Goal: Transaction & Acquisition: Purchase product/service

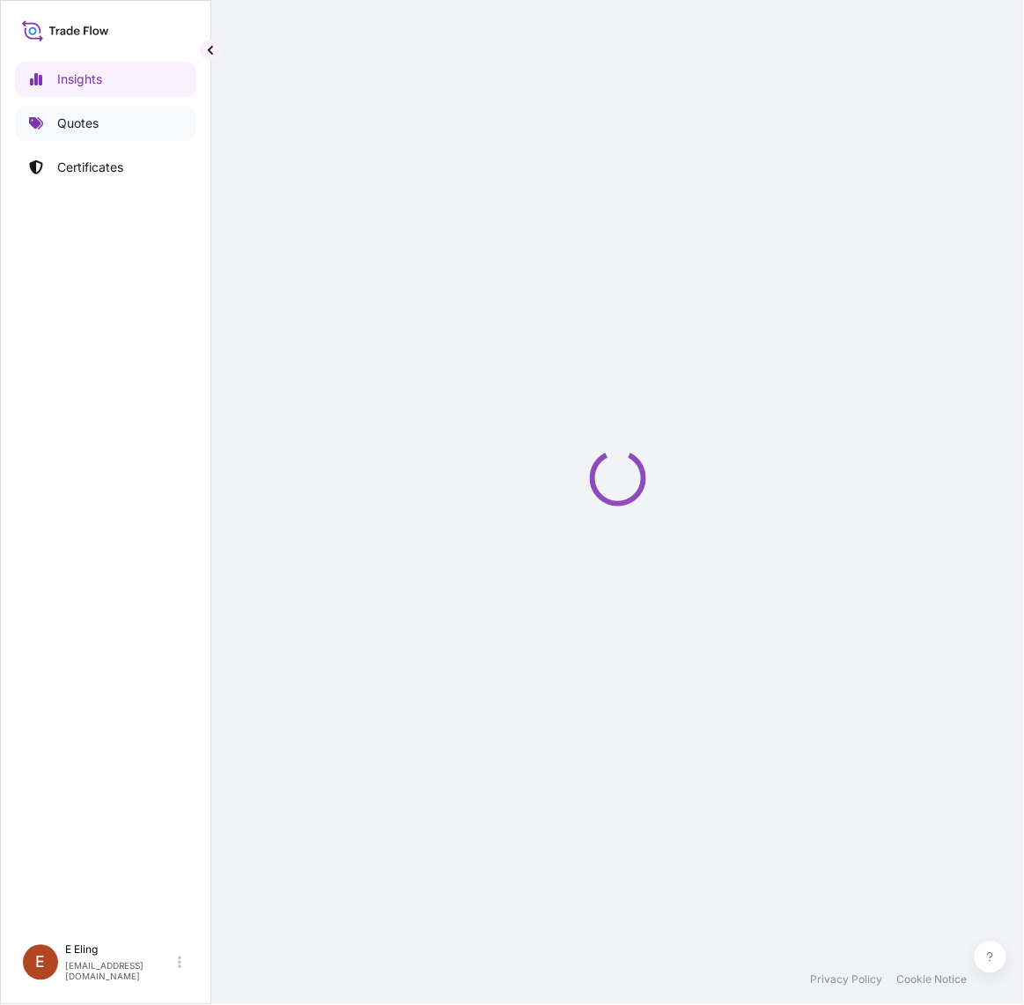
click at [102, 117] on link "Quotes" at bounding box center [105, 123] width 181 height 35
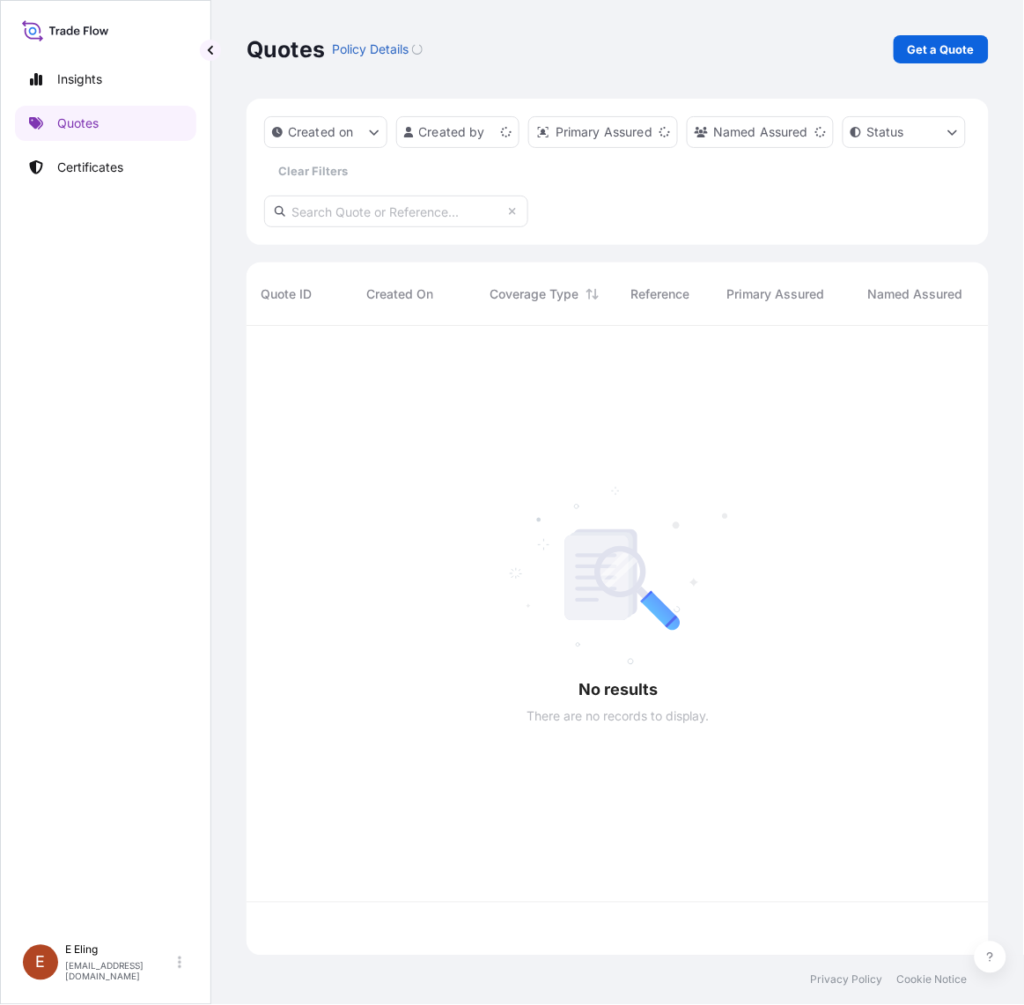
scroll to position [623, 727]
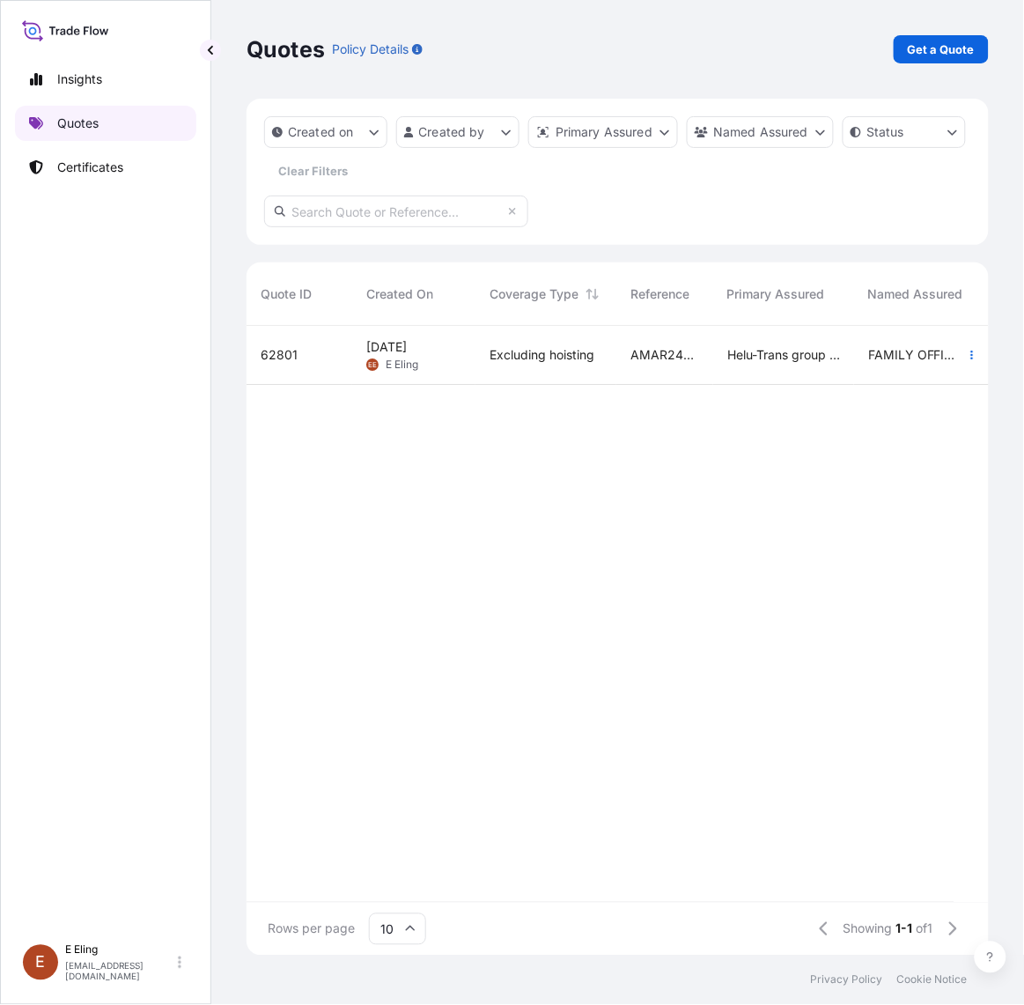
click at [115, 124] on link "Quotes" at bounding box center [105, 123] width 181 height 35
click at [599, 359] on div "Excluding hoisting" at bounding box center [546, 355] width 113 height 18
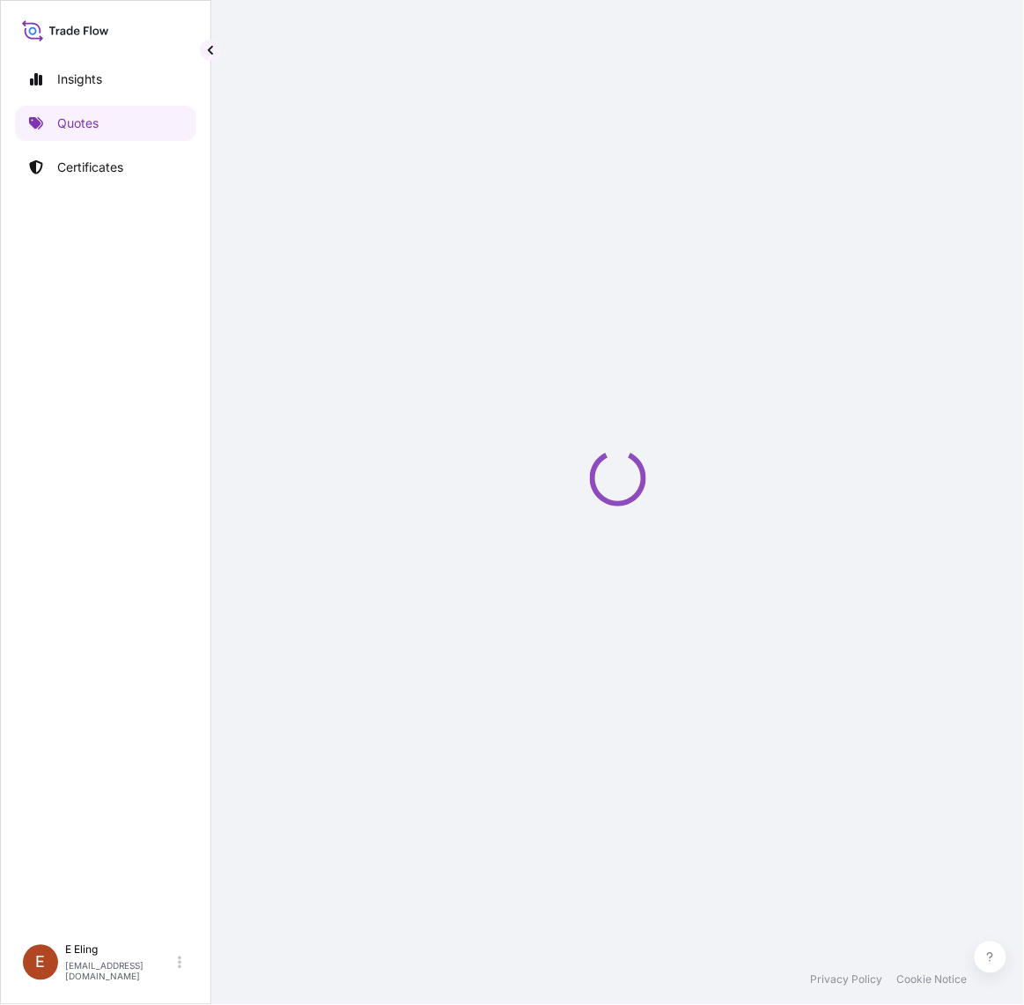
select select "INSTALLATION"
select select "Installation"
select select "Yes"
select select "Singapore"
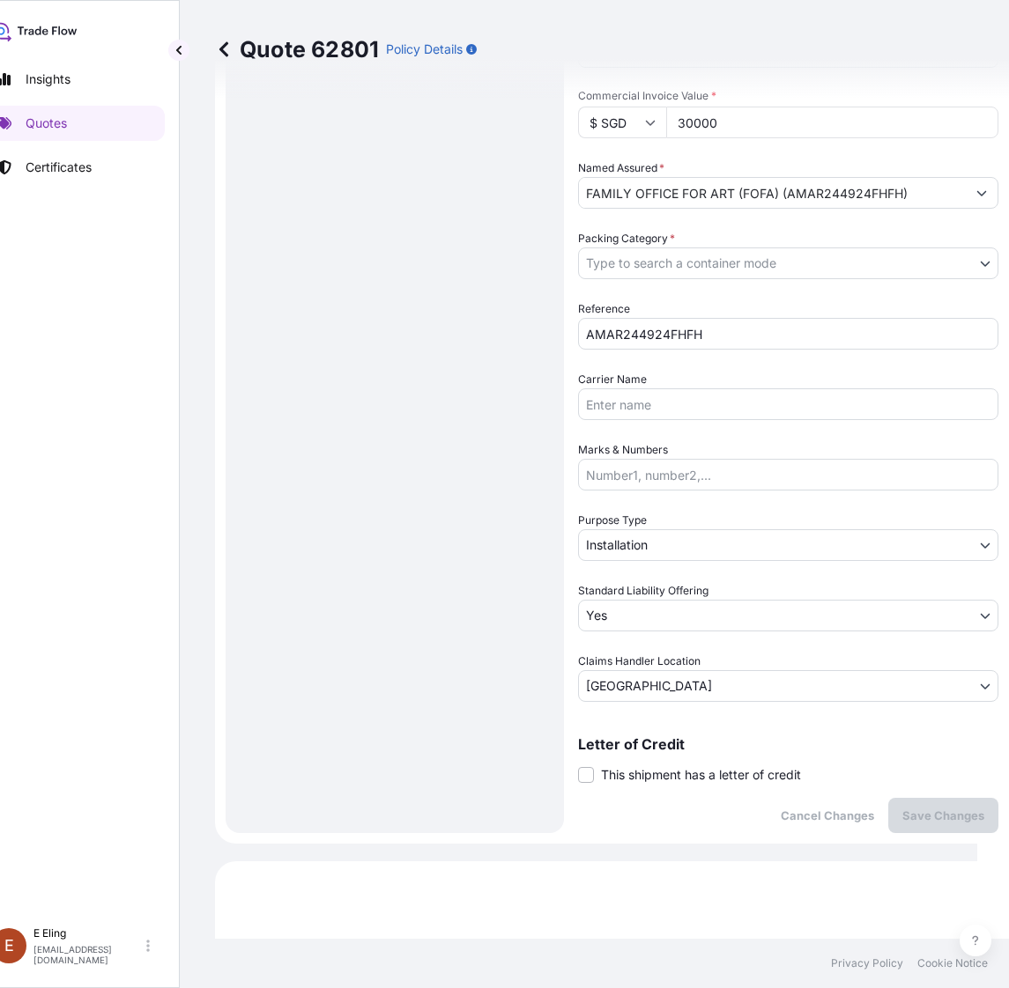
scroll to position [120, 0]
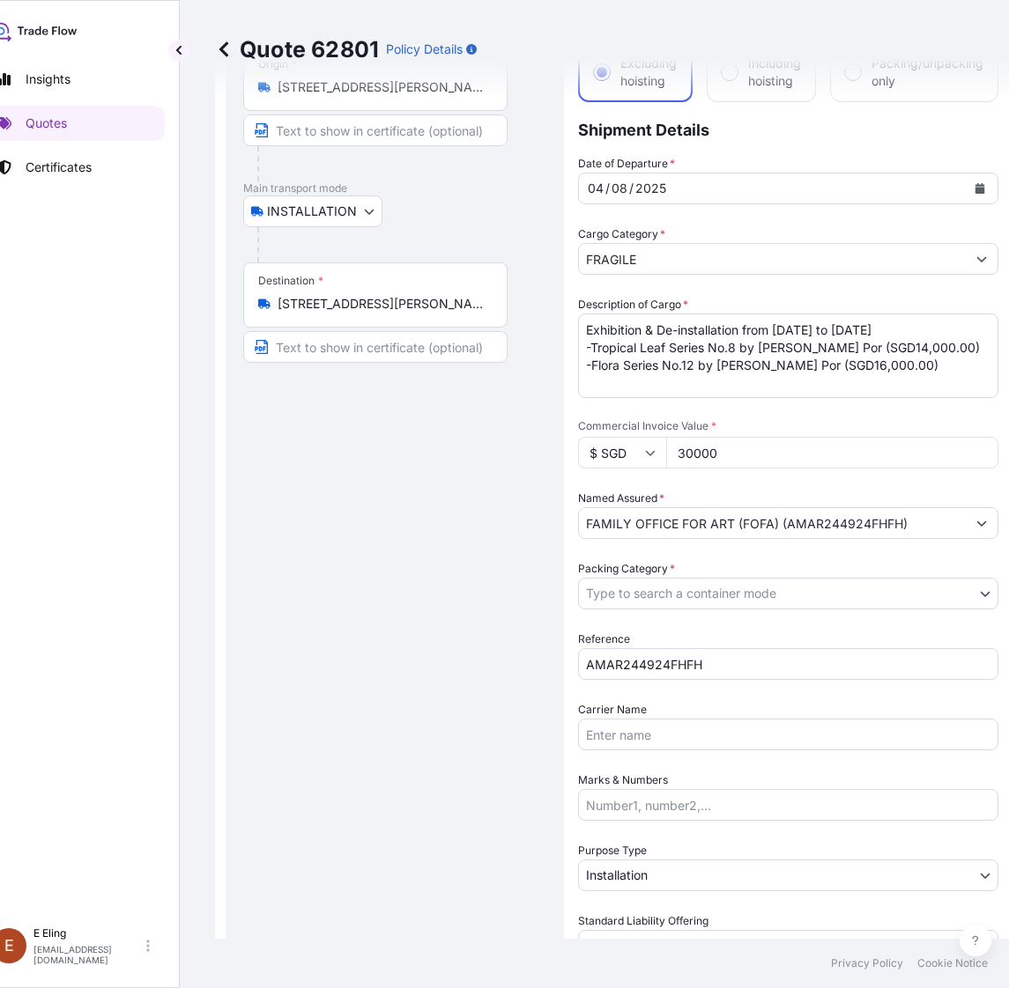
click at [644, 595] on body "Insights Quotes Certificates E E Eling eeling@helutrans.com Quote 62801 Policy …" at bounding box center [472, 494] width 1009 height 988
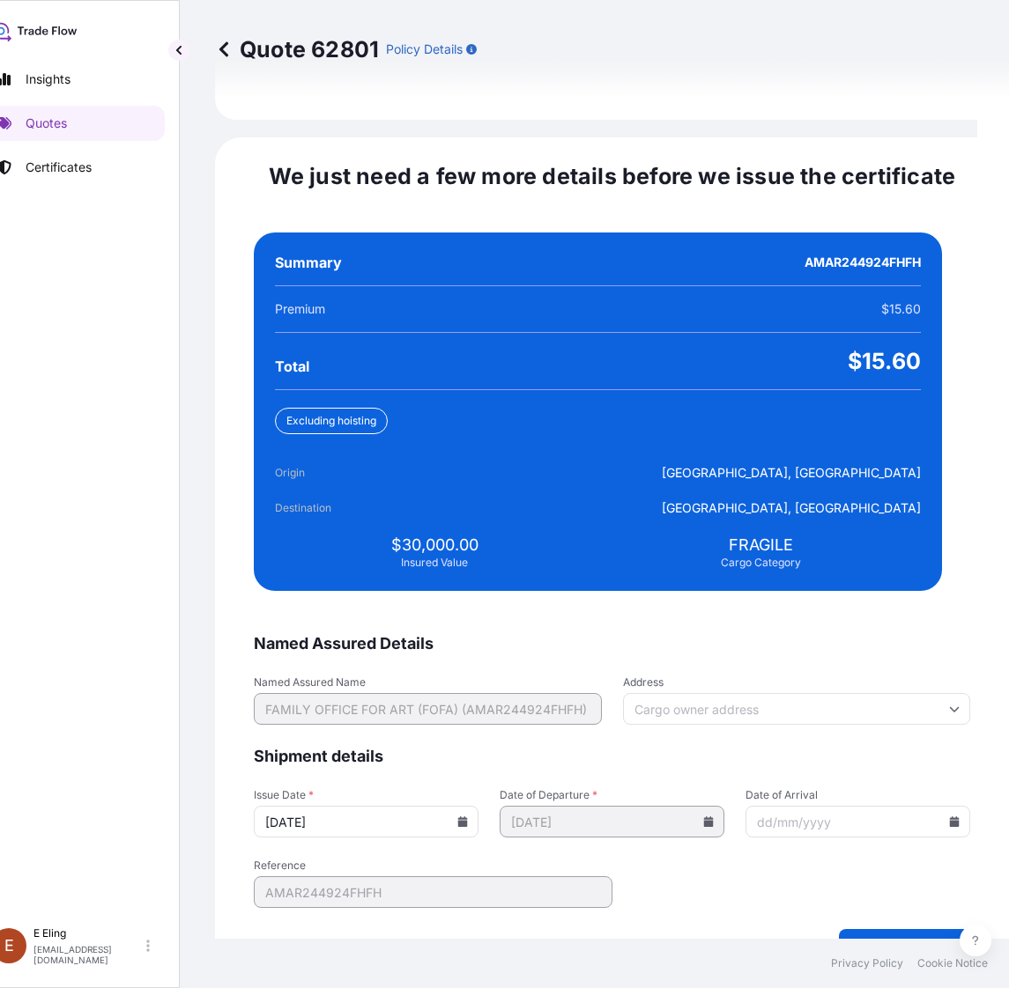
scroll to position [3771, 0]
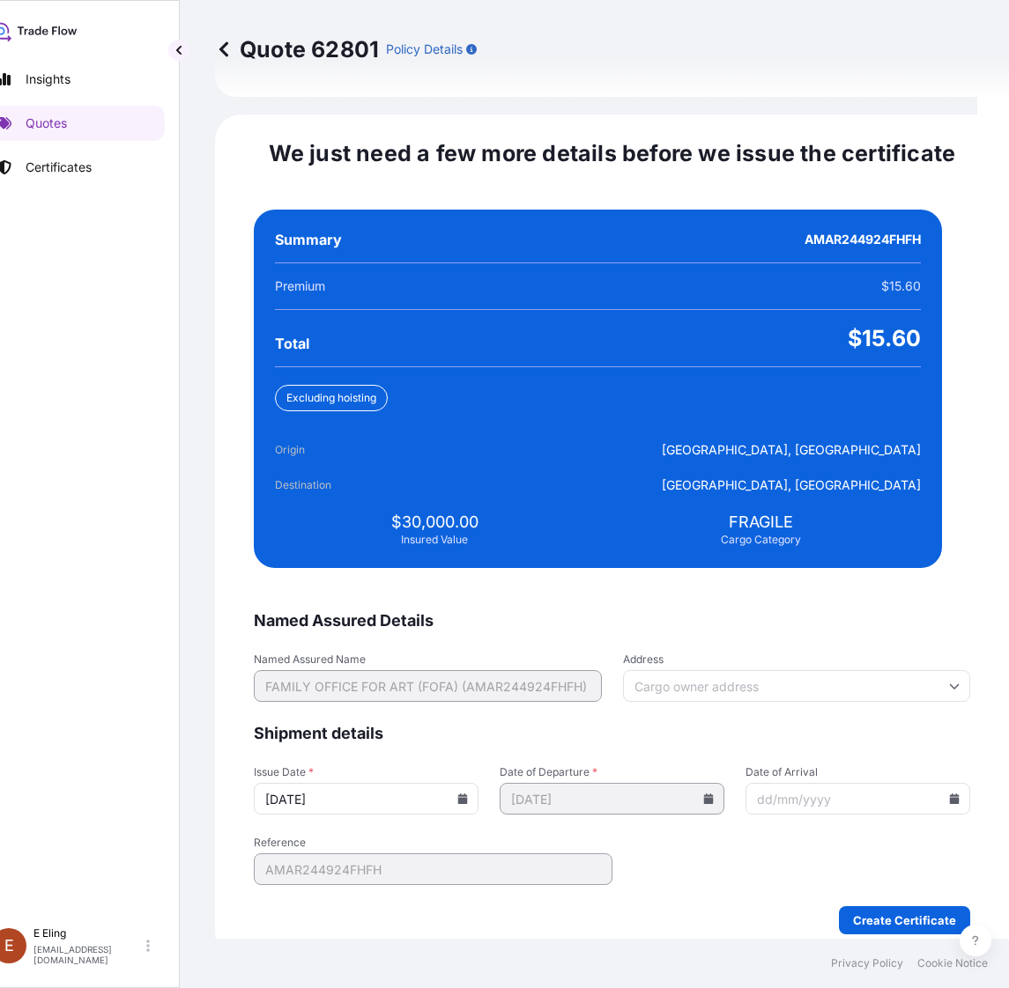
click at [468, 794] on icon at bounding box center [463, 799] width 10 height 11
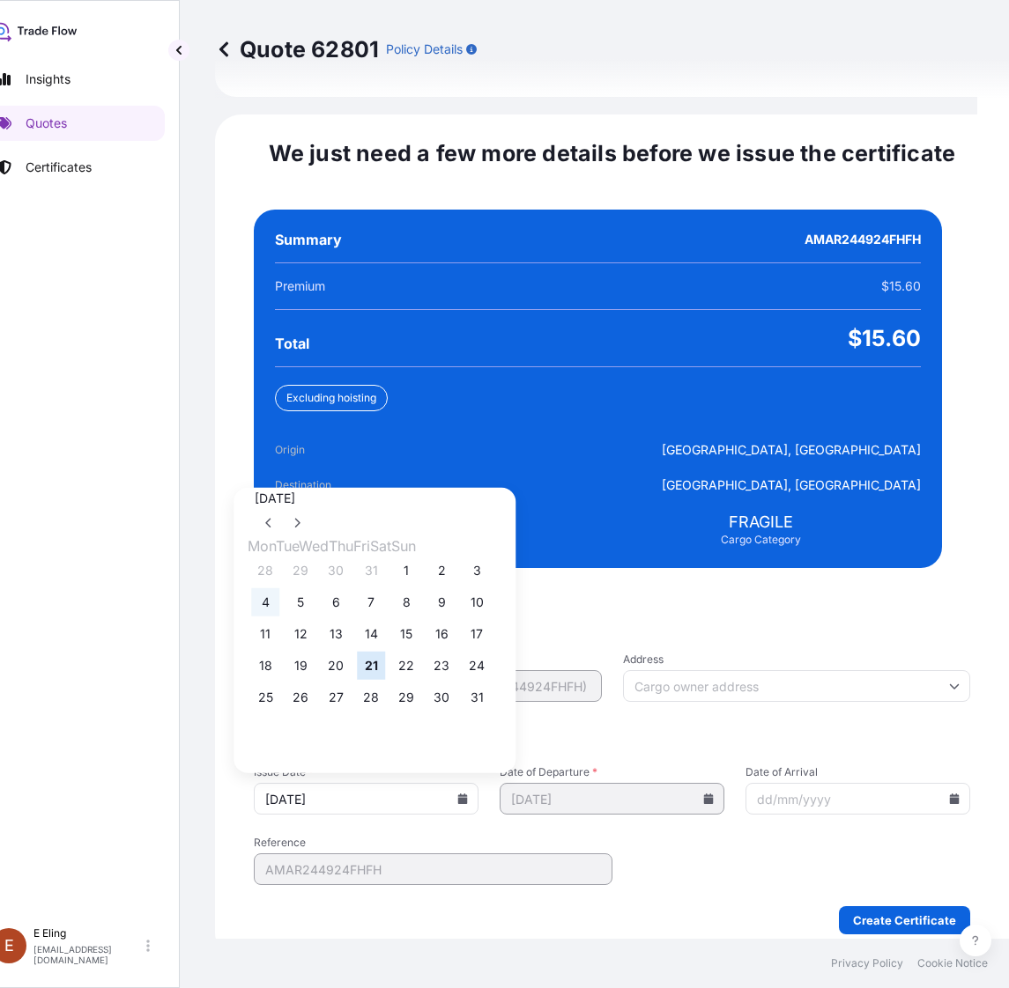
click at [273, 588] on button "4" at bounding box center [265, 602] width 28 height 28
type input "04/08/2025"
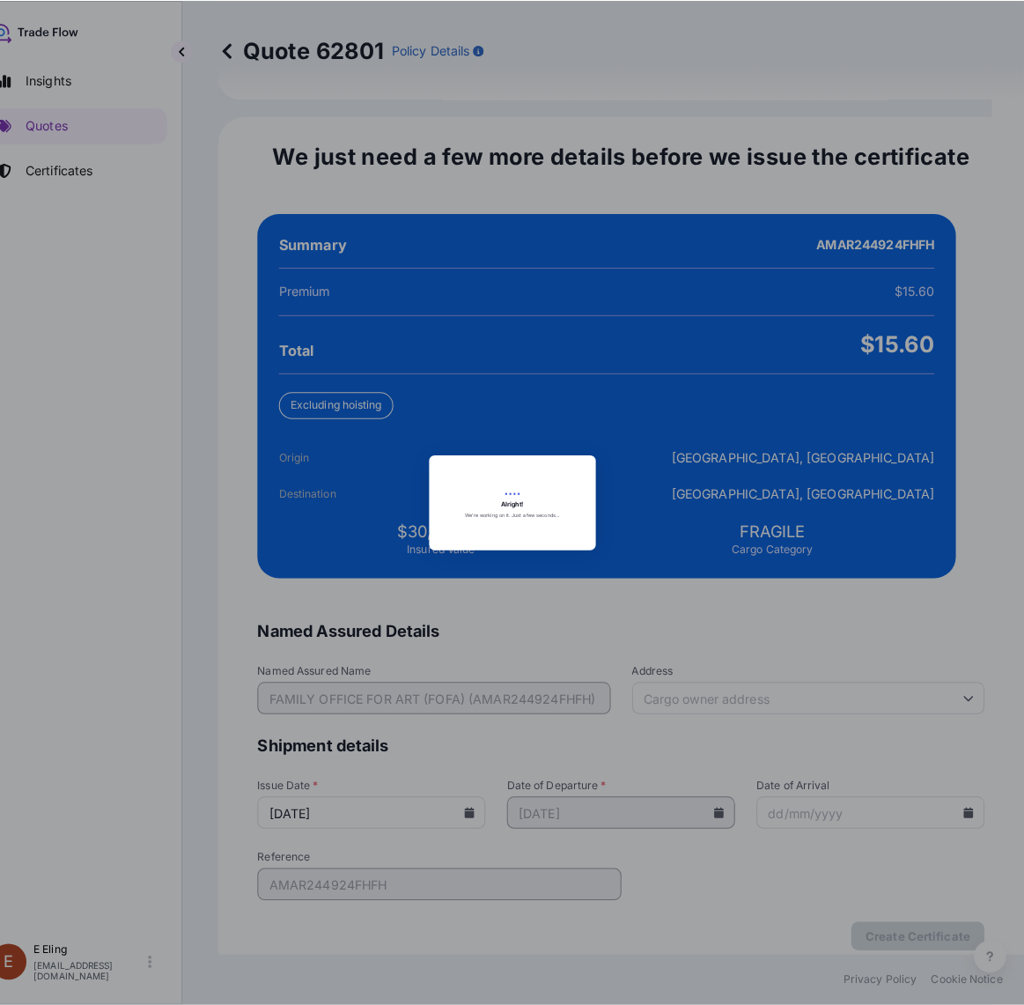
scroll to position [0, 32]
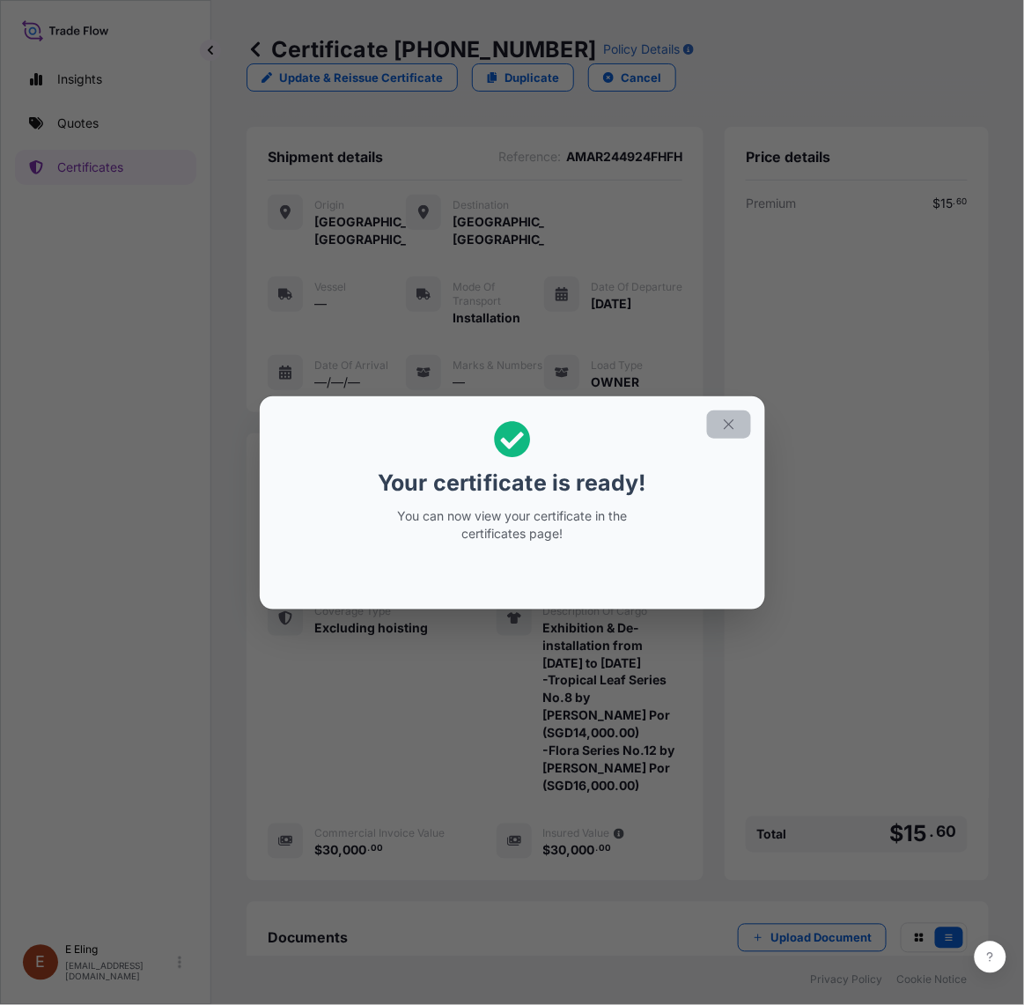
click at [721, 421] on icon "button" at bounding box center [729, 425] width 16 height 16
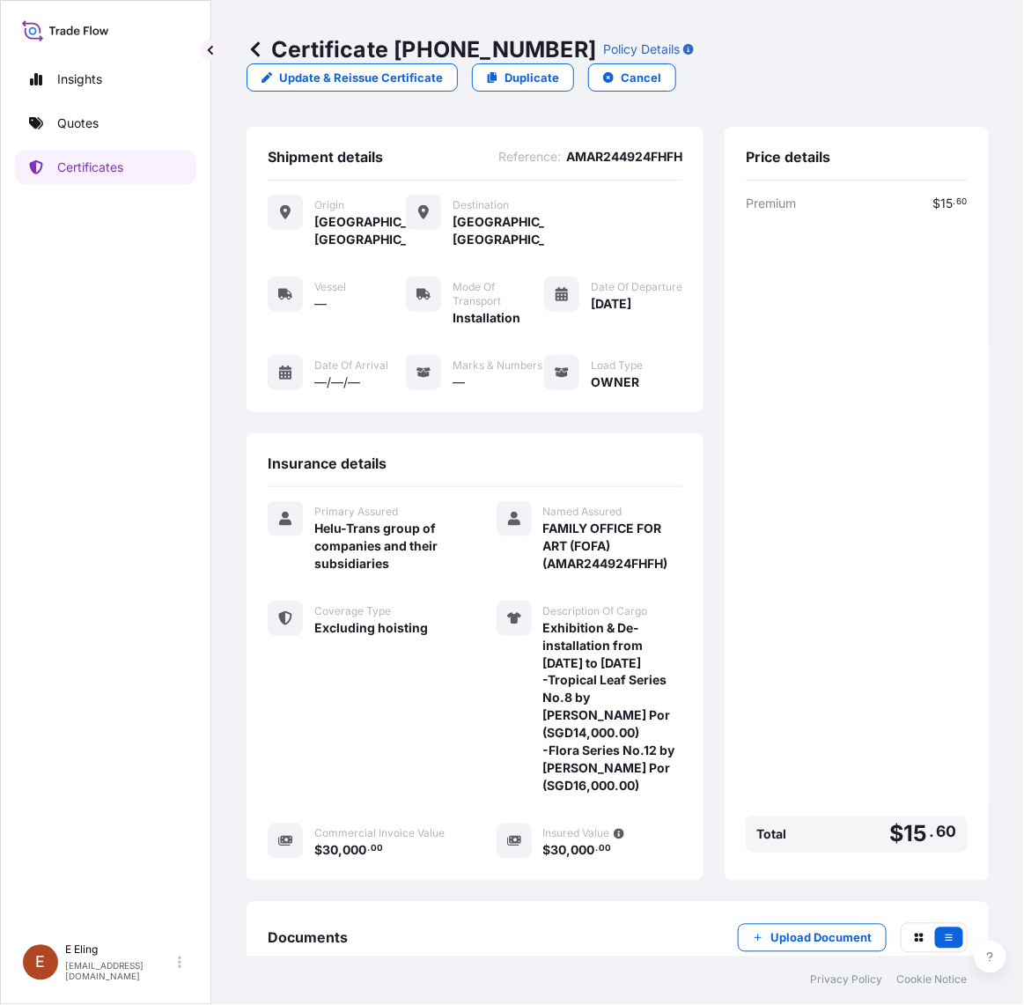
scroll to position [120, 0]
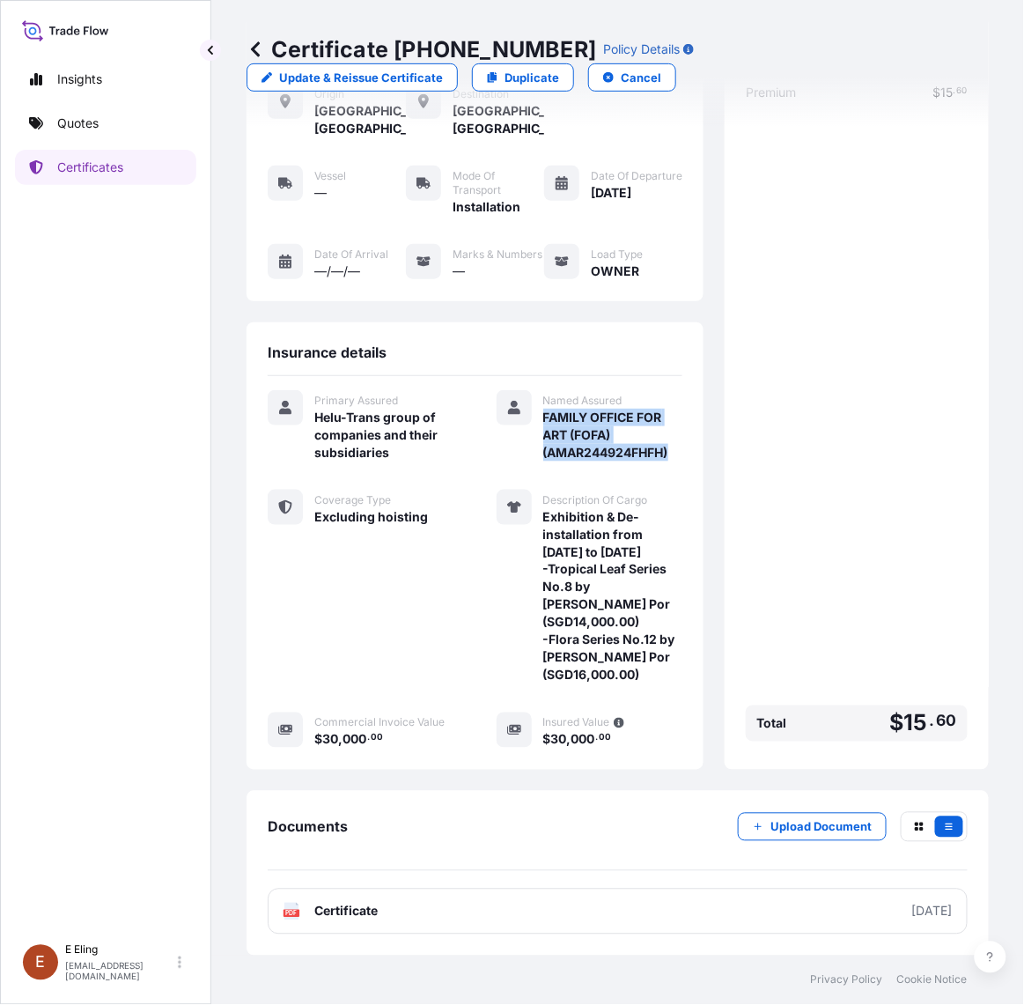
drag, startPoint x: 535, startPoint y: 416, endPoint x: 671, endPoint y: 459, distance: 143.2
click at [671, 459] on div "Insurance details Primary Assured Helu-Trans group of companies and their subsi…" at bounding box center [475, 545] width 457 height 447
copy span "FAMILY OFFICE FOR ART (FOFA) (AMAR244924FHFH)"
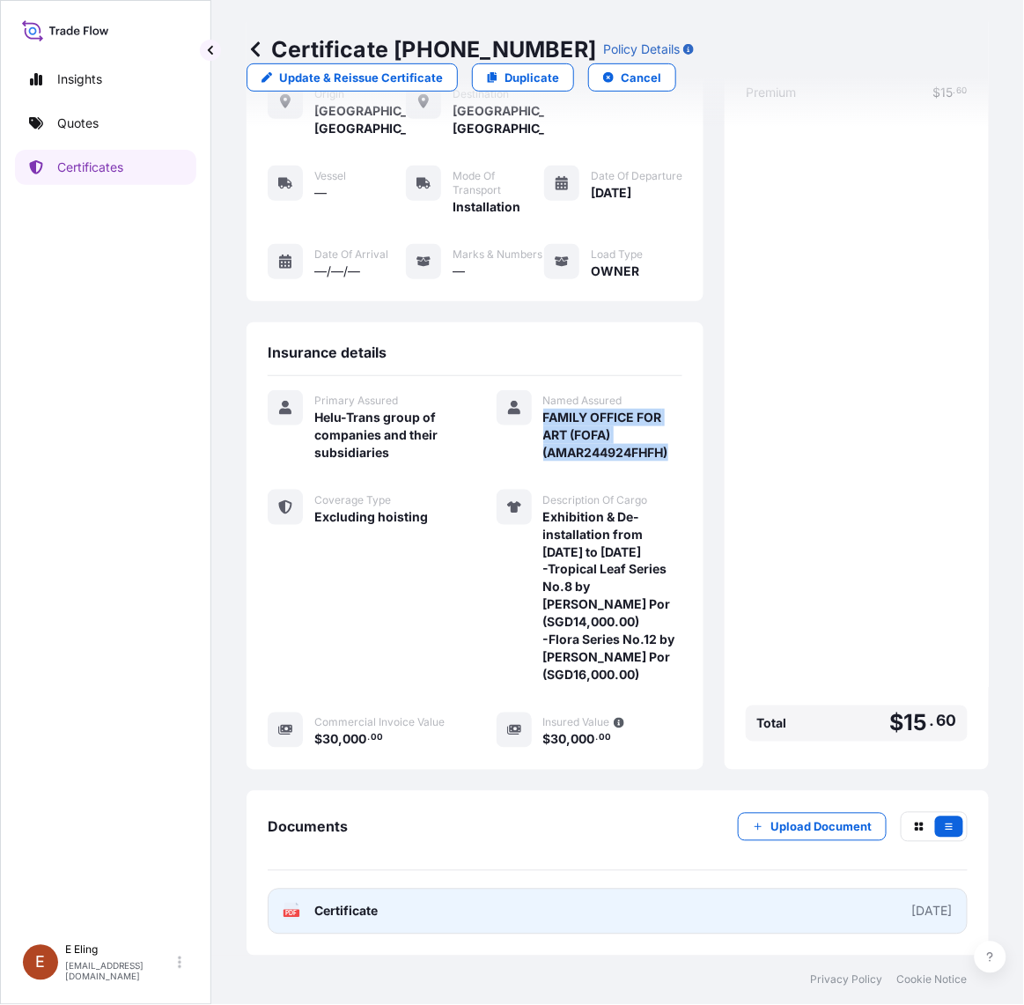
click at [573, 914] on link "PDF Certificate 2025-08-04" at bounding box center [618, 912] width 700 height 46
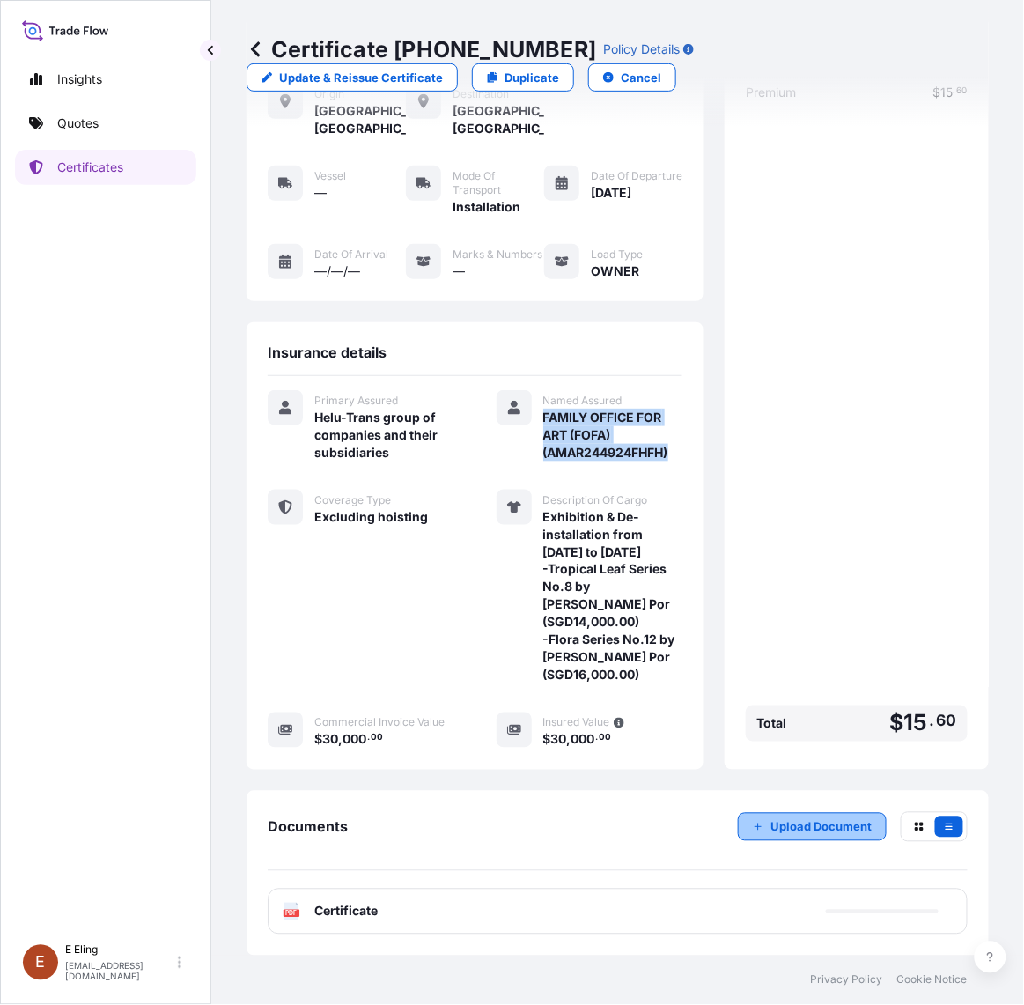
click at [771, 820] on p "Upload Document" at bounding box center [821, 827] width 101 height 18
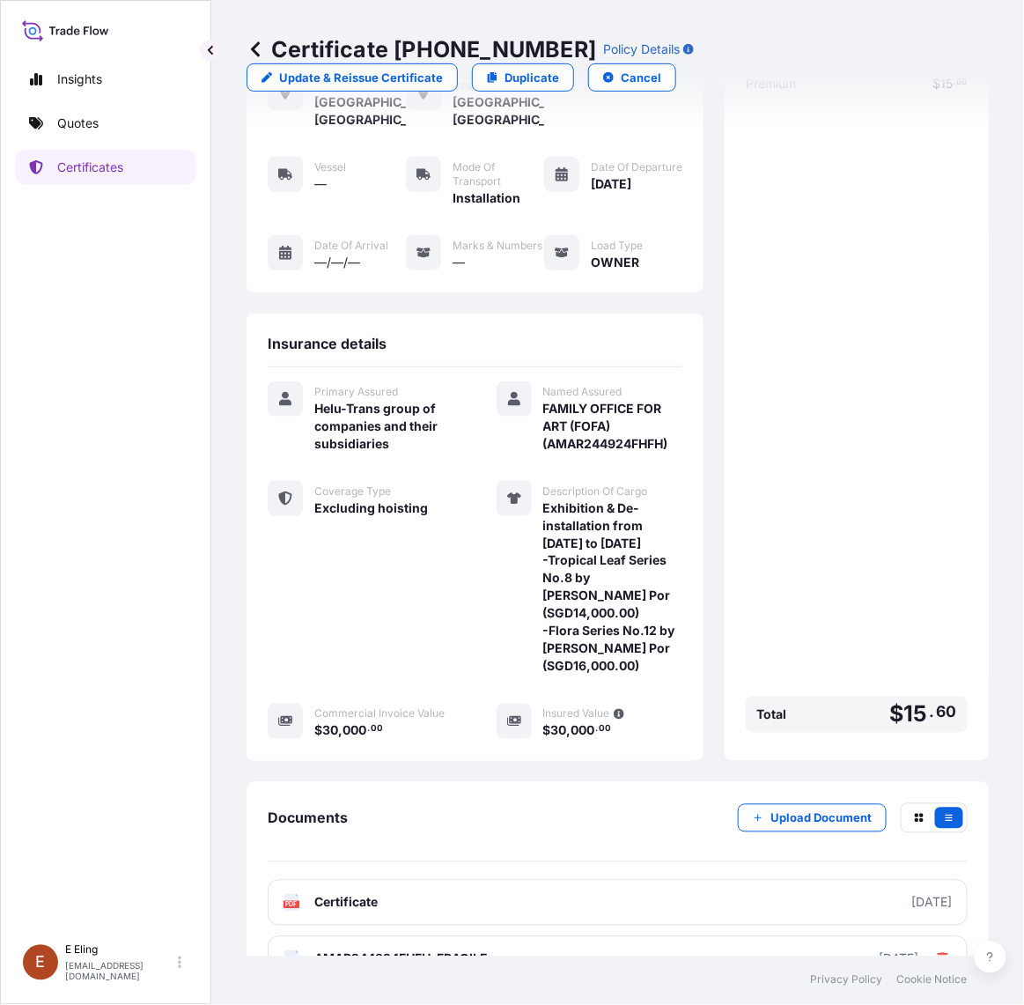
click at [778, 605] on div "Premium $ 15 . 60 Total $ 15 . 60" at bounding box center [857, 407] width 222 height 665
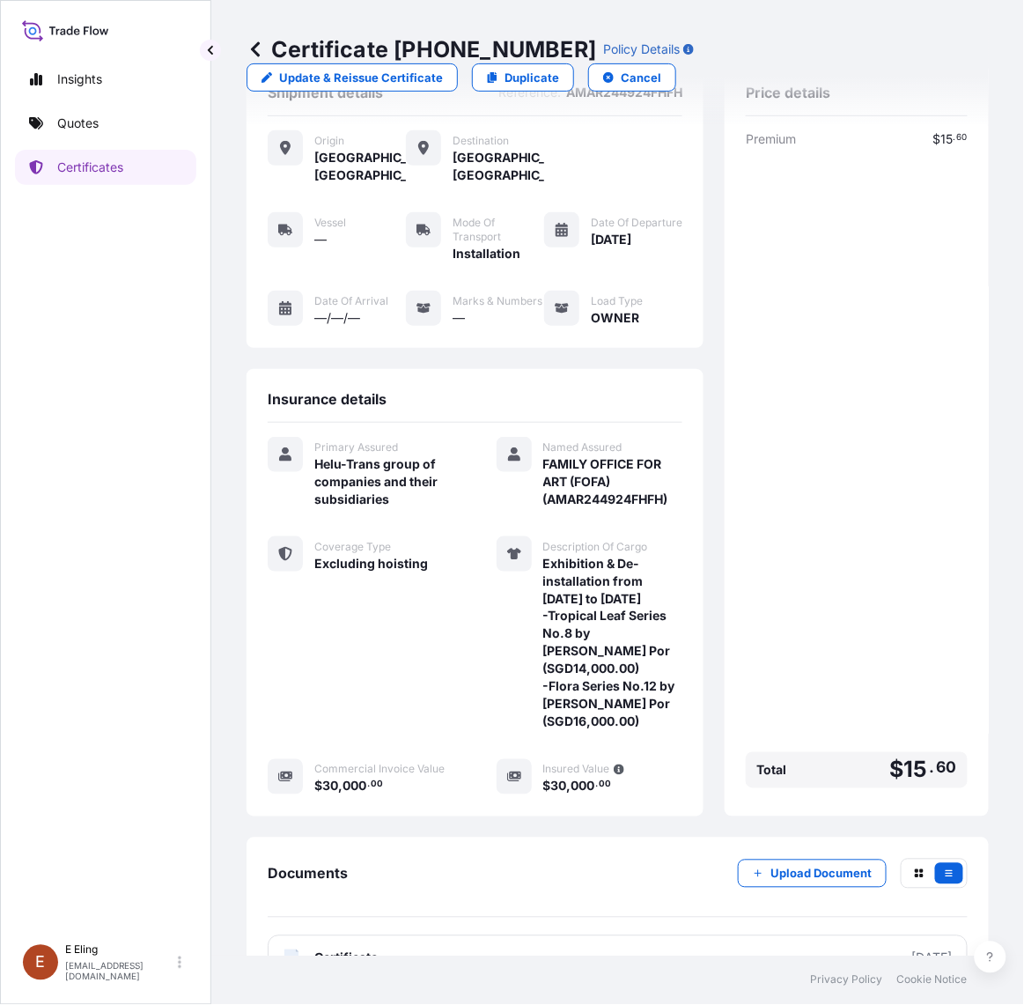
scroll to position [0, 0]
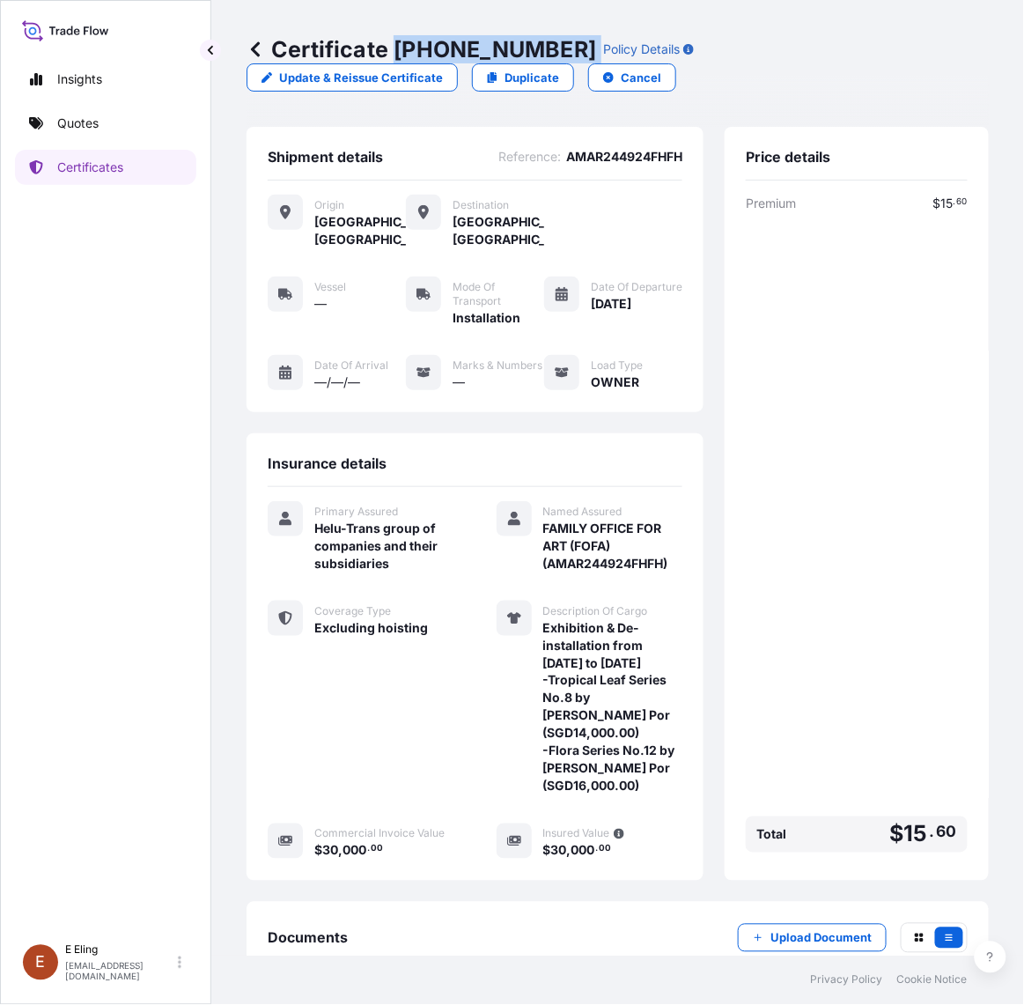
drag, startPoint x: 401, startPoint y: 46, endPoint x: 556, endPoint y: 51, distance: 155.1
click at [556, 51] on div "Certificate 31504-1362-1 Policy Details" at bounding box center [470, 49] width 447 height 28
copy p "31504-1362-1"
click at [107, 293] on div "Insights Quotes Certificates" at bounding box center [105, 491] width 181 height 890
click at [116, 119] on link "Quotes" at bounding box center [105, 123] width 181 height 35
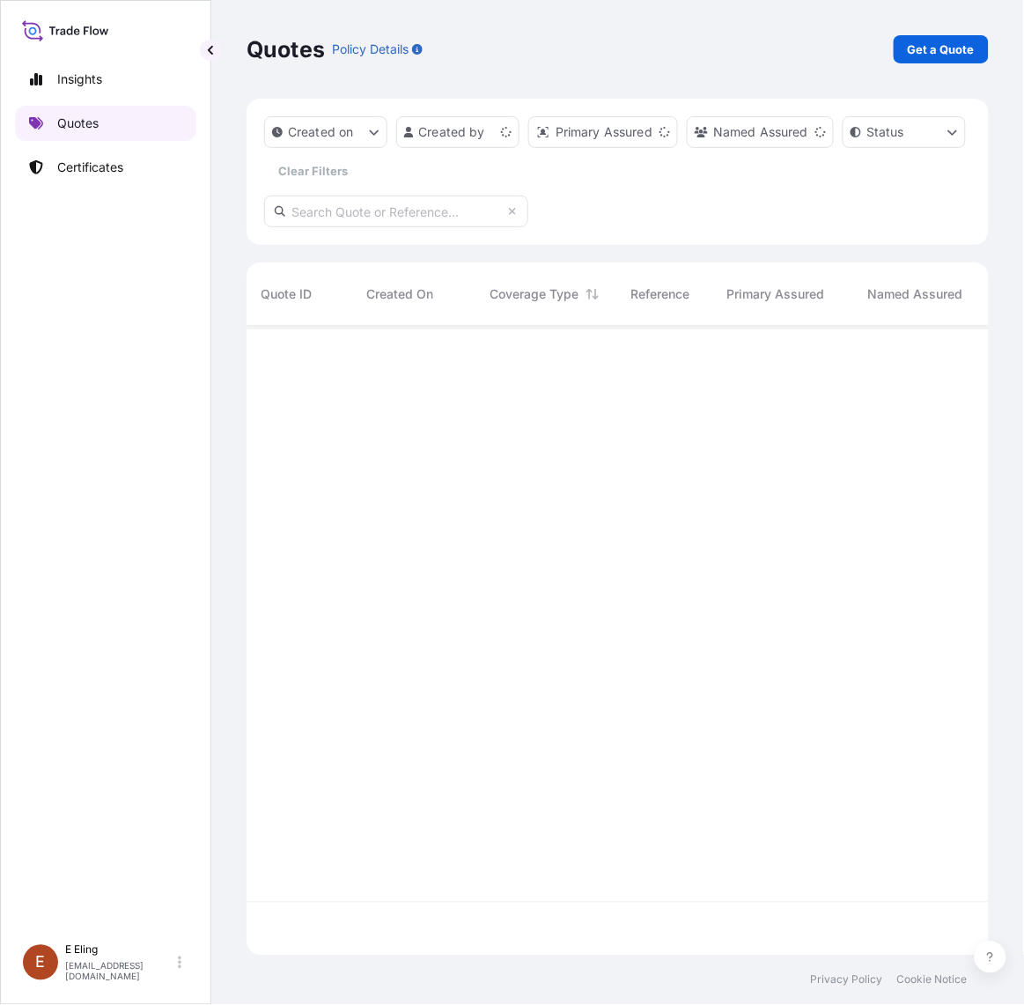
scroll to position [623, 727]
click at [939, 45] on p "Get a Quote" at bounding box center [941, 50] width 67 height 18
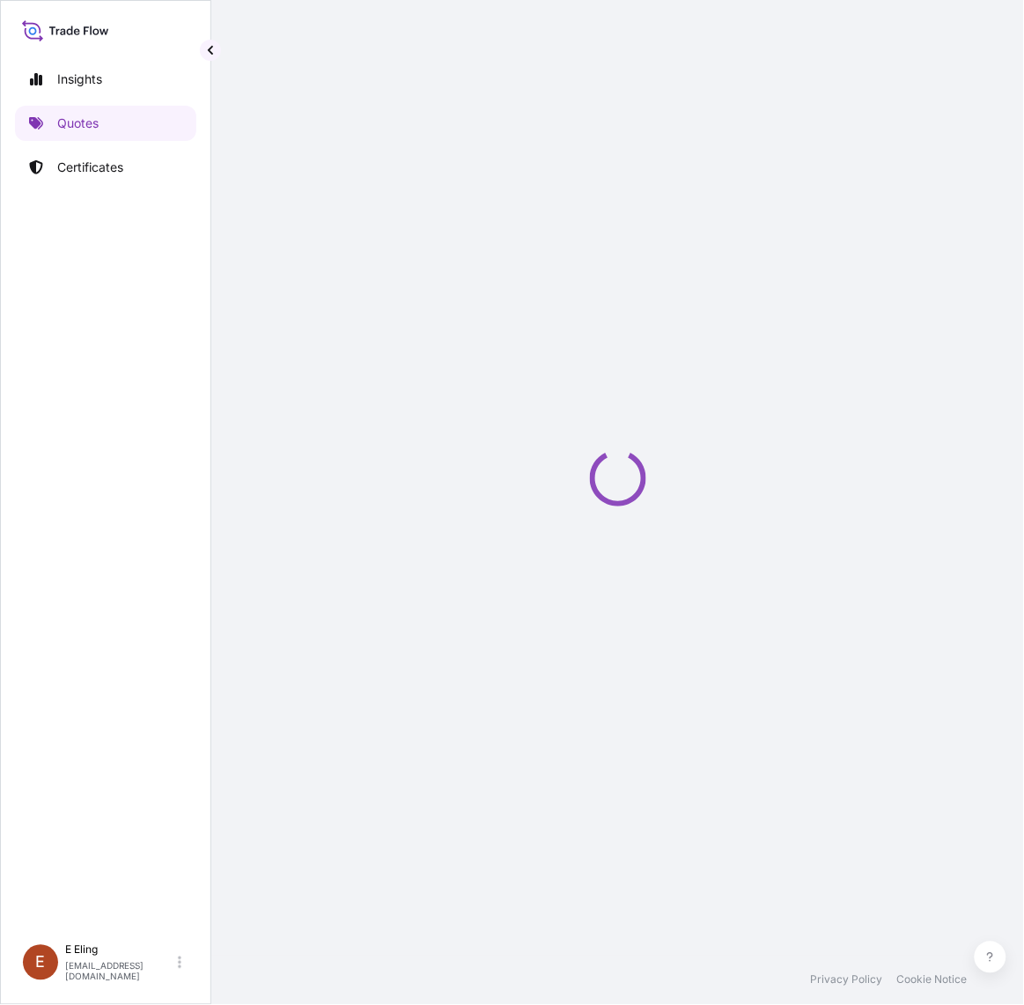
select select "AIR"
select select "27"
select select "Transit"
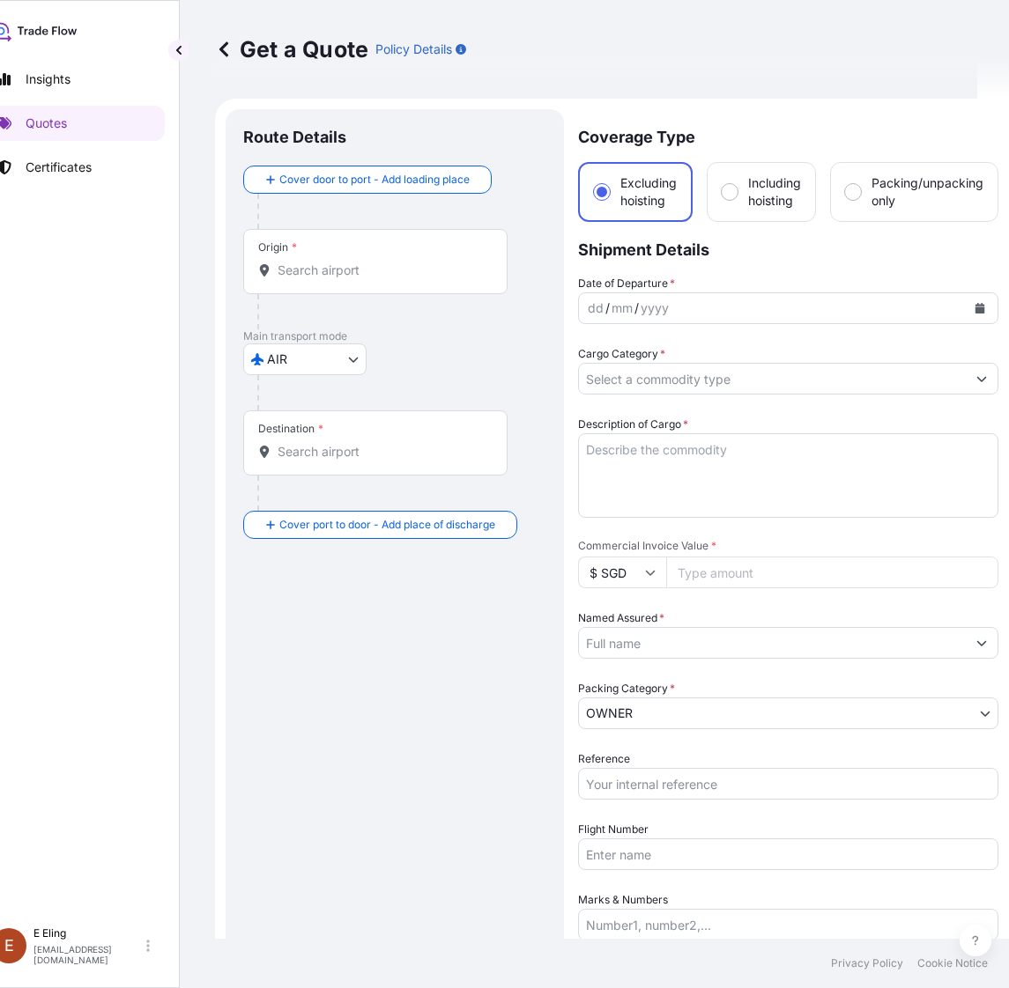
scroll to position [28, 0]
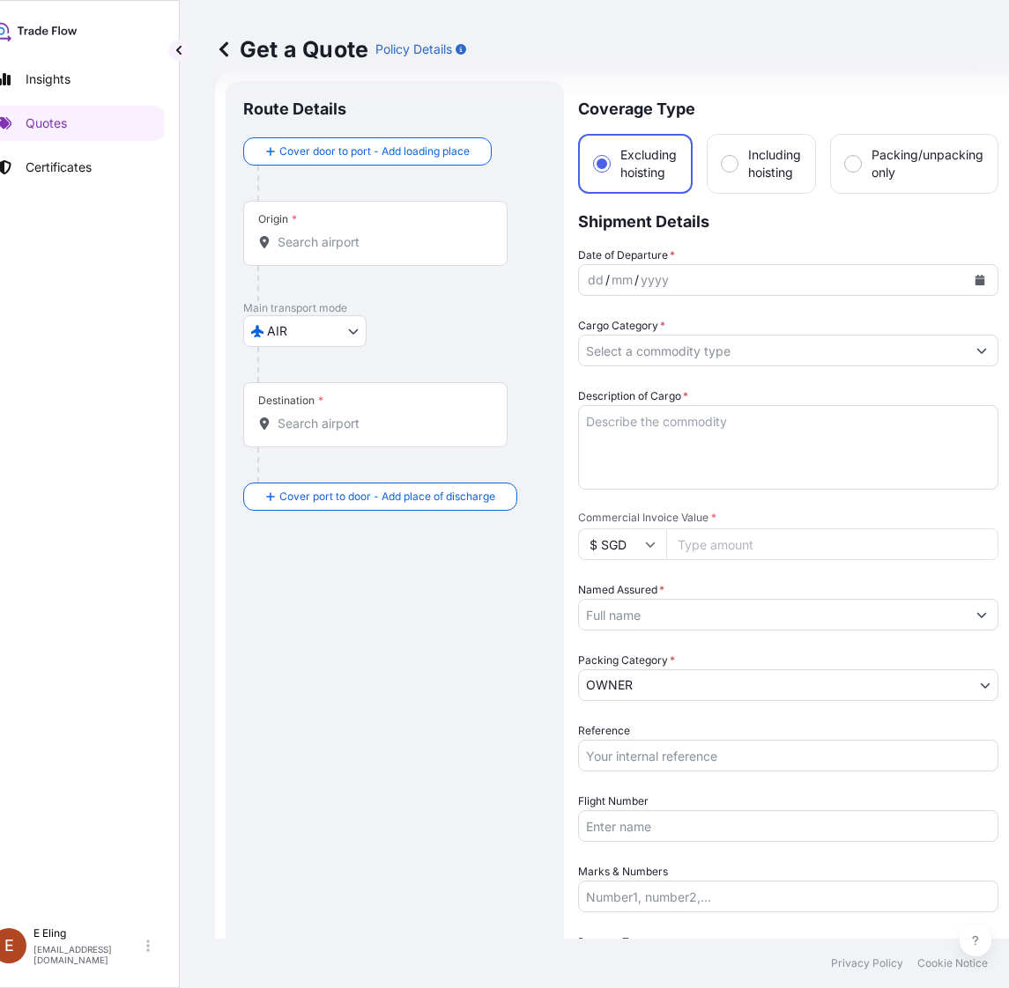
click at [344, 330] on body "Insights Quotes Certificates E E Eling eeling@helutrans.com Get a Quote Policy …" at bounding box center [472, 494] width 1009 height 988
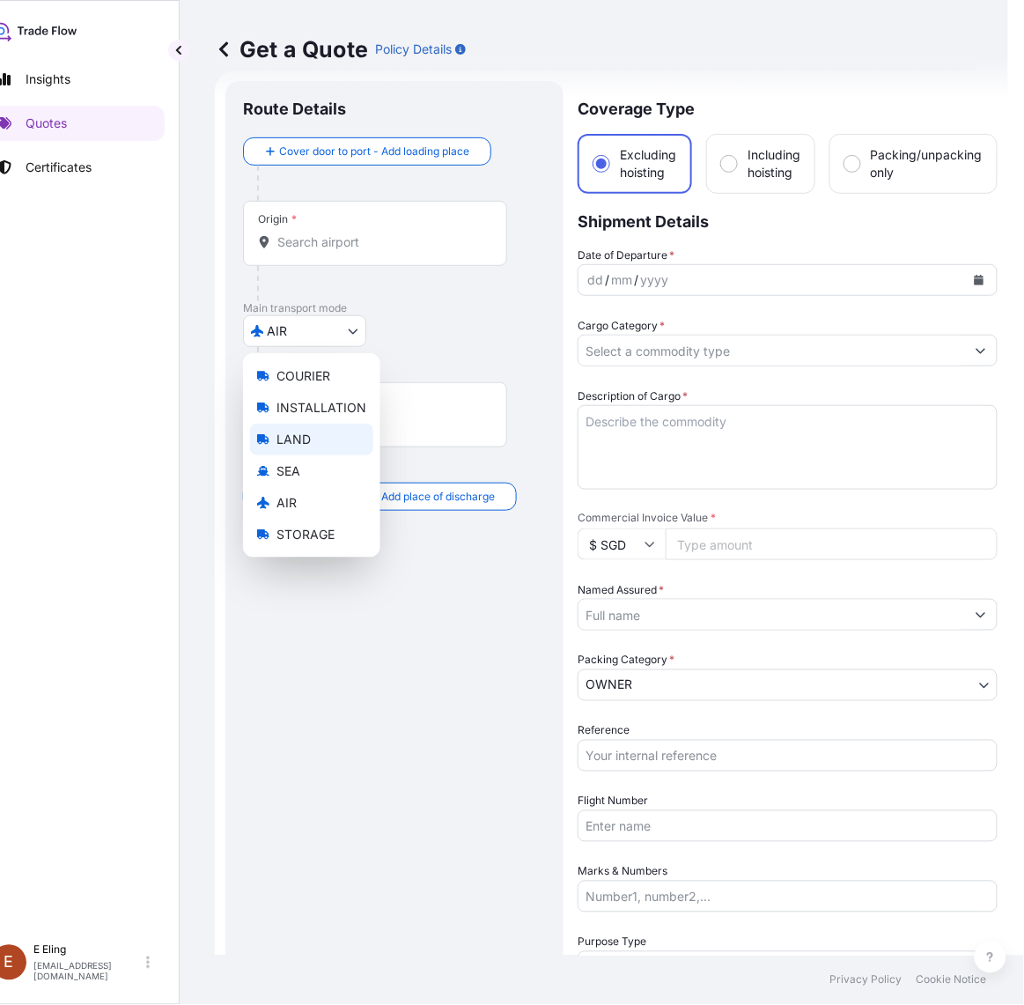
click at [328, 451] on div "LAND" at bounding box center [311, 440] width 123 height 32
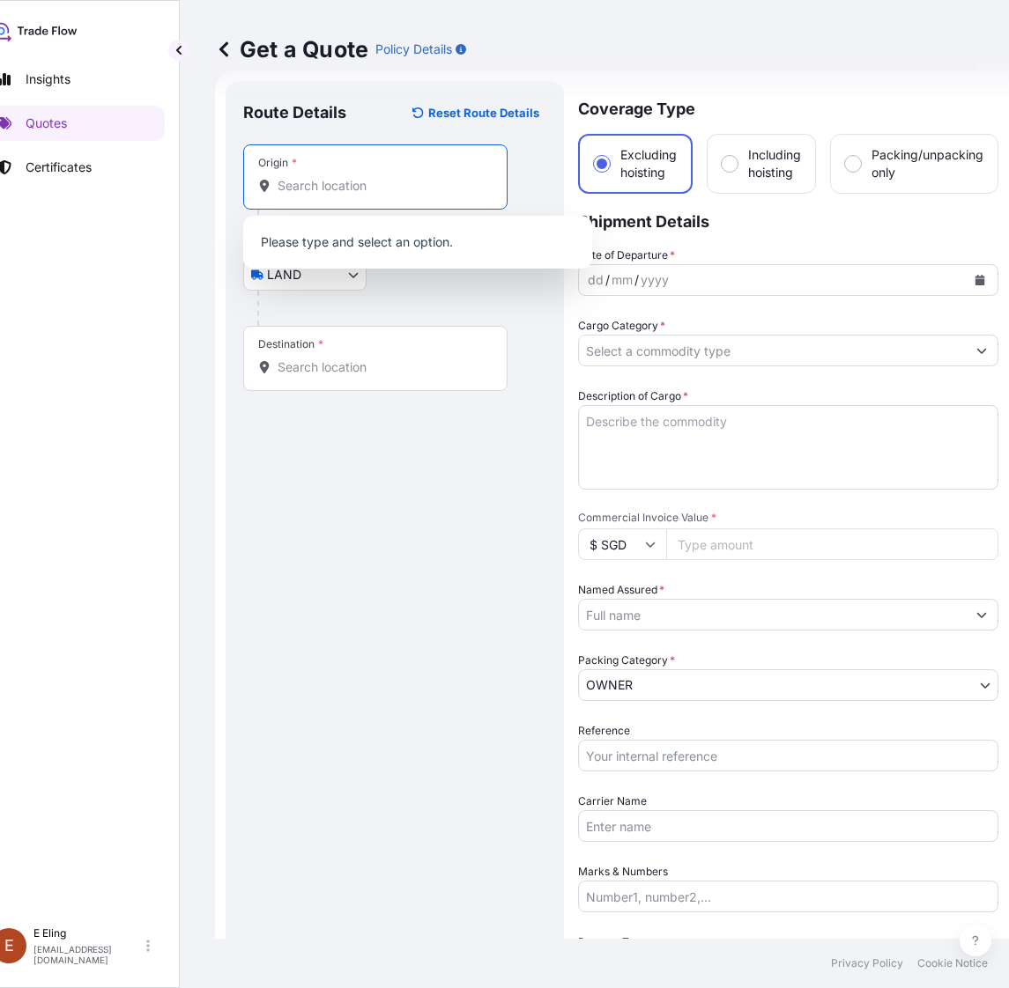
click at [359, 183] on input "Origin *" at bounding box center [381, 186] width 208 height 18
click at [373, 196] on div "Origin *" at bounding box center [375, 176] width 264 height 65
click at [373, 195] on input "Origin * Please select an origin" at bounding box center [381, 186] width 208 height 18
paste input "A+ WORKS of ART"
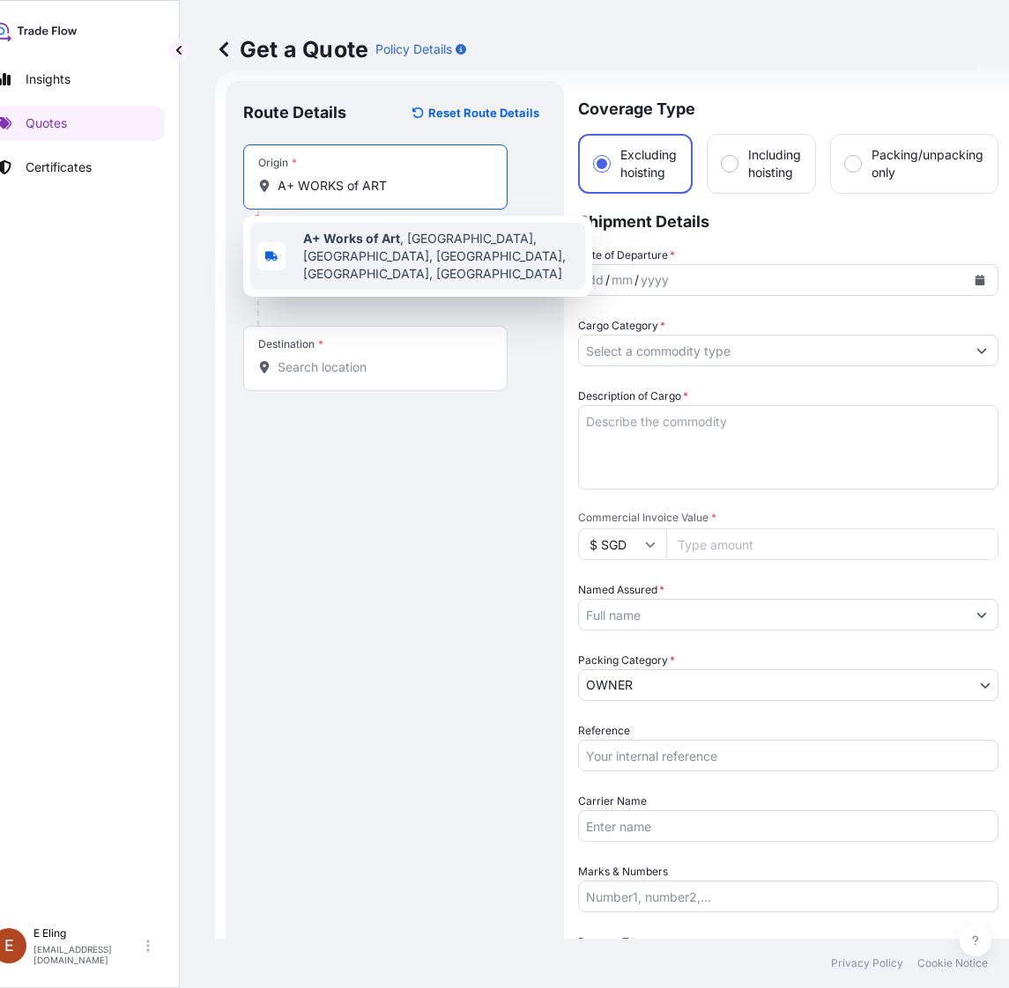
click at [397, 267] on span "A+ Works of Art , Jalan Sentul, Sentul Selatan, Kuala Lumpur, Federal Territory…" at bounding box center [440, 256] width 275 height 53
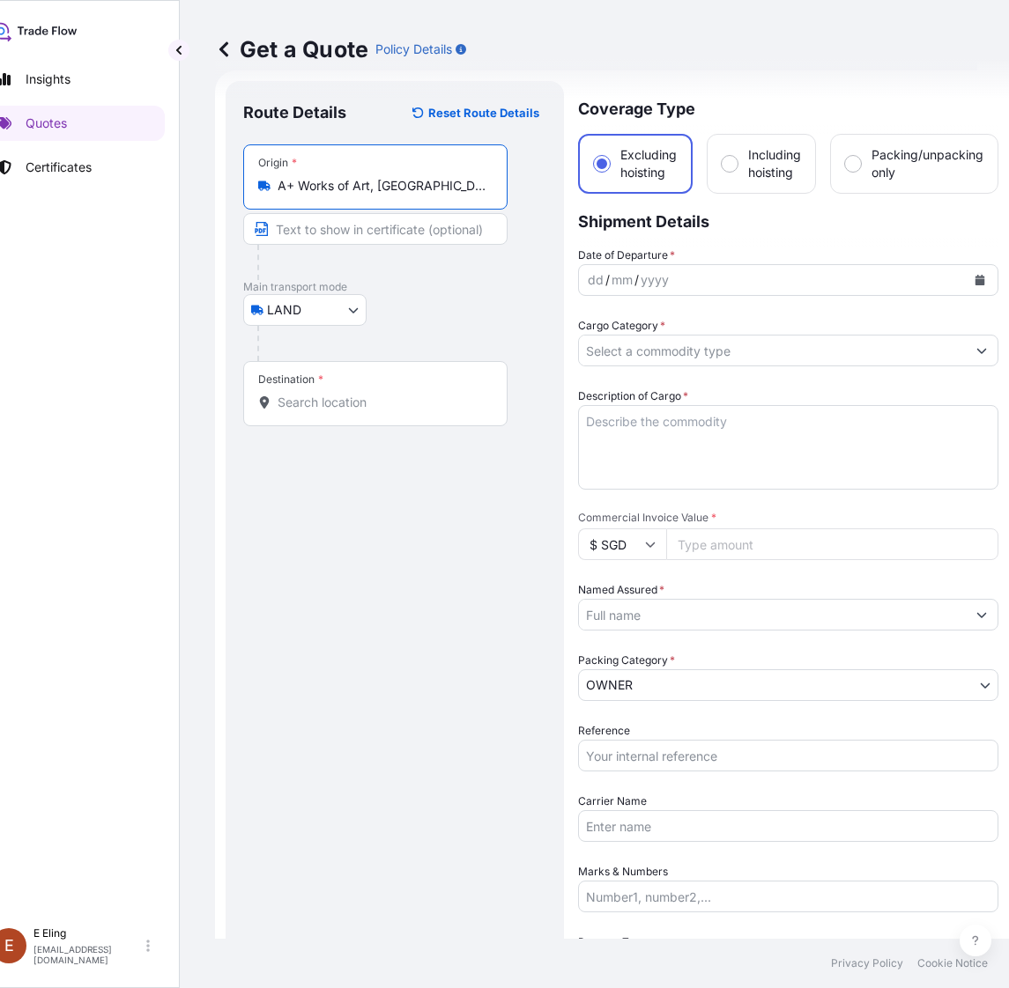
type input "A+ Works of Art, Jalan Sentul, Sentul Selatan, Kuala Lumpur, Federal Territory …"
click at [399, 406] on input "Destination *" at bounding box center [381, 403] width 208 height 18
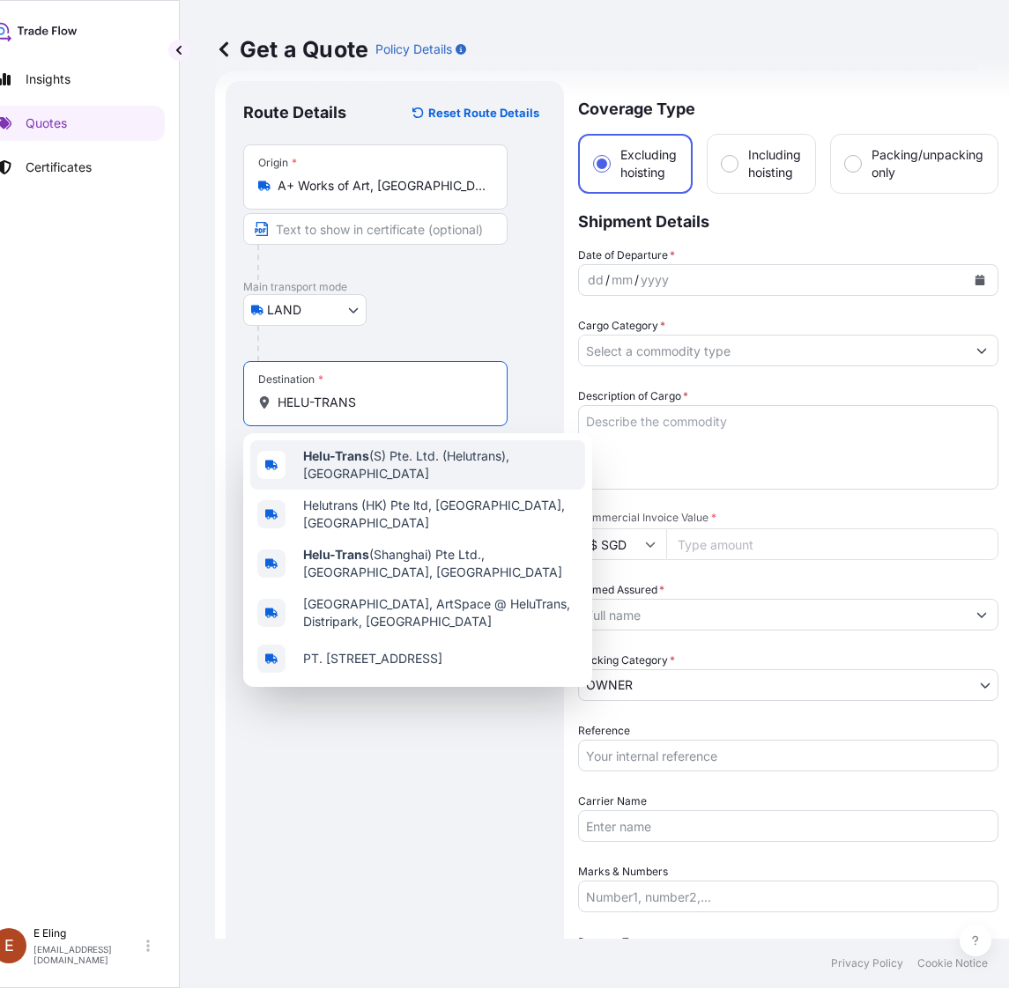
click at [423, 459] on span "Helu-Trans (S) Pte. Ltd. (Helutrans), Singapore" at bounding box center [440, 464] width 275 height 35
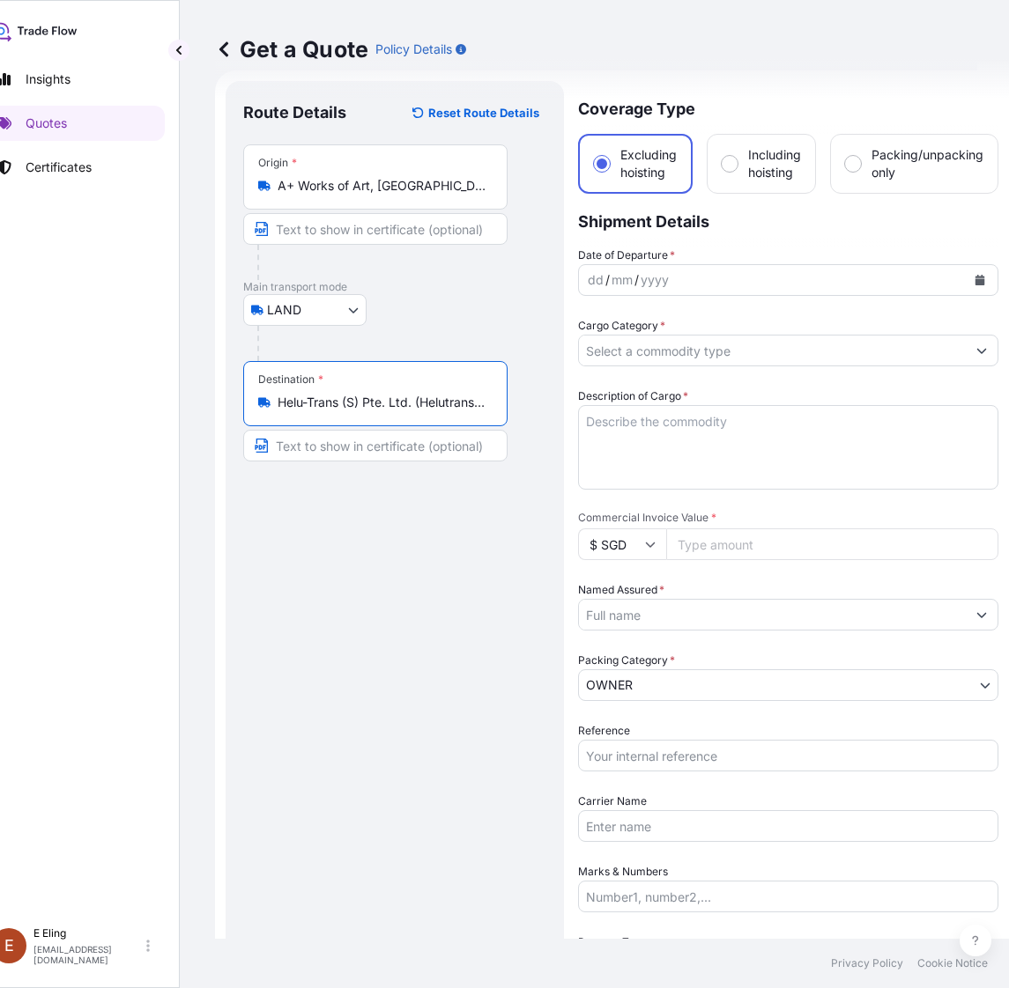
type input "Helu-Trans (S) Pte. Ltd. (Helutrans), Singapore"
click at [969, 270] on button "Calendar" at bounding box center [979, 280] width 28 height 28
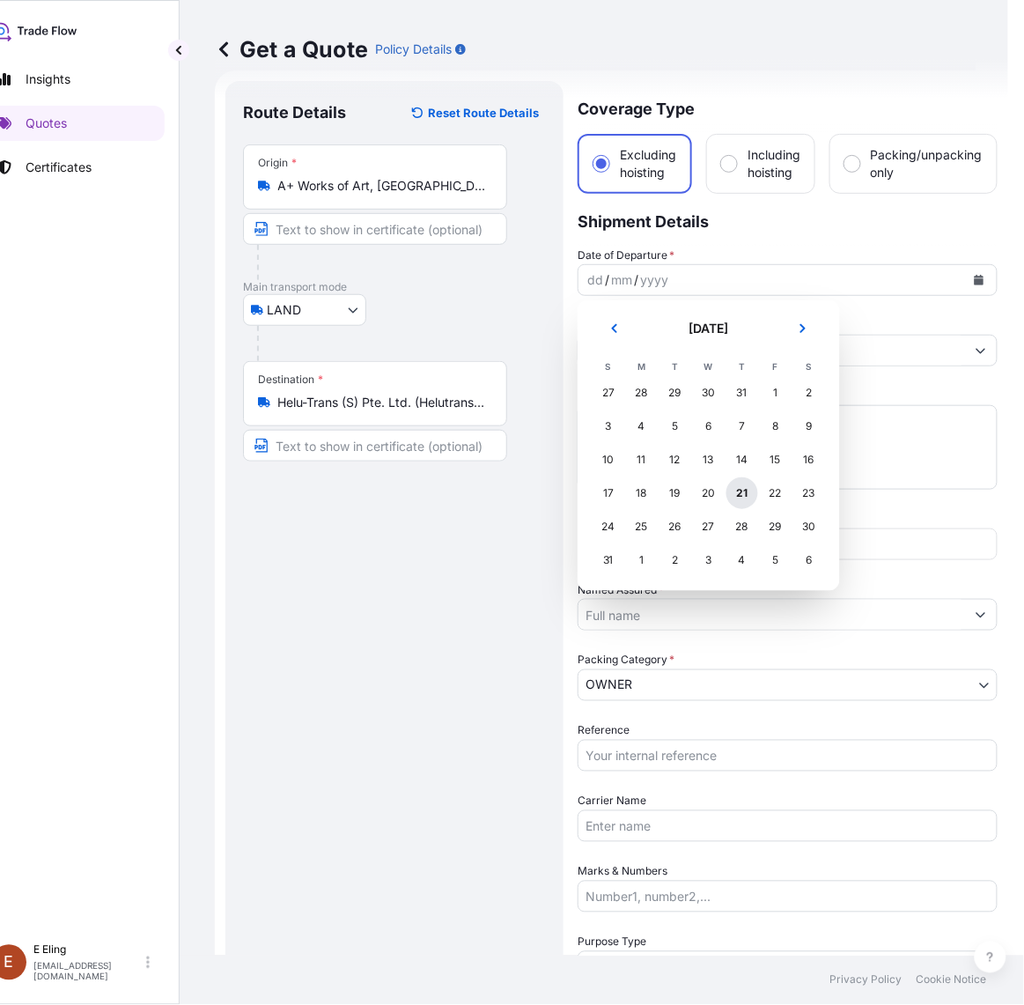
click at [749, 491] on div "21" at bounding box center [743, 493] width 32 height 32
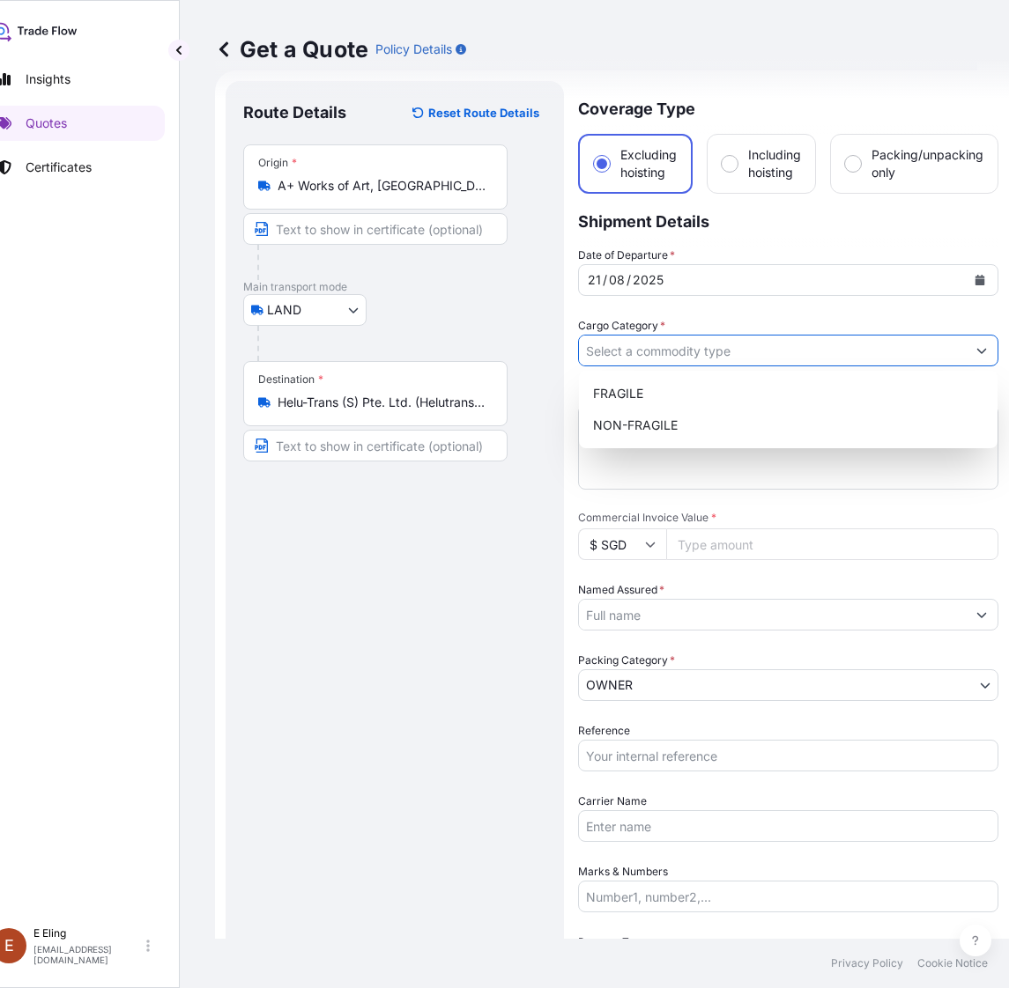
click at [667, 341] on input "Cargo Category *" at bounding box center [772, 351] width 387 height 32
click at [654, 416] on div "NON-FRAGILE" at bounding box center [788, 426] width 404 height 32
type input "NON-FRAGILE"
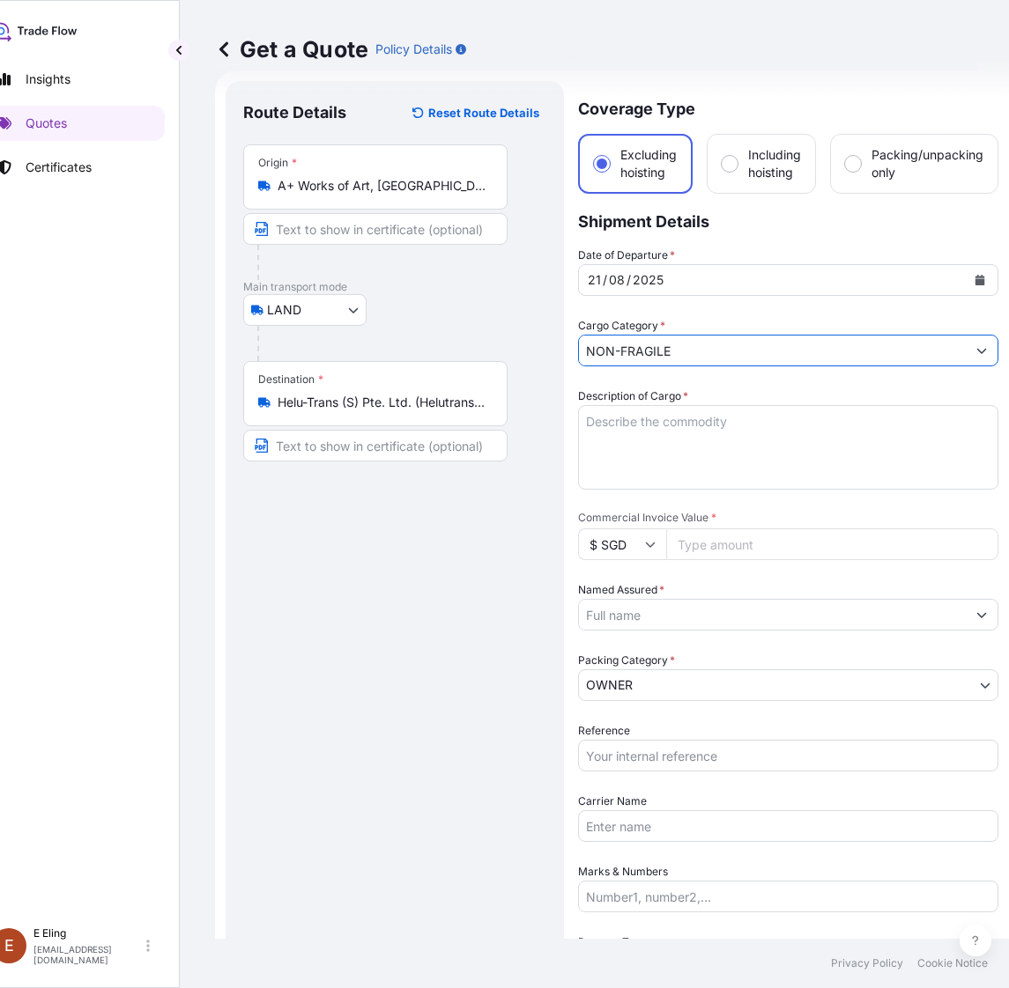
click at [740, 425] on textarea "Description of Cargo *" at bounding box center [788, 447] width 420 height 85
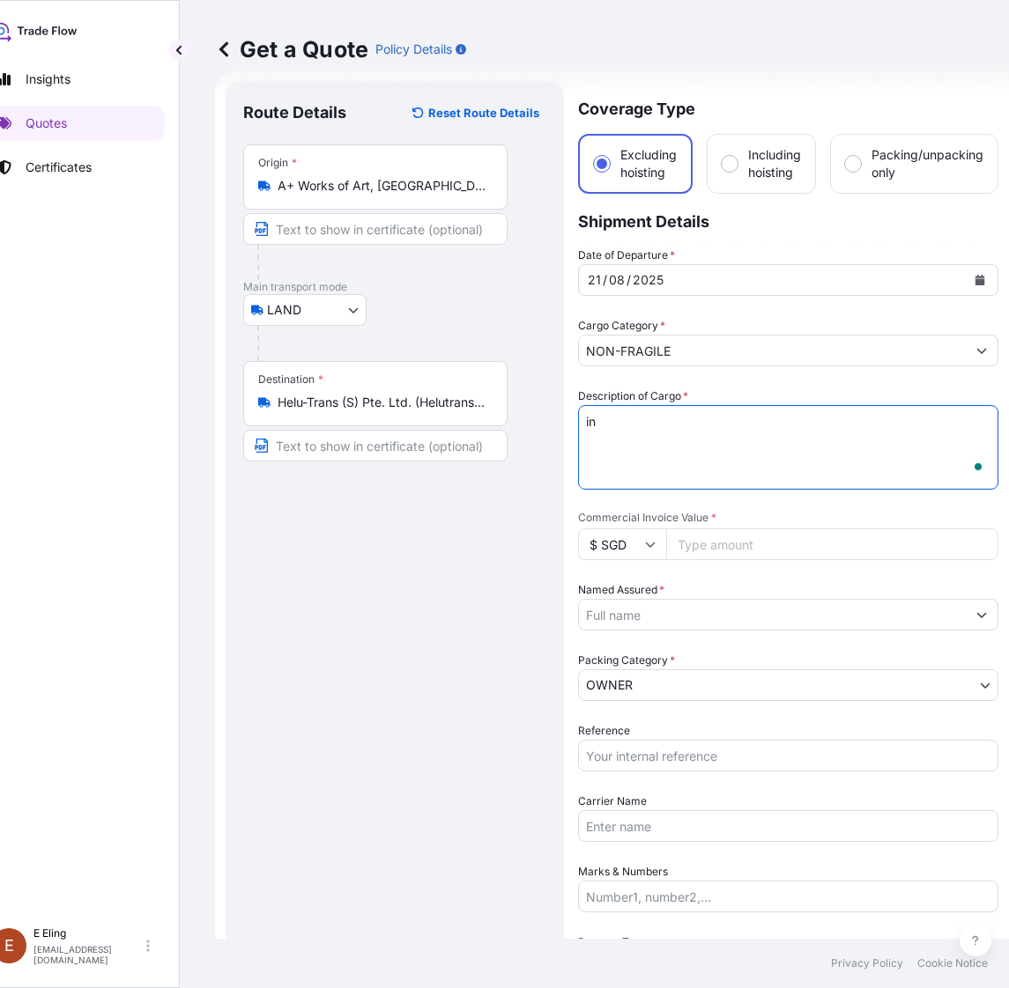
type textarea "i"
click at [732, 450] on textarea "Inland Transit from" at bounding box center [788, 447] width 420 height 85
paste textarea "A+ WORKS of ART d6-G-8, d6 Trade Centre 801 Jalan Sentul 51000 Kuala Lumpur"
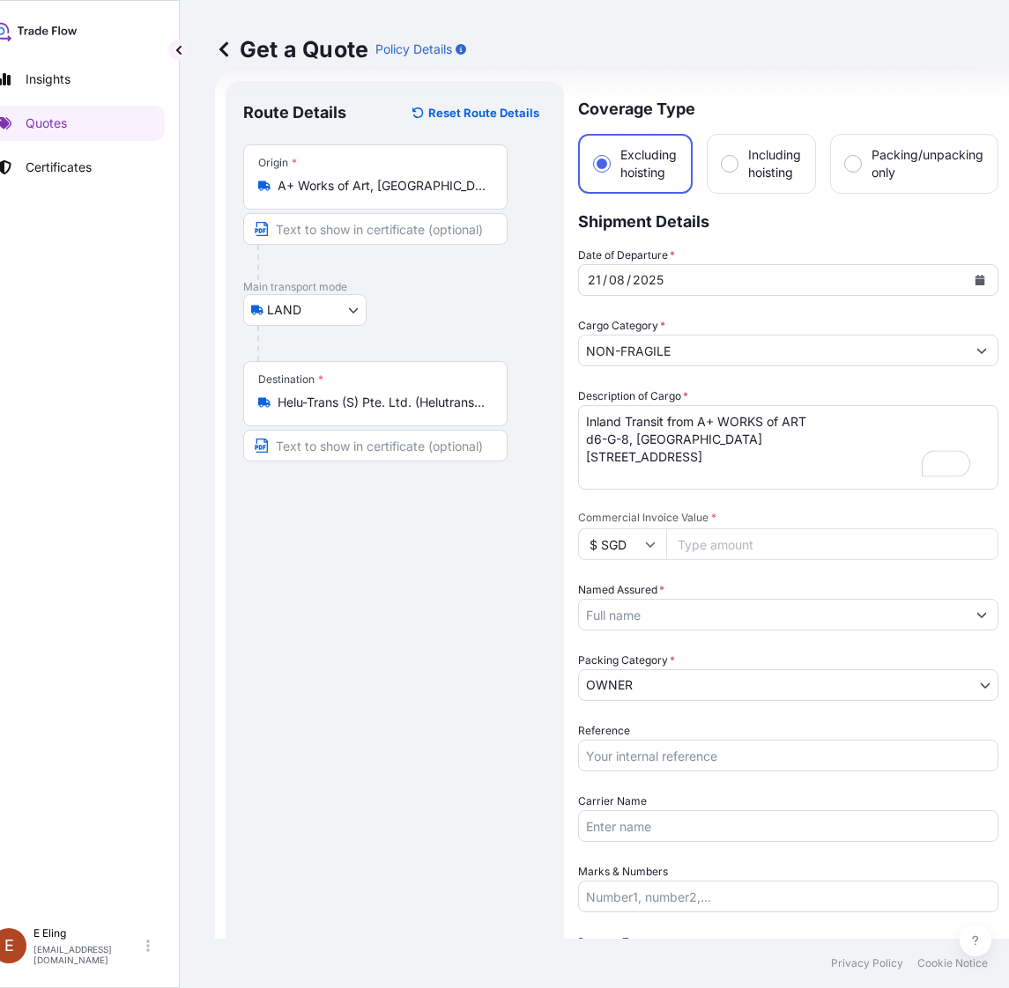
click at [575, 477] on form "Route Details Reset Route Details Place of loading Road / Inland Road / Inland …" at bounding box center [612, 667] width 794 height 1195
click at [582, 480] on textarea "Inland Transit from A+ WORKS of ART d6-G-8, d6 Trade Centre 801 Jalan Sentul 51…" at bounding box center [788, 447] width 420 height 85
click at [582, 460] on textarea "Inland Transit from A+ WORKS of ART d6-G-8, d6 Trade Centre 801 Jalan Sentul, 5…" at bounding box center [788, 447] width 420 height 85
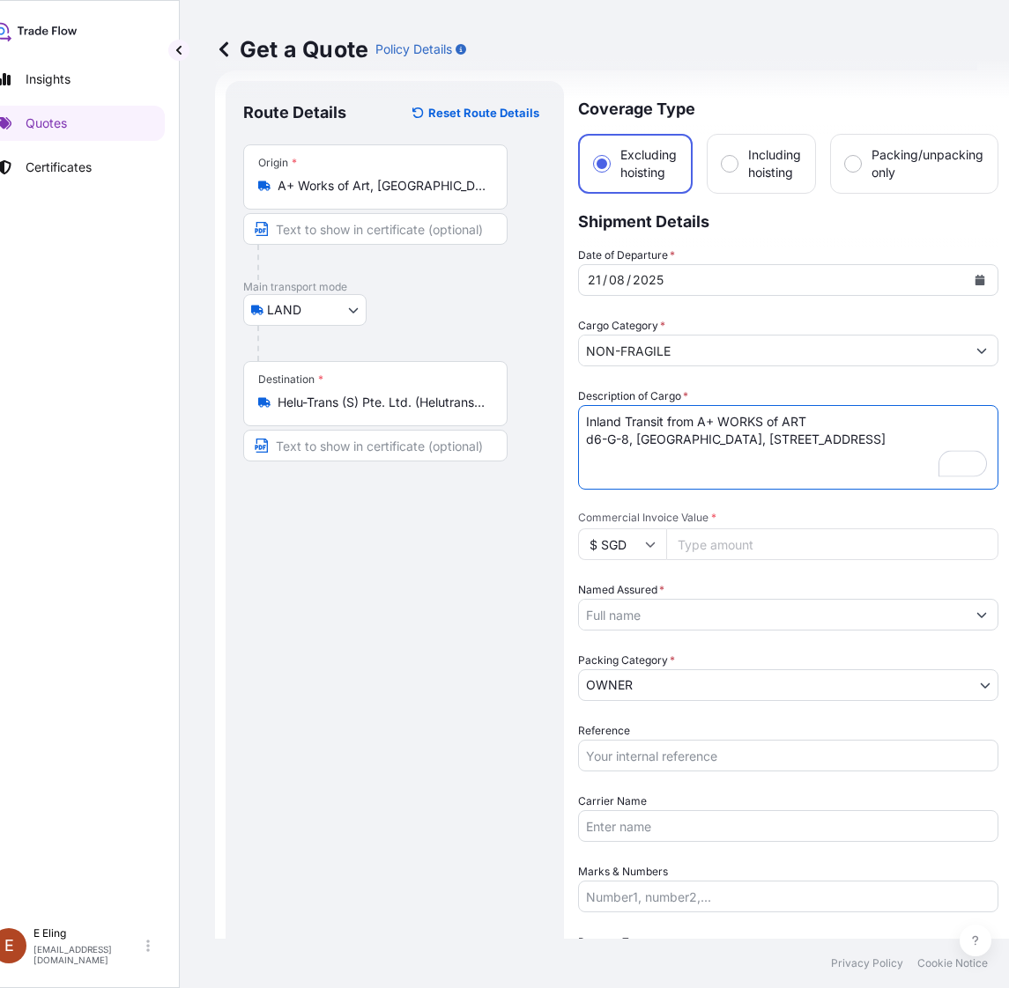
click at [583, 429] on textarea "Inland Transit from A+ WORKS of ART d6-G-8, d6 Trade Centre, 801 Jalan Sentul, …" at bounding box center [788, 447] width 420 height 85
drag, startPoint x: 797, startPoint y: 455, endPoint x: 798, endPoint y: 442, distance: 13.2
click at [797, 455] on textarea "Inland Transit from A+ WORKS of ART, d6-G-8, d6 Trade Centre, 801 Jalan Sentul,…" at bounding box center [788, 447] width 420 height 85
click at [883, 438] on textarea "Inland Transit from A+ WORKS of ART, d6-G-8, d6 Trade Centre, 801 Jalan Sentul,…" at bounding box center [788, 447] width 420 height 85
paste textarea "HT SG warehouse"
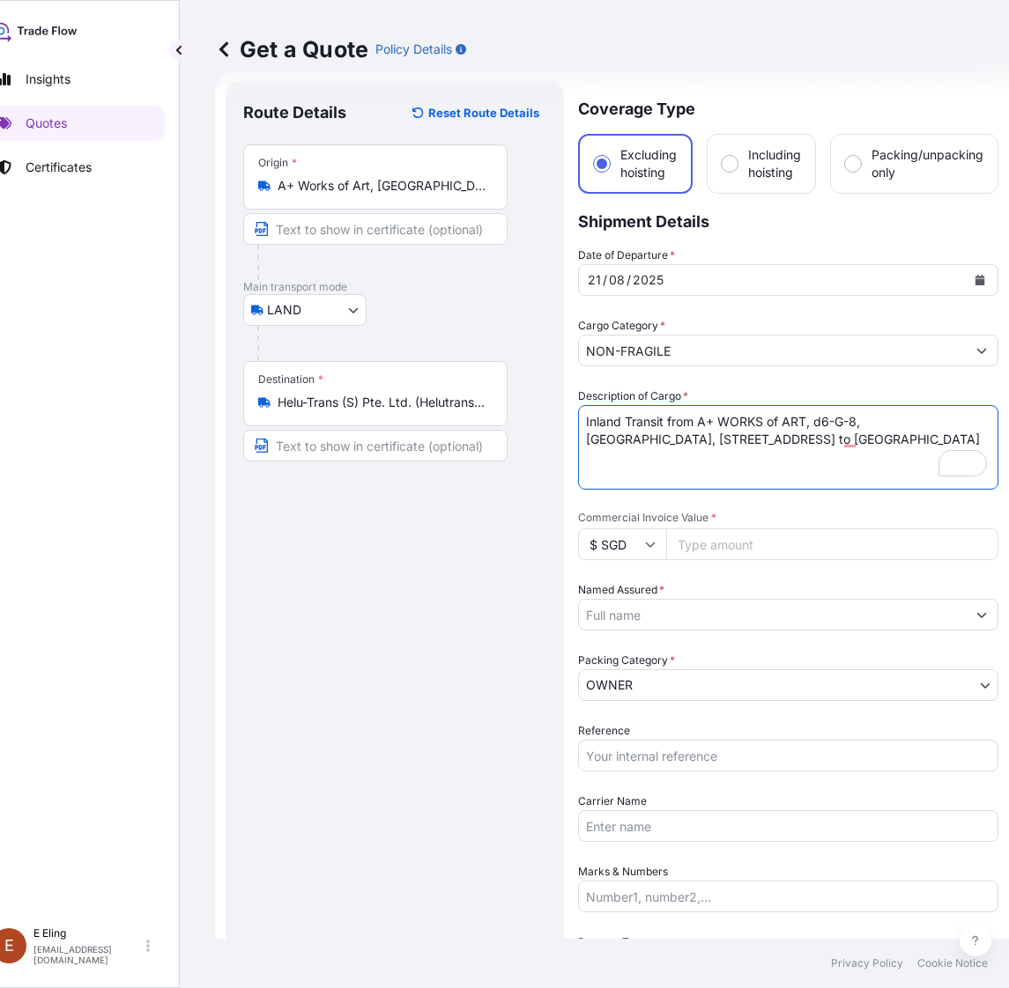
click at [613, 454] on textarea "Inland Transit from A+ WORKS of ART, d6-G-8, d6 Trade Centre, 801 Jalan Sentul,…" at bounding box center [788, 447] width 420 height 85
paste textarea "1) Mella Jaarsma, The Size of Rice 3 (Gouache, pencil, ink on paper; 30 x 42 cm…"
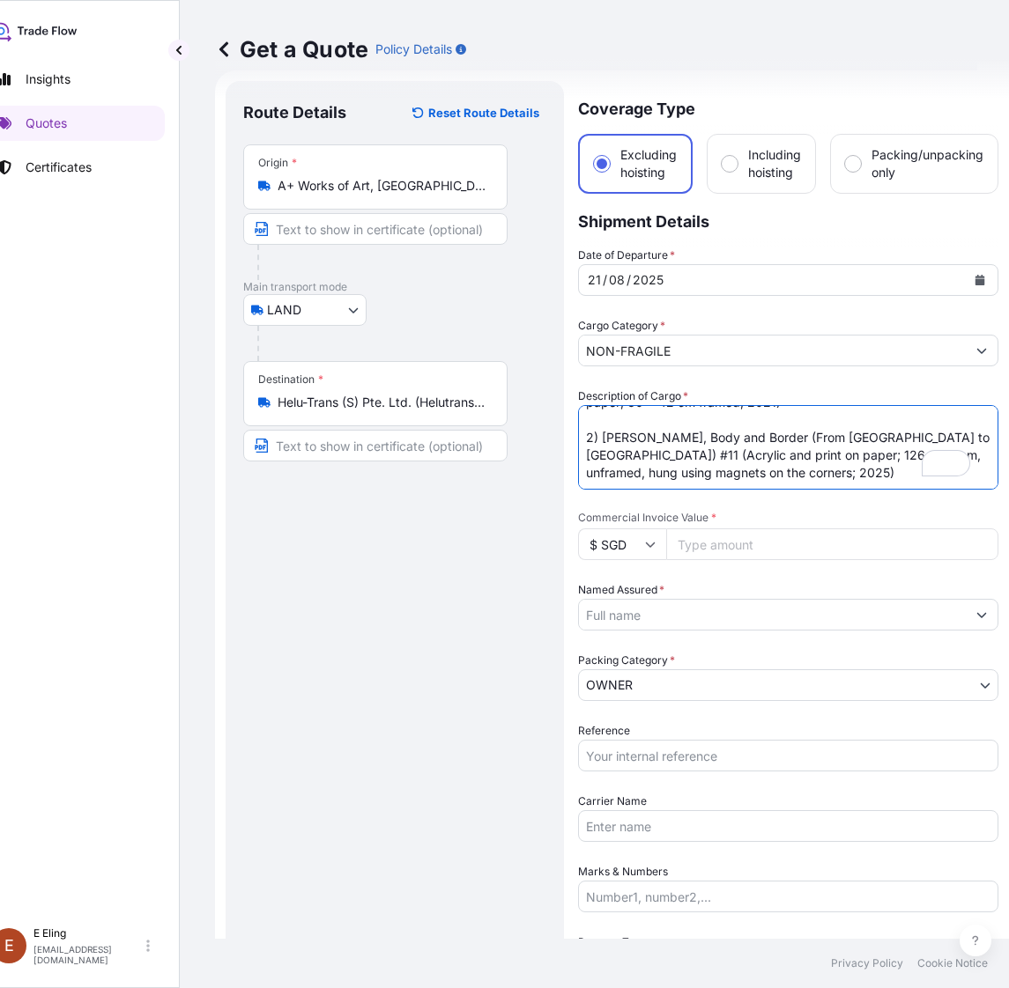
scroll to position [82, 0]
click at [696, 428] on textarea "Inland Transit from A+ WORKS of ART, d6-G-8, d6 Trade Centre, 801 Jalan Sentul,…" at bounding box center [788, 447] width 420 height 85
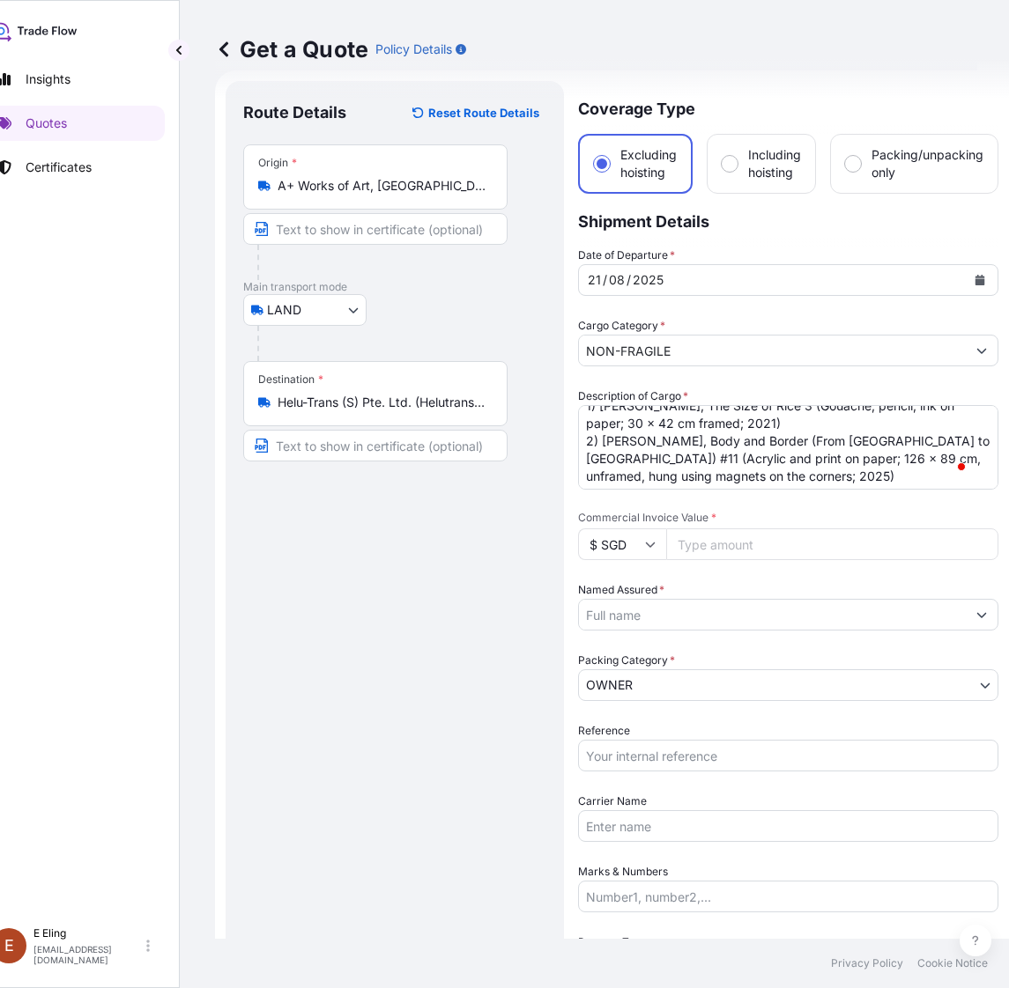
scroll to position [72, 0]
click at [789, 419] on textarea "Inland Transit from A+ WORKS of ART, d6-G-8, d6 Trade Centre, 801 Jalan Sentul,…" at bounding box center [788, 447] width 420 height 85
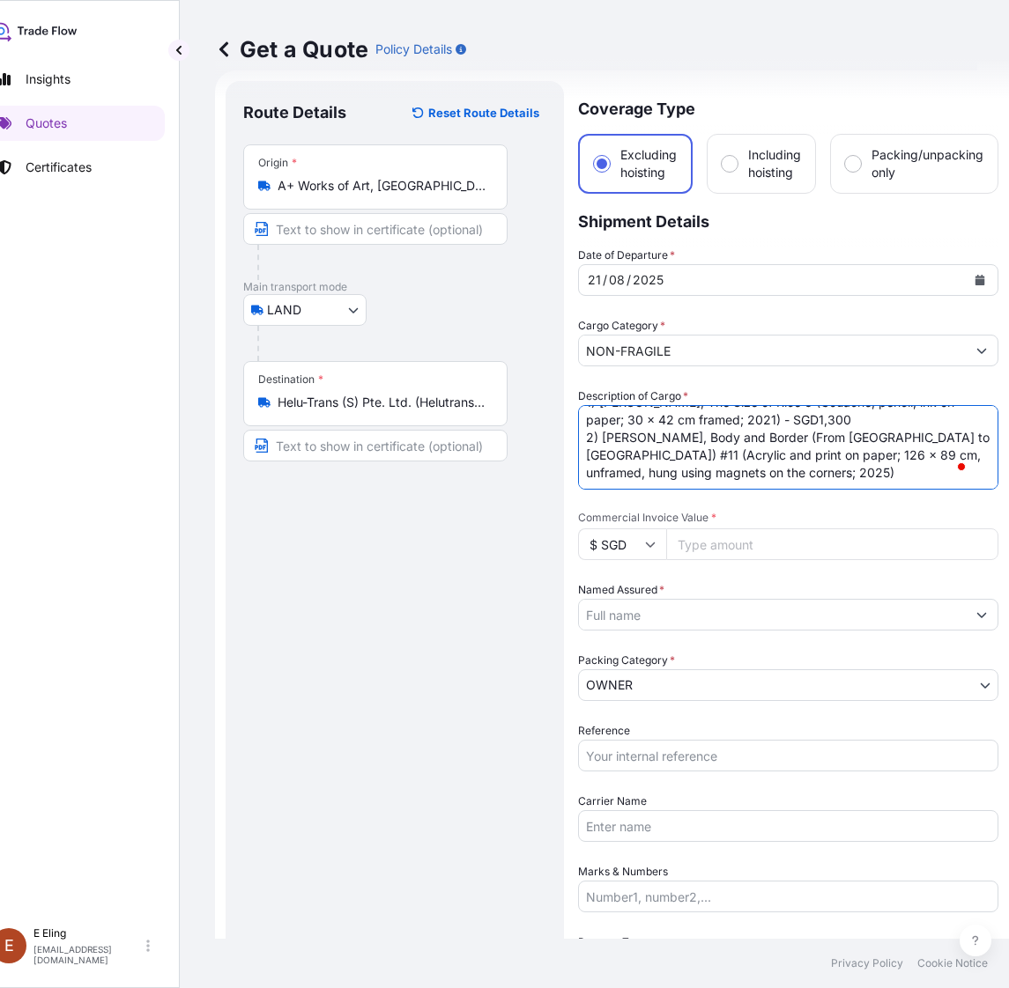
click at [785, 421] on textarea "Inland Transit from A+ WORKS of ART, d6-G-8, d6 Trade Centre, 801 Jalan Sentul,…" at bounding box center [788, 447] width 420 height 85
click at [860, 411] on textarea "Inland Transit from A+ WORKS of ART, d6-G-8, d6 Trade Centre, 801 Jalan Sentul,…" at bounding box center [788, 447] width 420 height 85
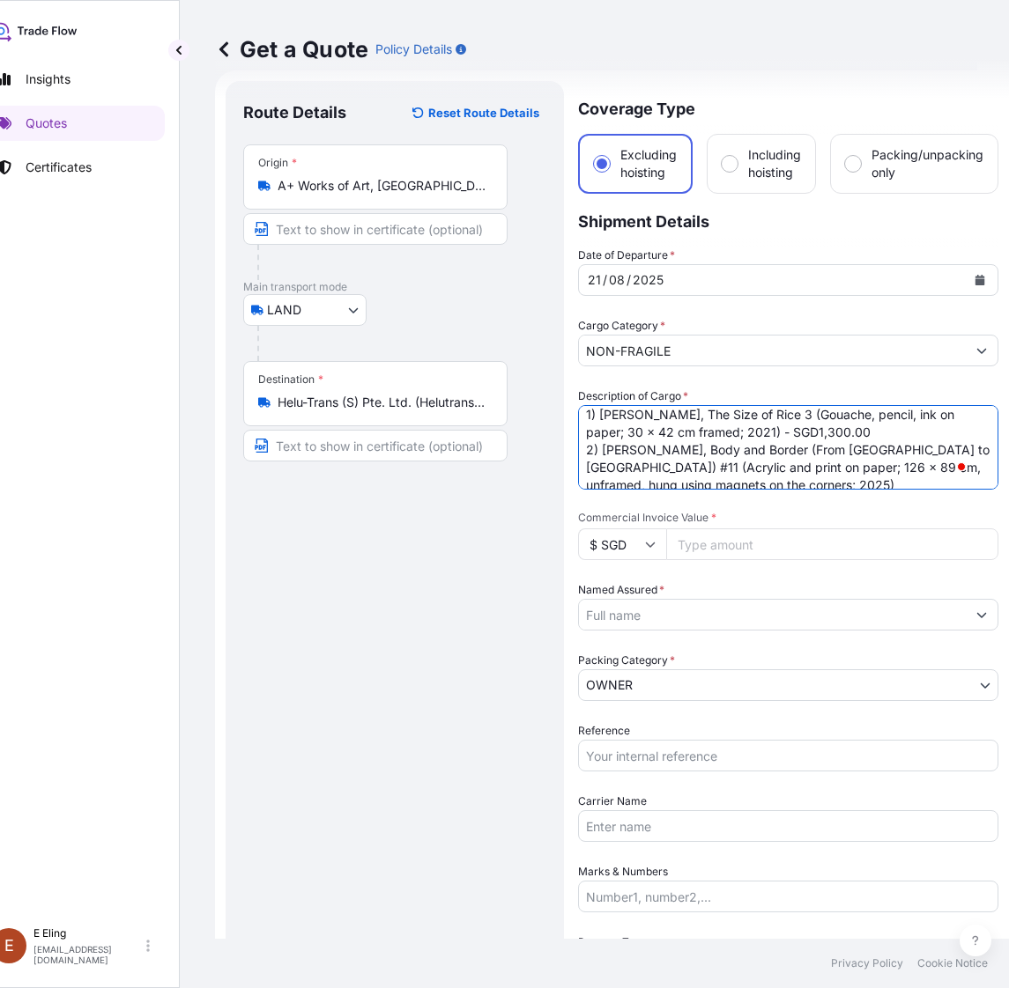
scroll to position [0, 0]
drag, startPoint x: 857, startPoint y: 415, endPoint x: 790, endPoint y: 420, distance: 67.2
click at [790, 420] on textarea "Inland Transit from A+ WORKS of ART, d6-G-8, d6 Trade Centre, 801 Jalan Sentul,…" at bounding box center [788, 447] width 420 height 85
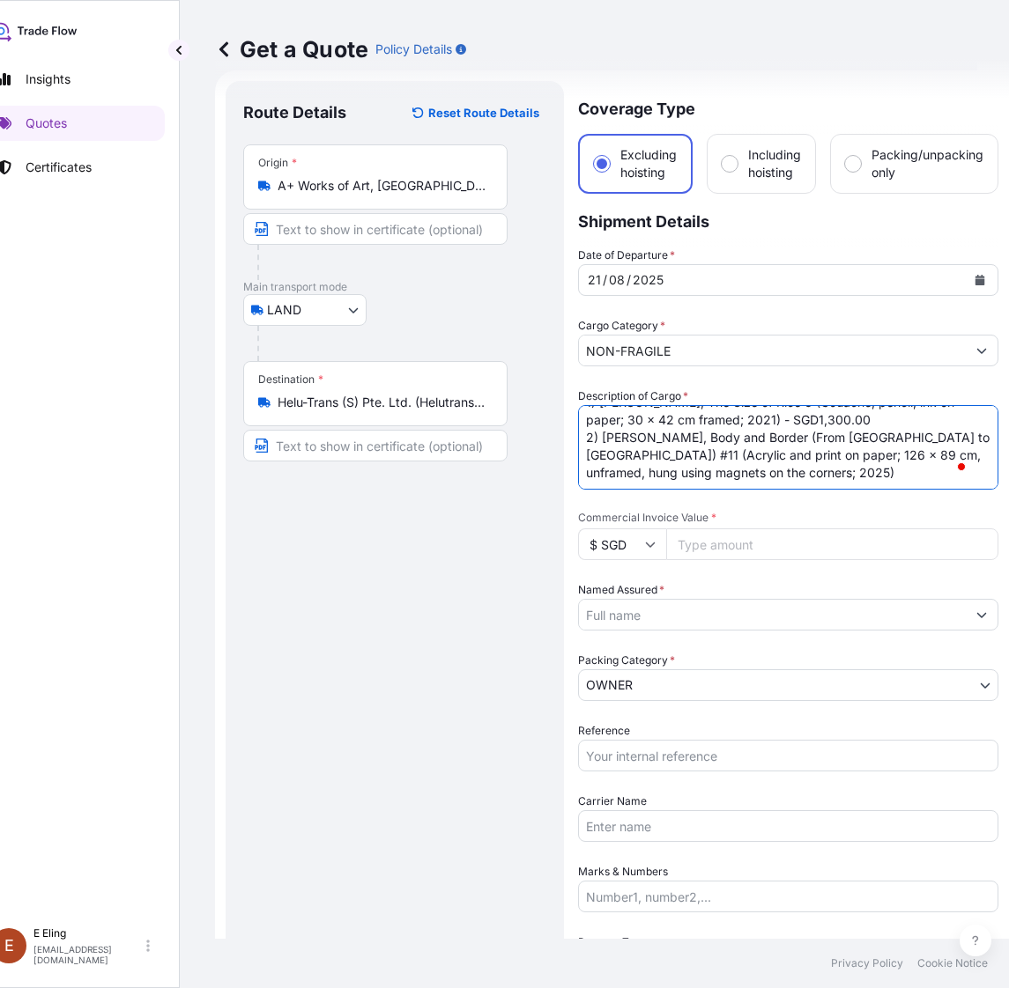
click at [831, 463] on textarea "Inland Transit from A+ WORKS of ART, d6-G-8, d6 Trade Centre, 801 Jalan Sentul,…" at bounding box center [788, 447] width 420 height 85
type textarea "Inland Transit from A+ WORKS of ART, d6-G-8, d6 Trade Centre, 801 Jalan Sentul,…"
click at [760, 537] on input "Commercial Invoice Value *" at bounding box center [832, 544] width 332 height 32
type input "3100"
click at [727, 617] on input "Named Assured *" at bounding box center [772, 615] width 387 height 32
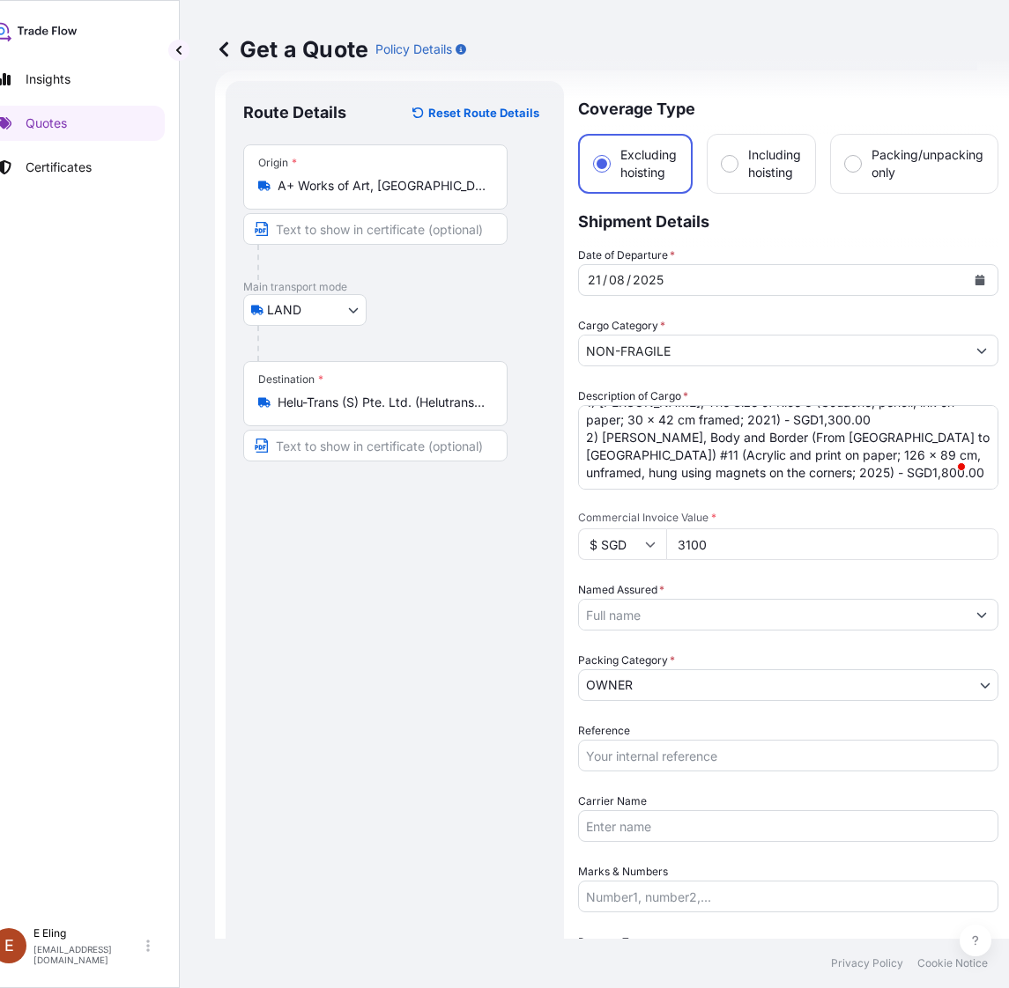
click at [668, 615] on input "Named Assured *" at bounding box center [772, 615] width 387 height 32
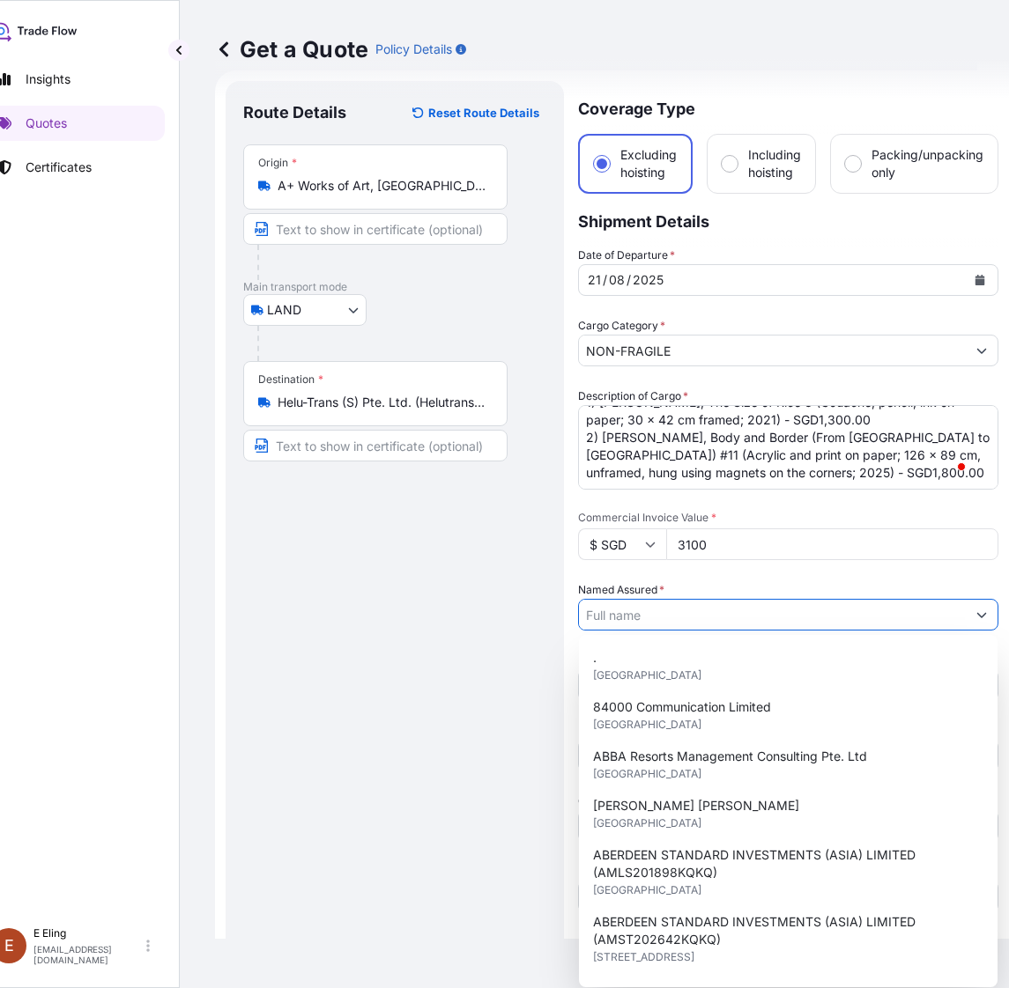
paste input "NATIONAL GALLERY SINGAPORE"
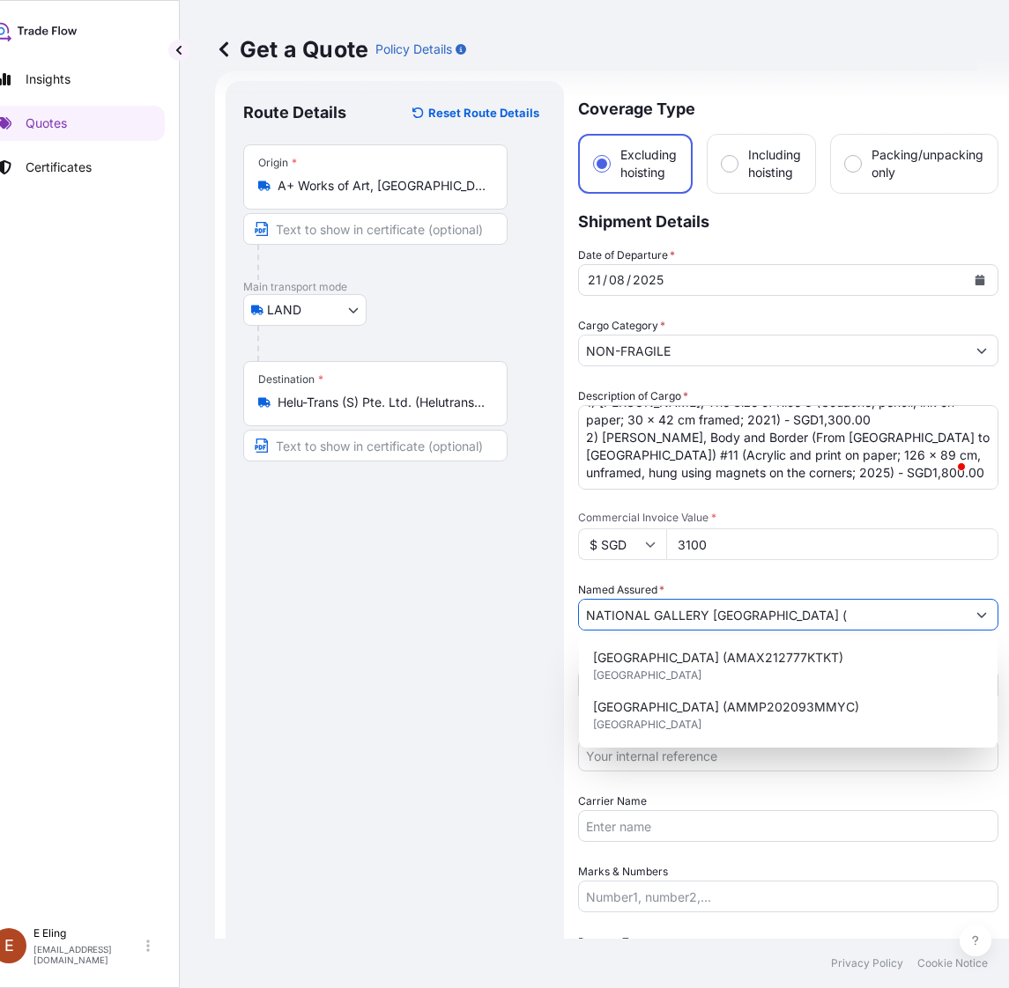
click at [822, 610] on input "NATIONAL GALLERY SINGAPORE (" at bounding box center [772, 615] width 387 height 32
paste input "AMPR253302KTJS-08"
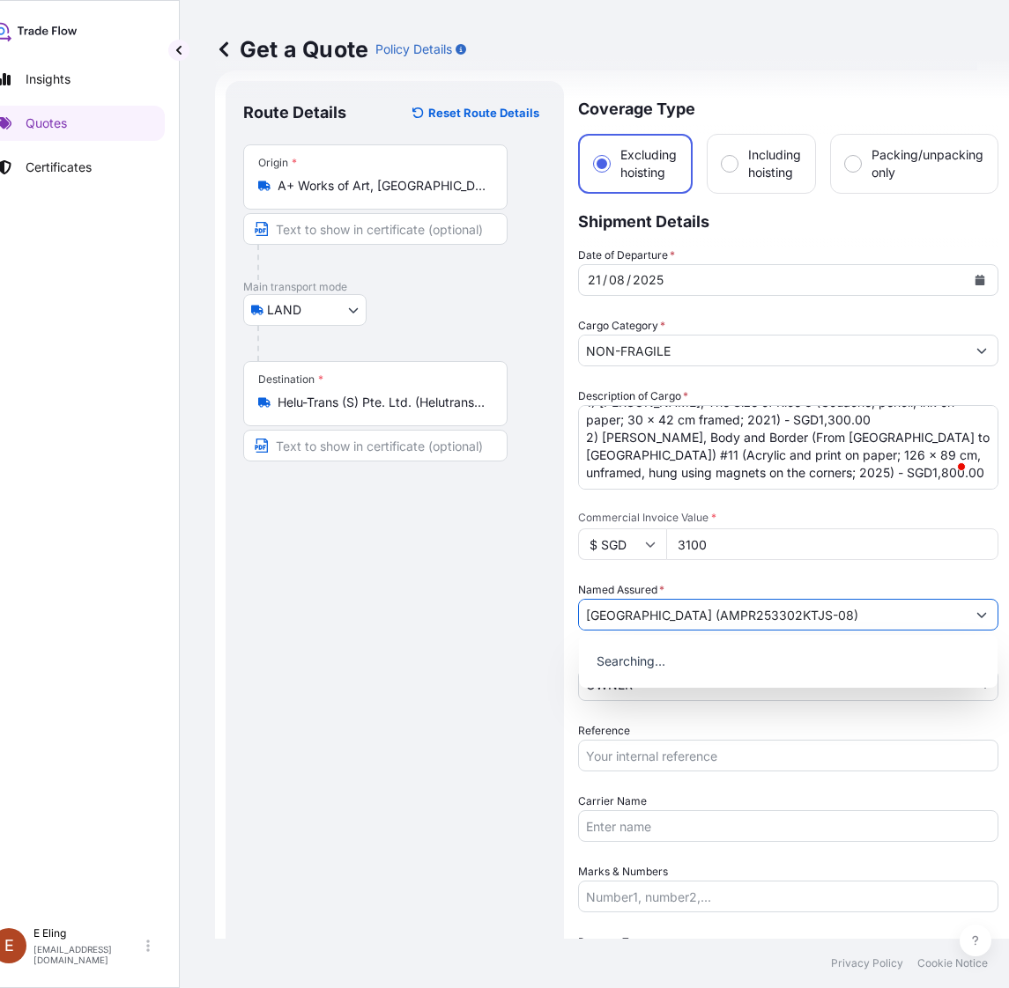
type input "NATIONAL GALLERY SINGAPORE (AMPR253302KTJS-08)"
click at [650, 767] on input "Reference" at bounding box center [788, 756] width 420 height 32
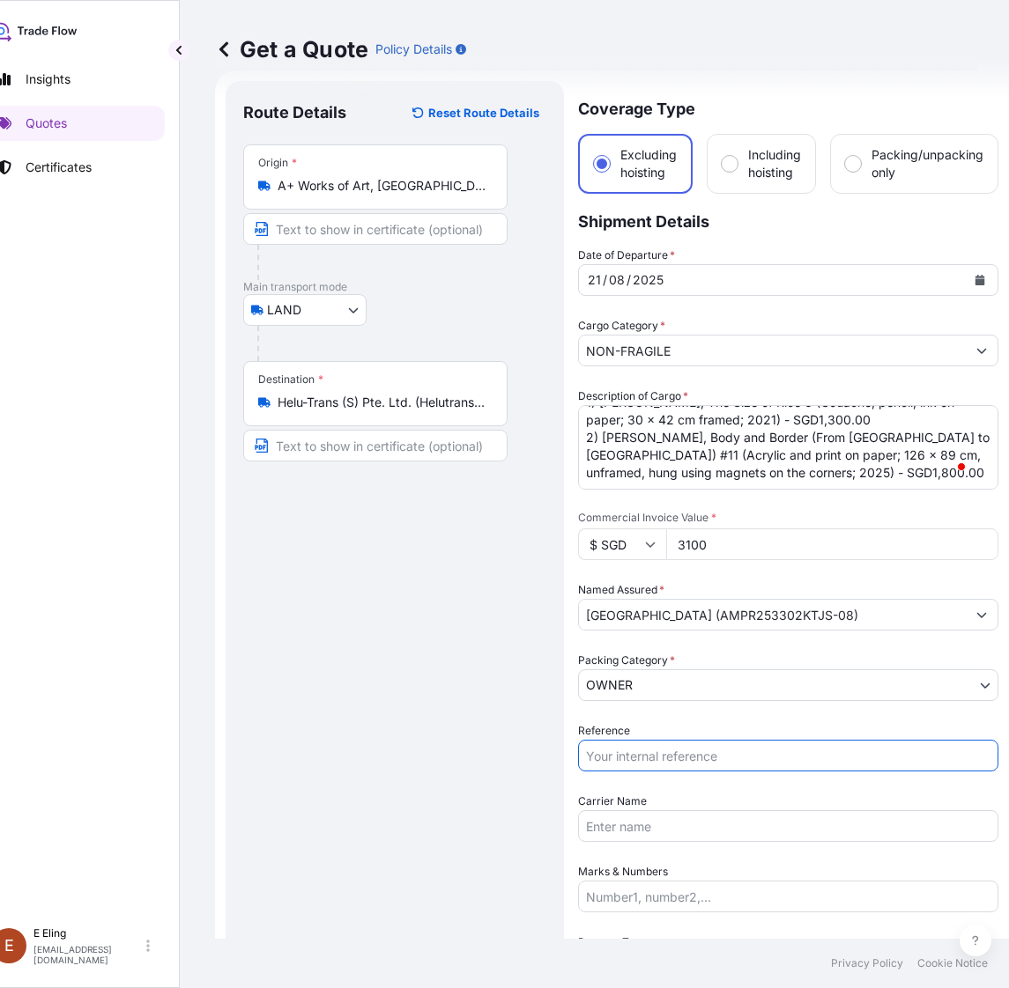
paste input "AMPR253302KTJS-08"
type input "AMPR253302KTJS-08"
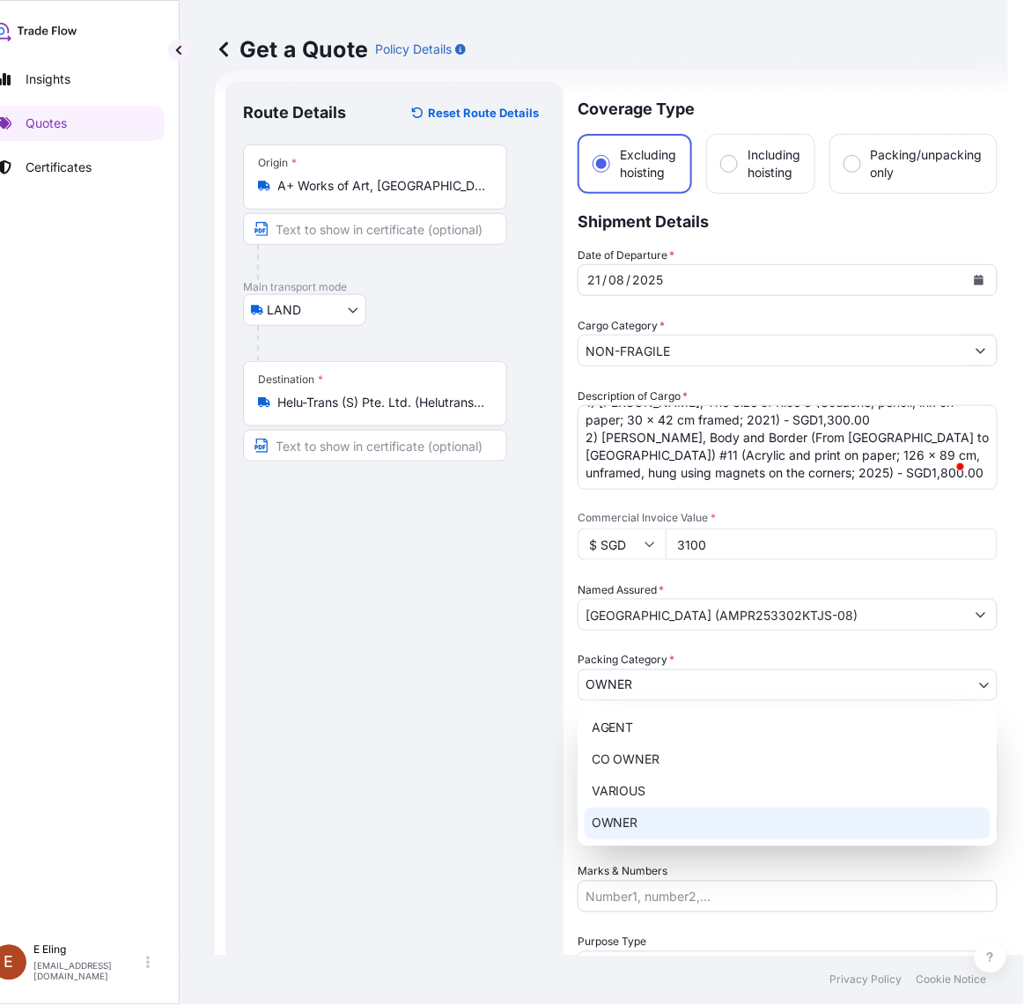
click at [632, 685] on body "2 options available. 0 options available. Insights Quotes Certificates E E Elin…" at bounding box center [472, 502] width 1009 height 1005
click at [635, 816] on div "OWNER" at bounding box center [788, 824] width 406 height 32
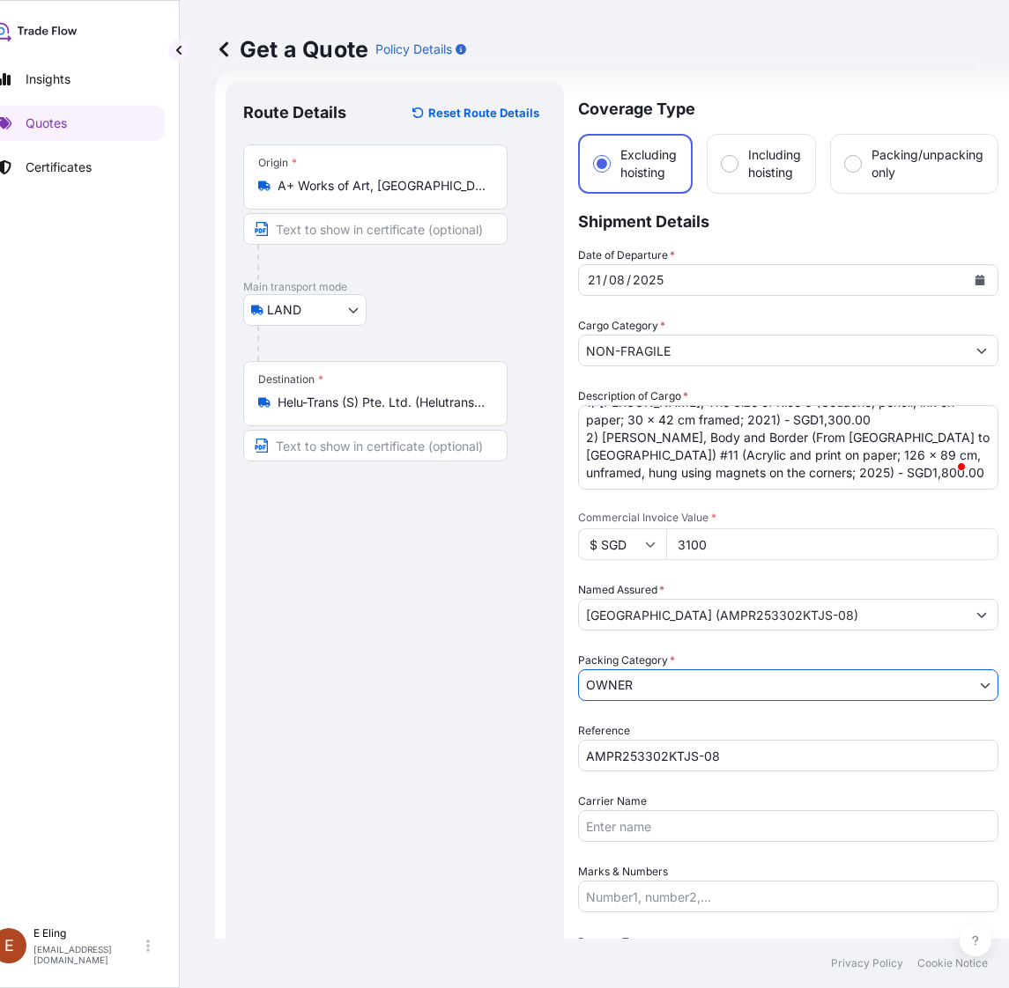
click at [631, 819] on input "Carrier Name" at bounding box center [788, 826] width 420 height 32
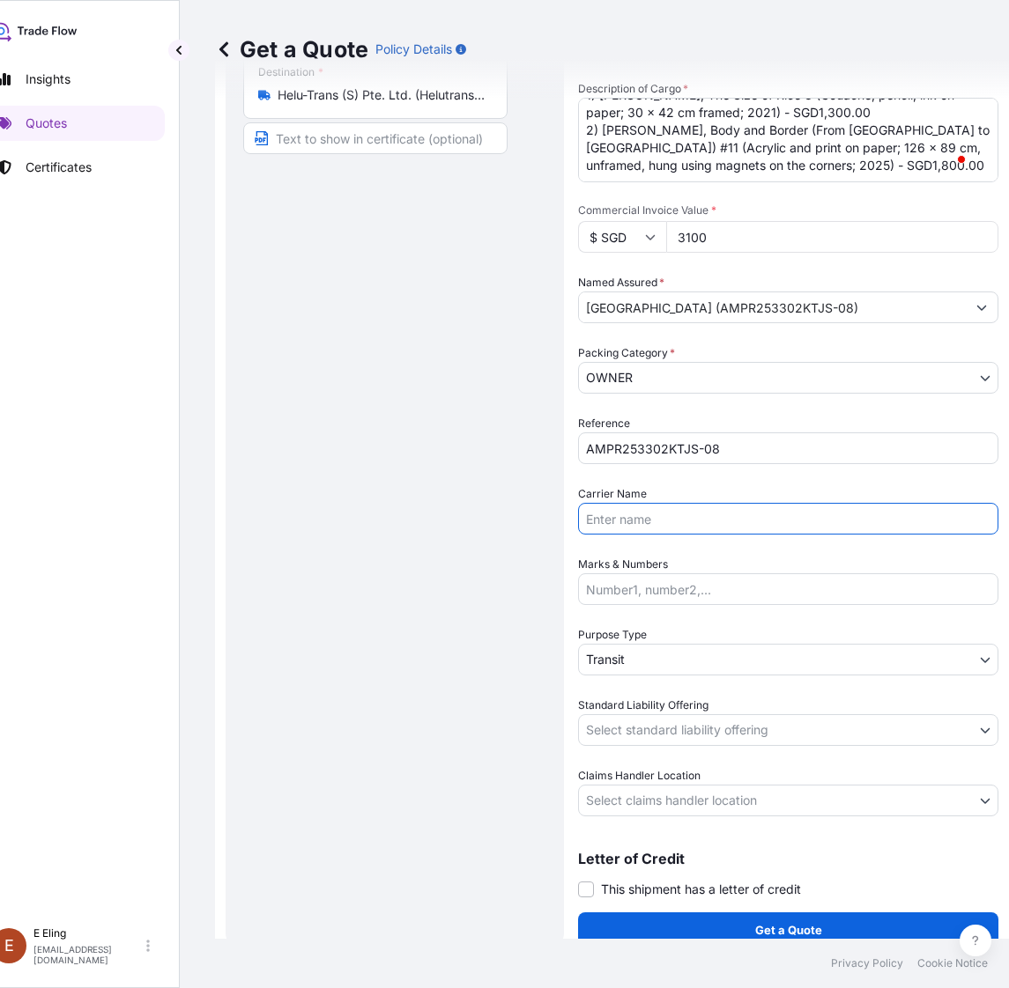
click at [639, 672] on body "0 options available. Insights Quotes Certificates E E Eling eeling@helutrans.co…" at bounding box center [472, 494] width 1009 height 988
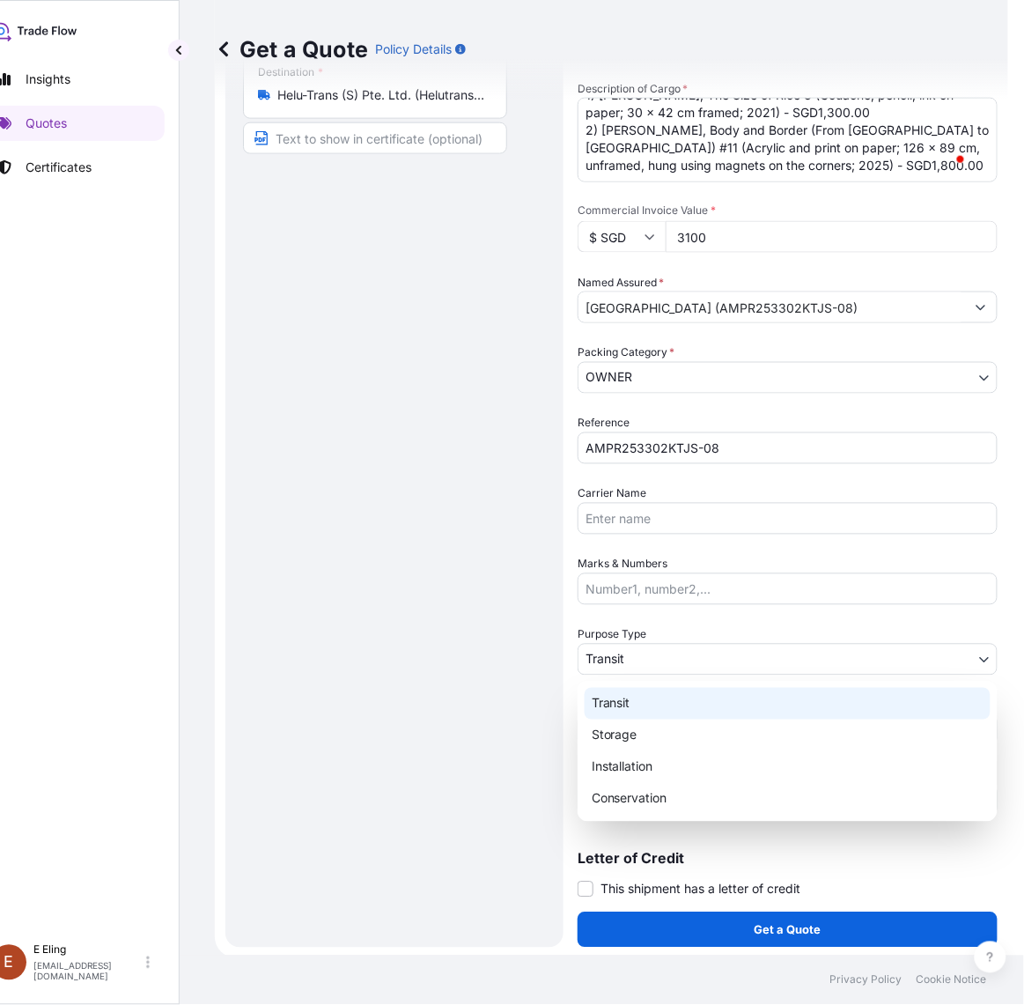
click at [637, 701] on div "Transit" at bounding box center [788, 704] width 406 height 32
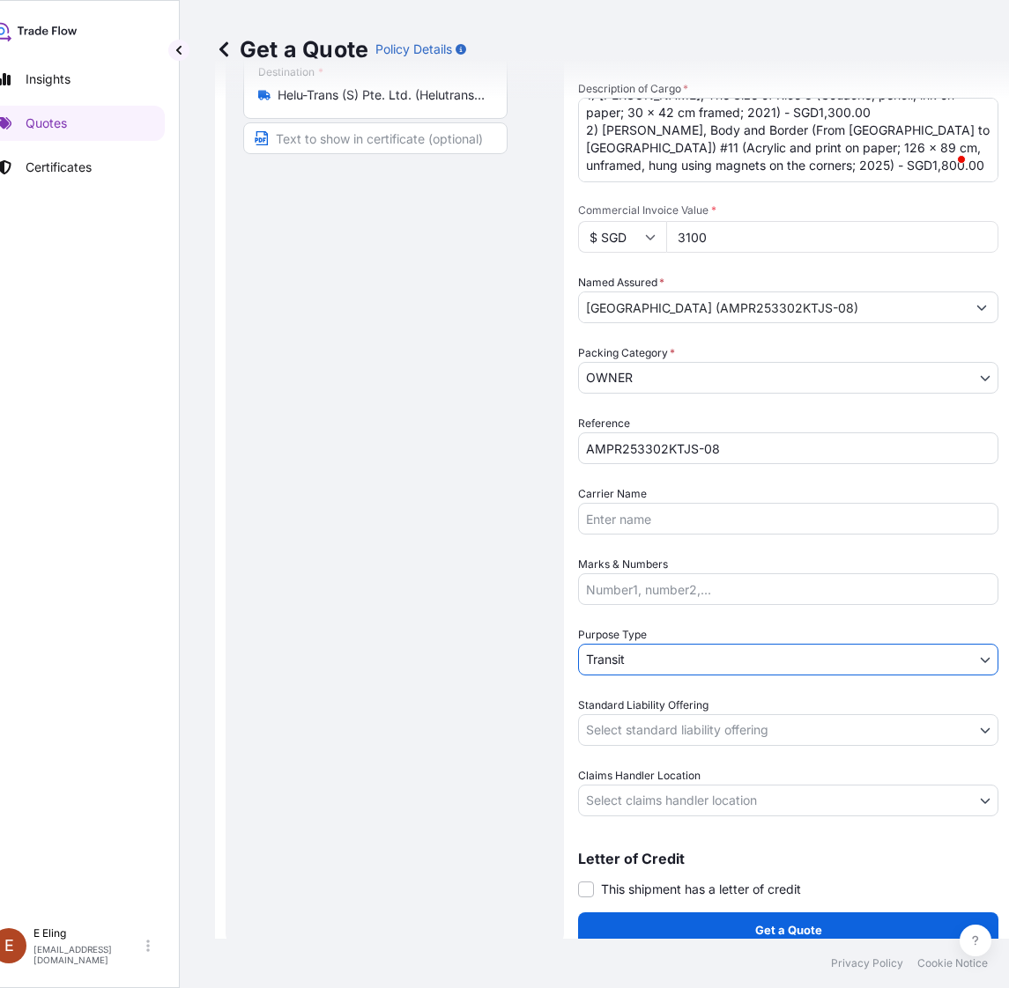
click at [634, 741] on body "Insights Quotes Certificates E E Eling eeling@helutrans.com Get a Quote Policy …" at bounding box center [472, 494] width 1009 height 988
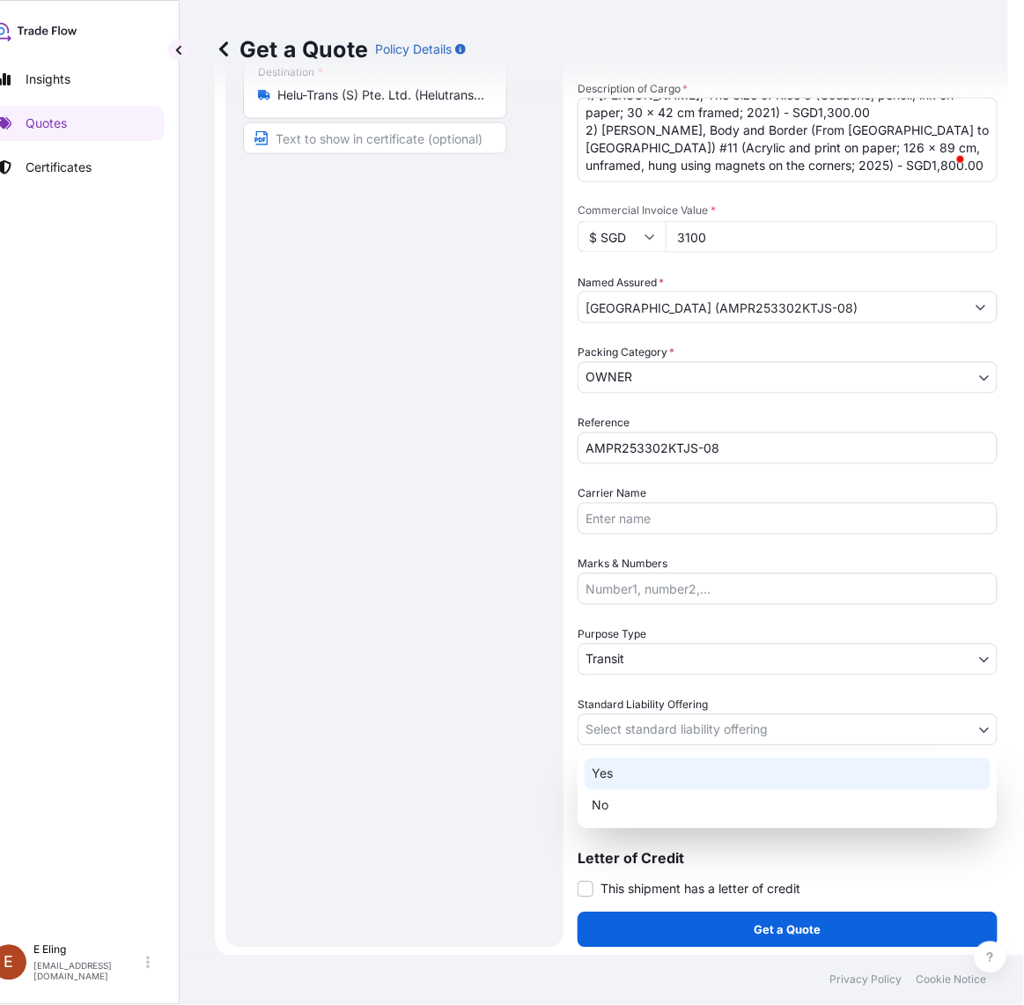
click at [639, 769] on div "Yes No" at bounding box center [788, 790] width 420 height 78
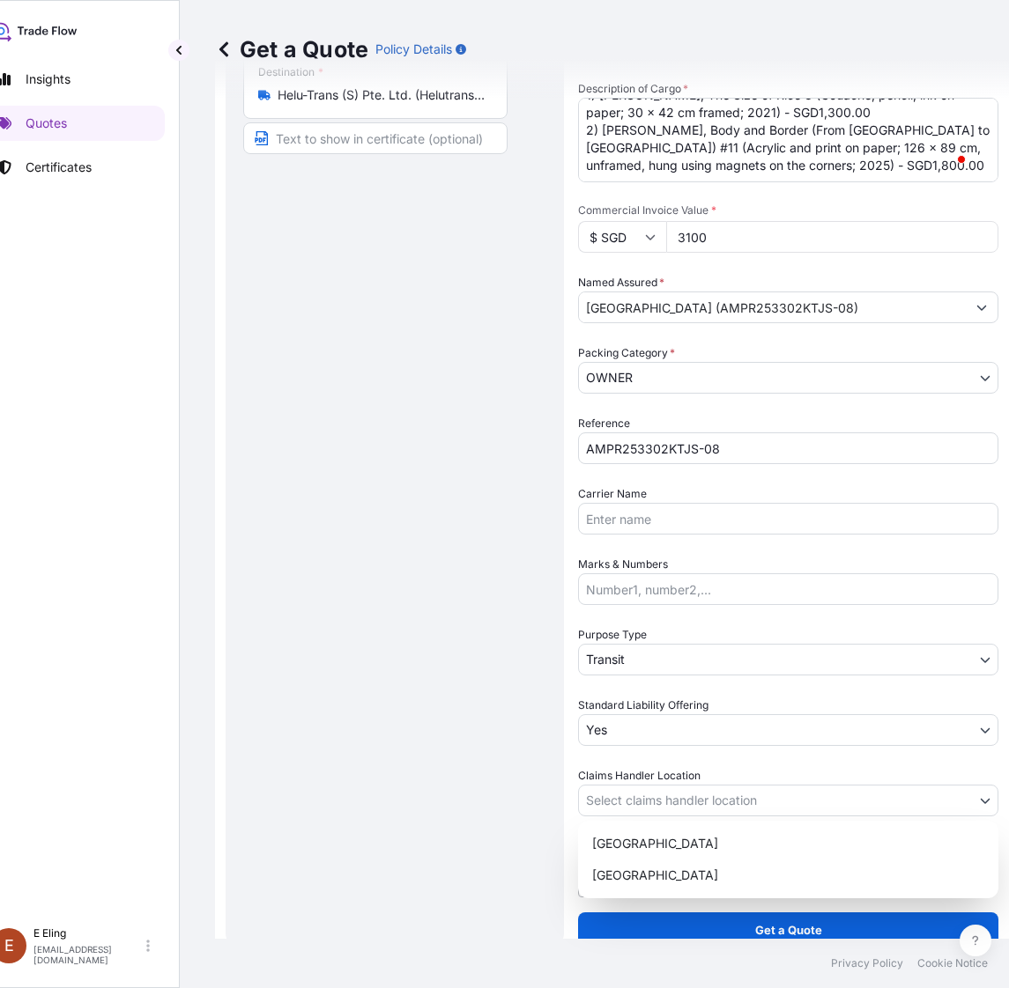
click at [639, 799] on body "Insights Quotes Certificates E E Eling eeling@helutrans.com Get a Quote Policy …" at bounding box center [464, 494] width 993 height 988
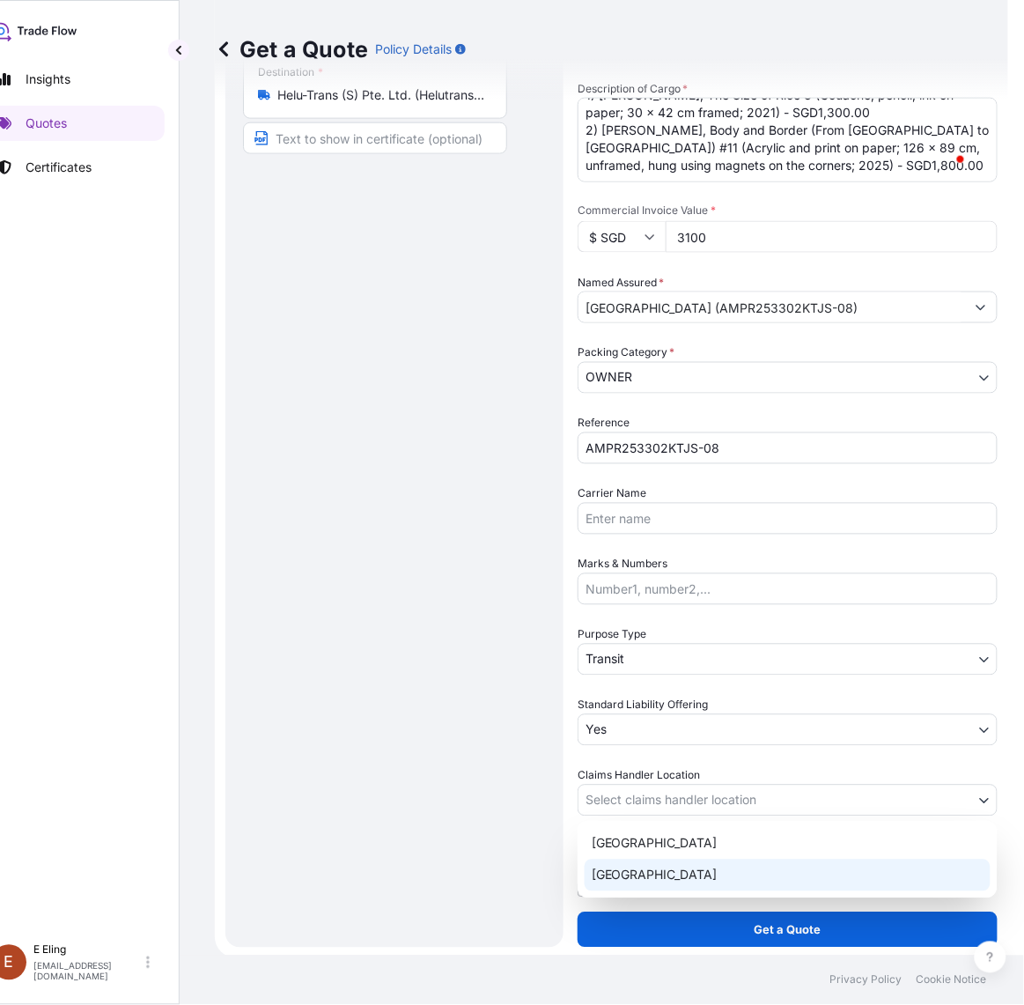
click at [619, 872] on div "Singapore" at bounding box center [788, 876] width 406 height 32
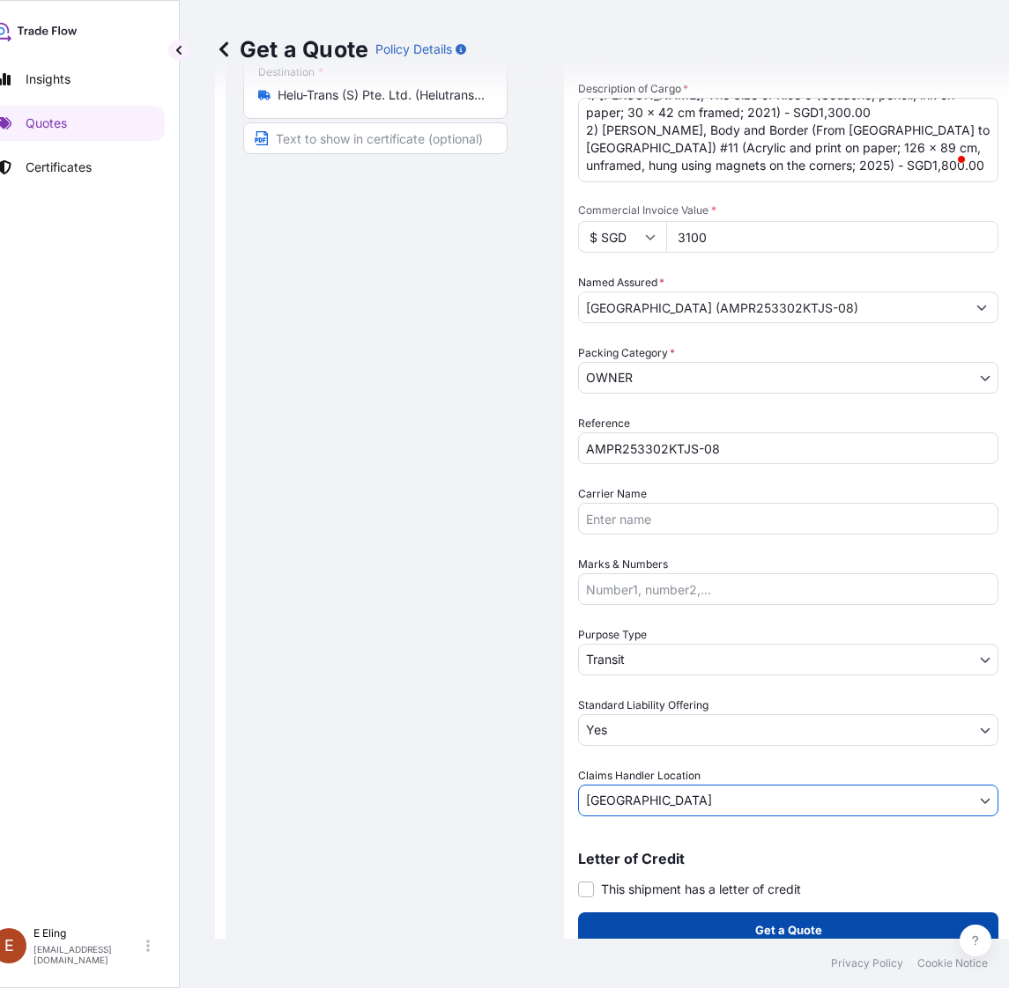
click at [674, 920] on button "Get a Quote" at bounding box center [788, 930] width 420 height 35
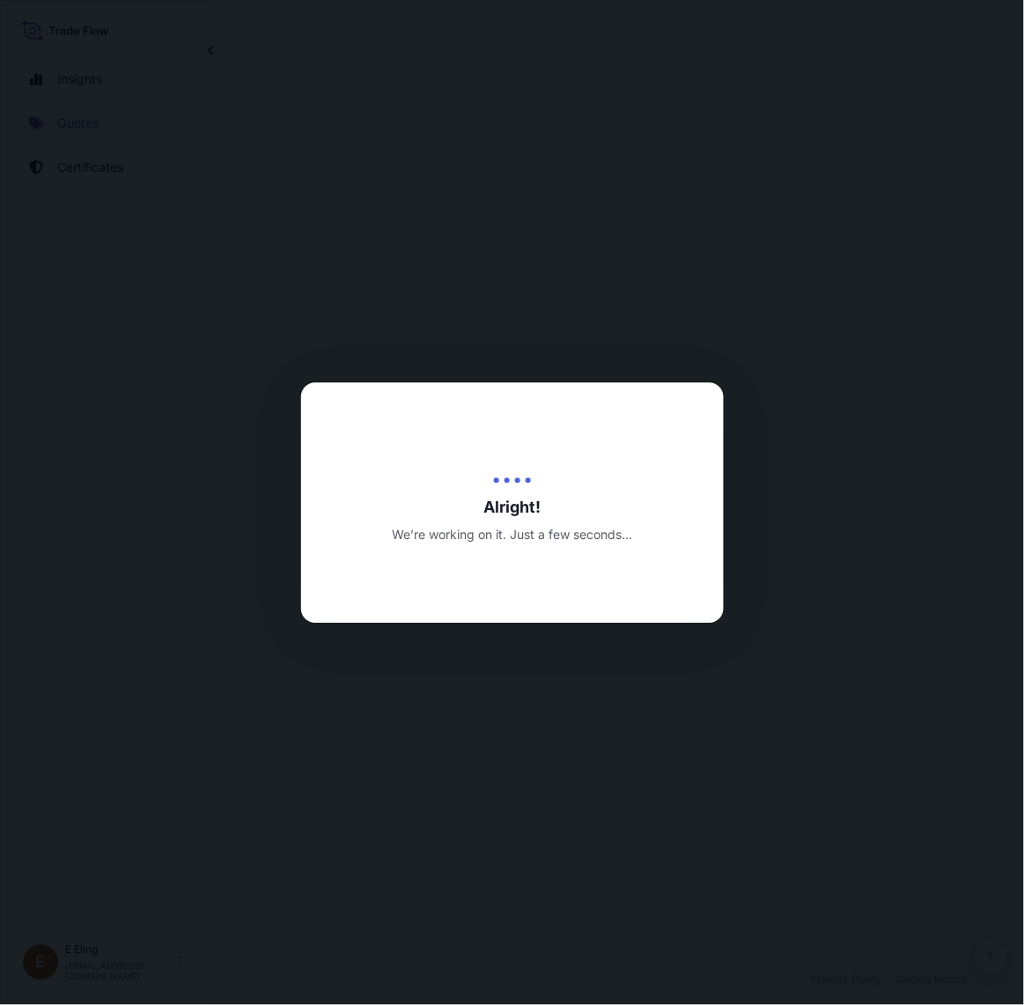
select select "LAND"
select select "Transit"
select select "Yes"
select select "Singapore"
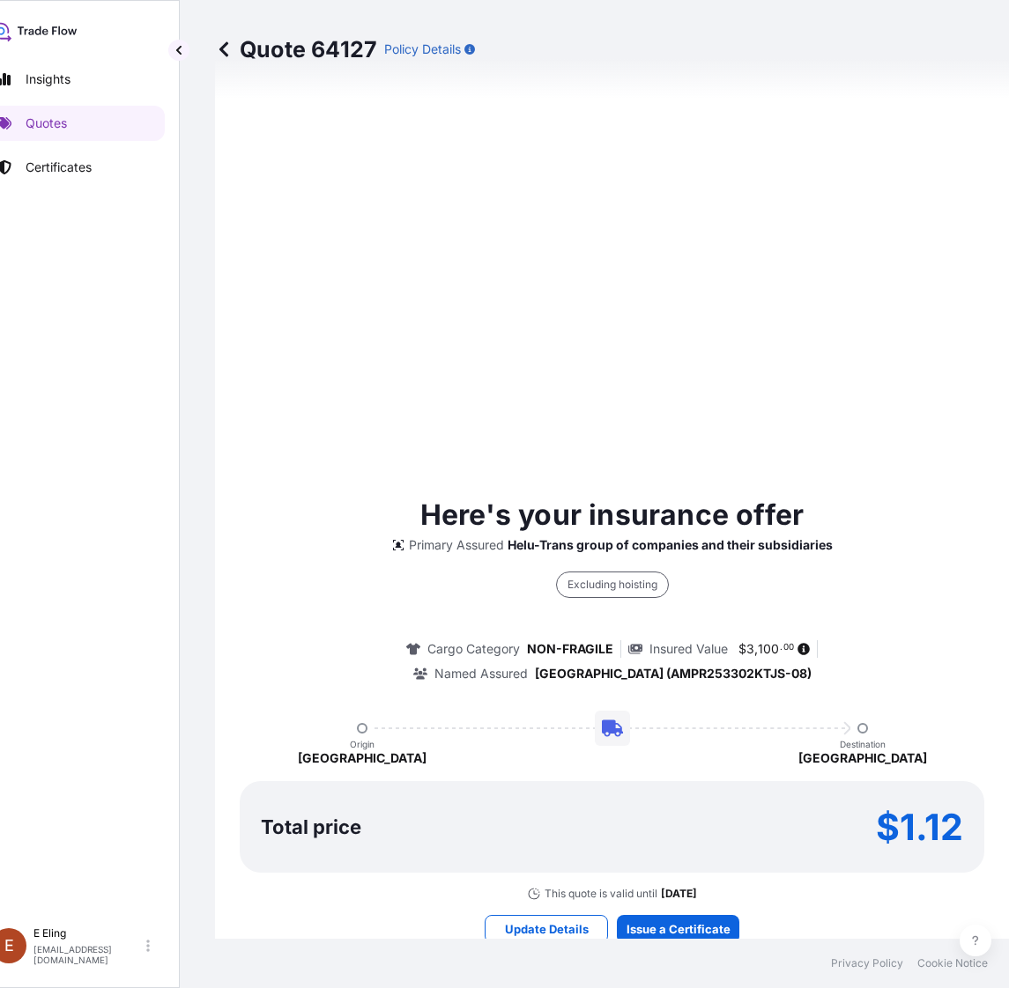
scroll to position [1441, 0]
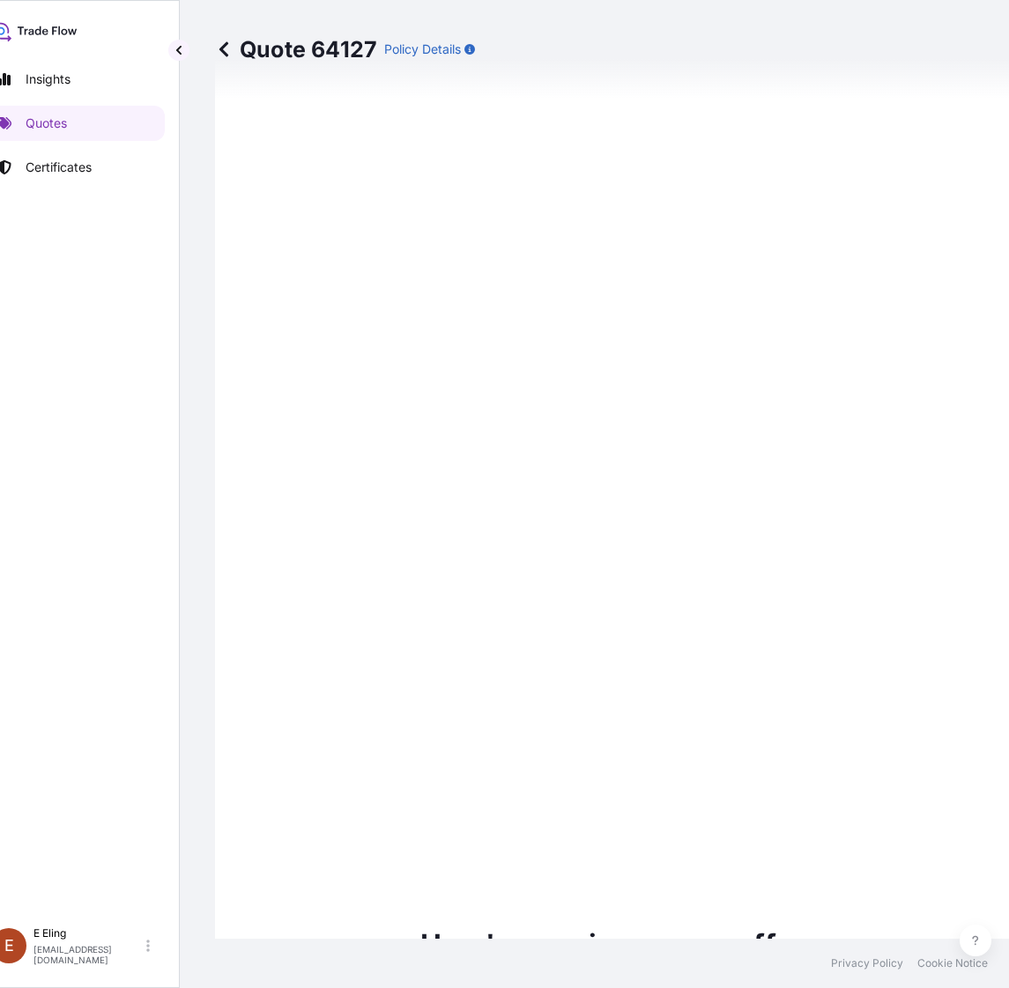
type input "21/08/2025"
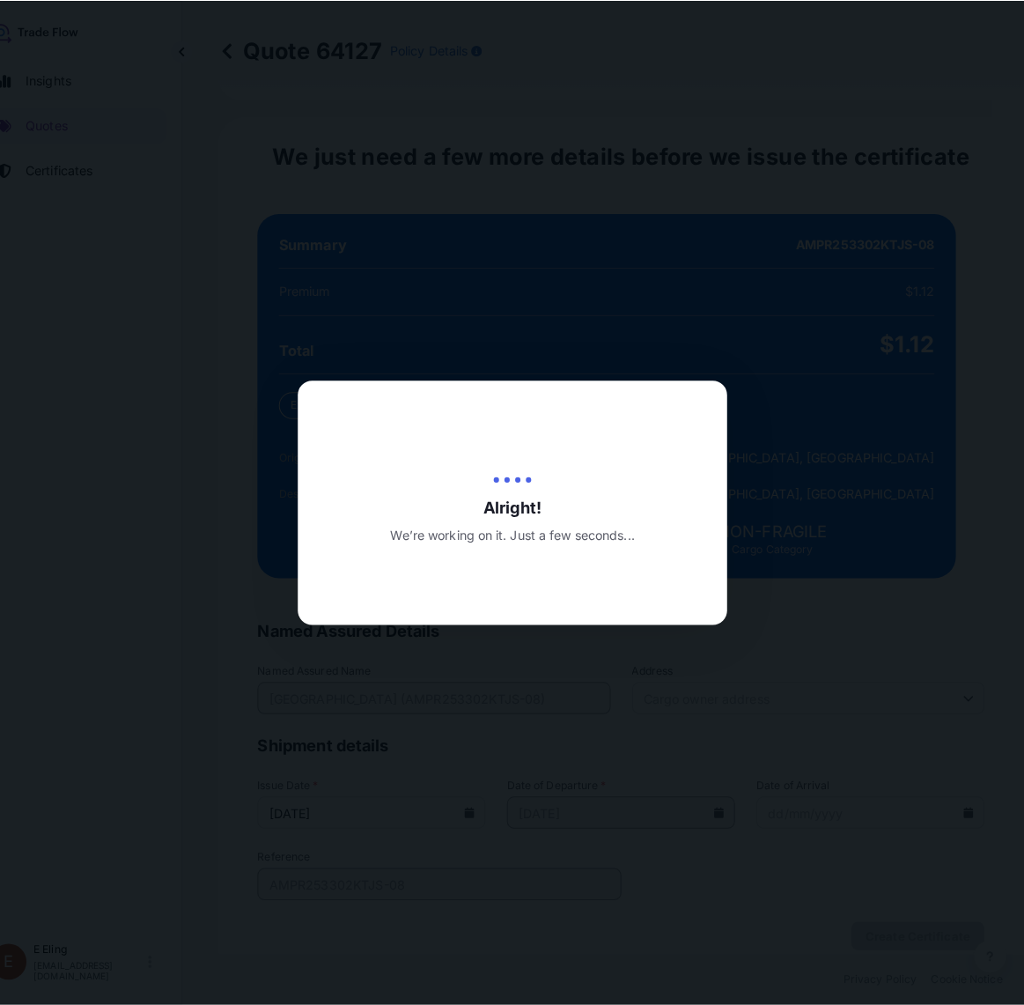
scroll to position [0, 32]
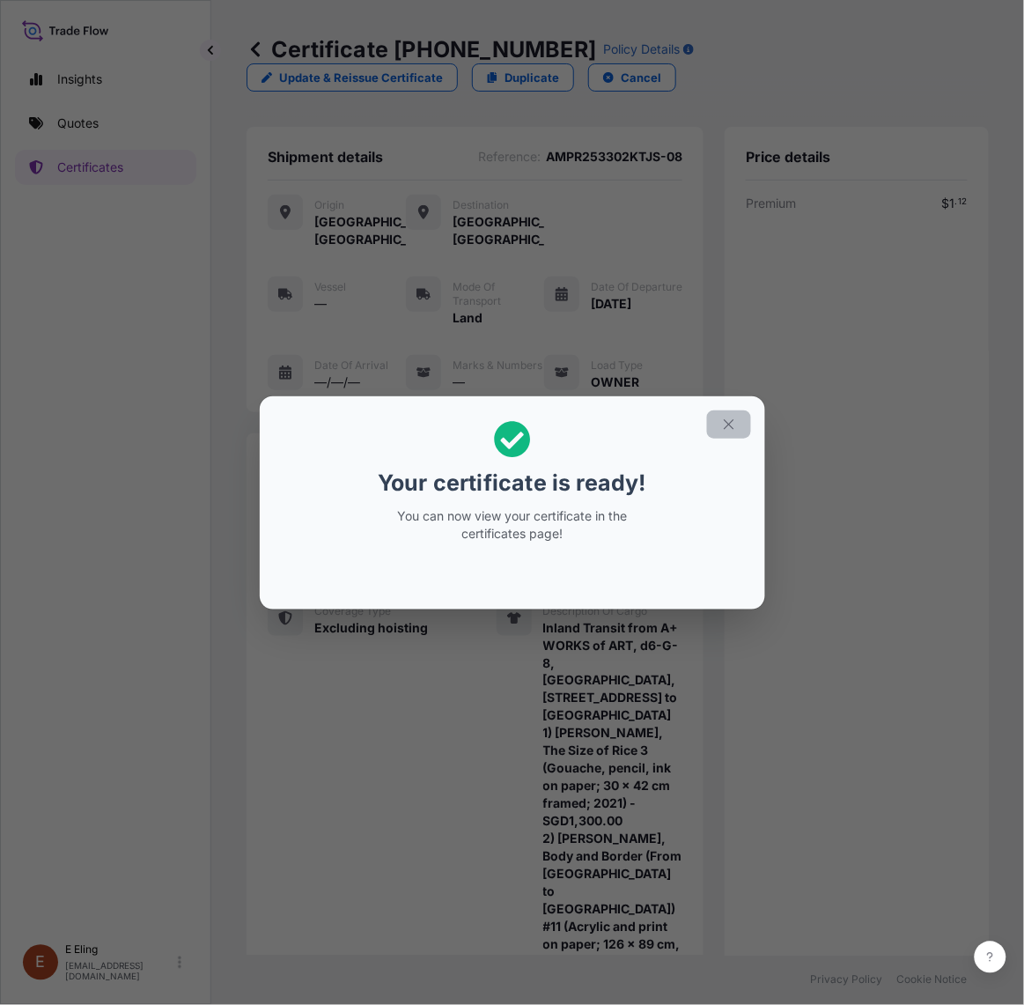
click at [721, 425] on icon "button" at bounding box center [729, 425] width 16 height 16
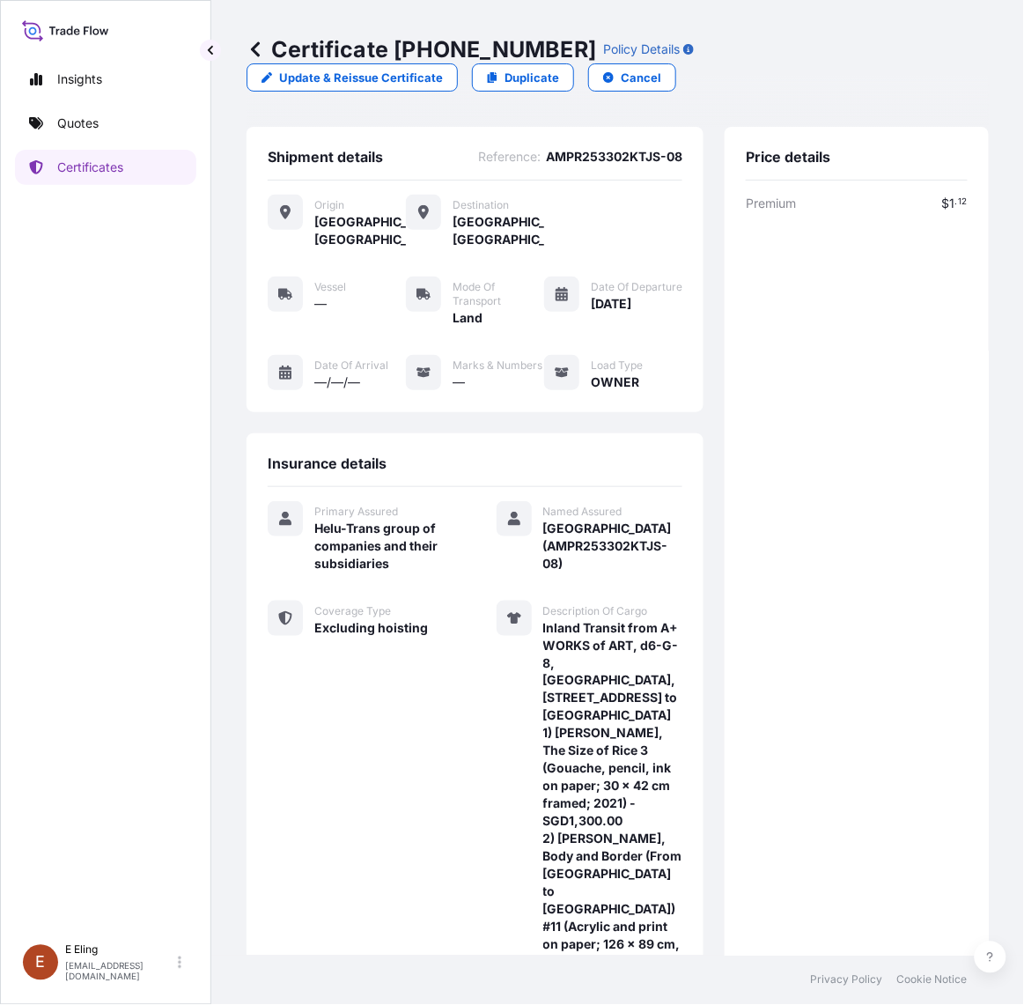
scroll to position [366, 0]
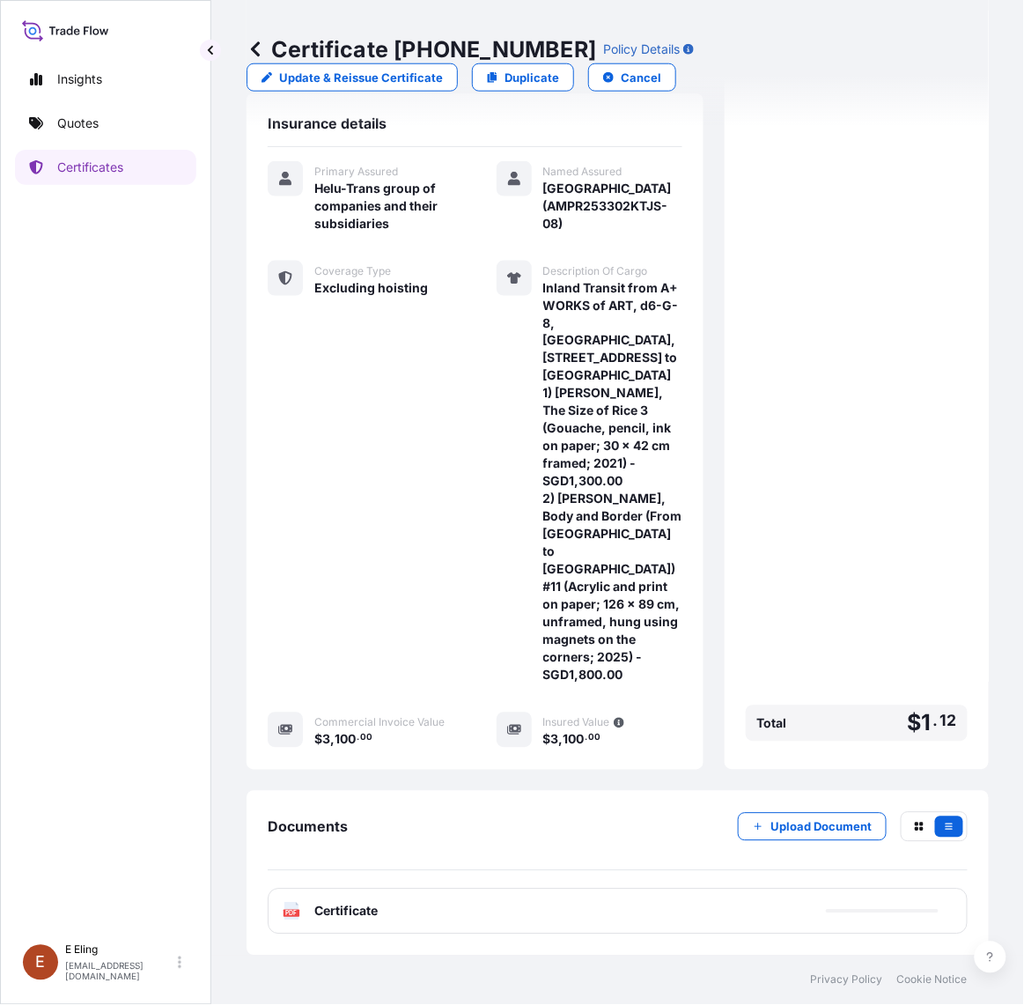
drag, startPoint x: 535, startPoint y: 174, endPoint x: 573, endPoint y: 245, distance: 80.4
click at [573, 245] on div "Primary Assured Helu-Trans group of companies and their subsidiaries Named Assu…" at bounding box center [475, 455] width 415 height 588
copy span "NATIONAL GALLERY SINGAPORE (AMPR253302KTJS-08)"
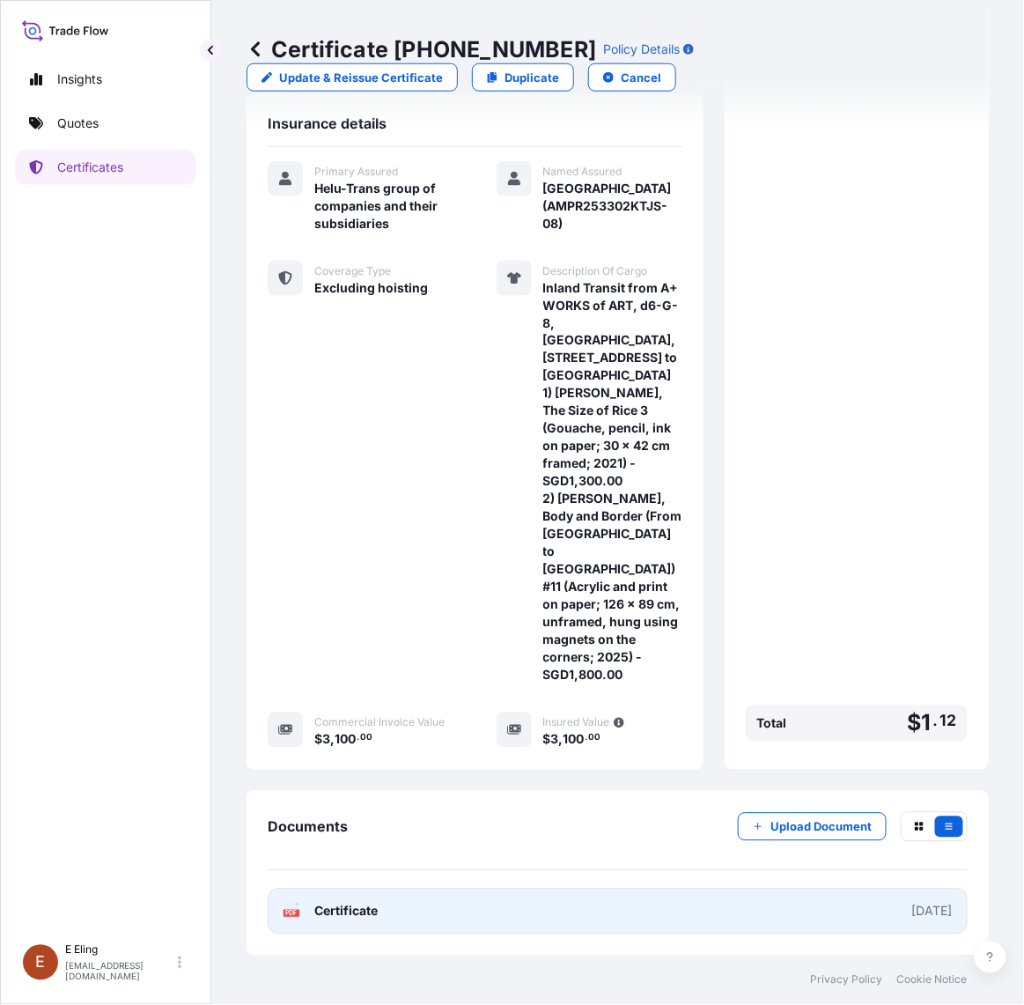
click at [549, 922] on link "PDF Certificate 2025-08-21" at bounding box center [618, 912] width 700 height 46
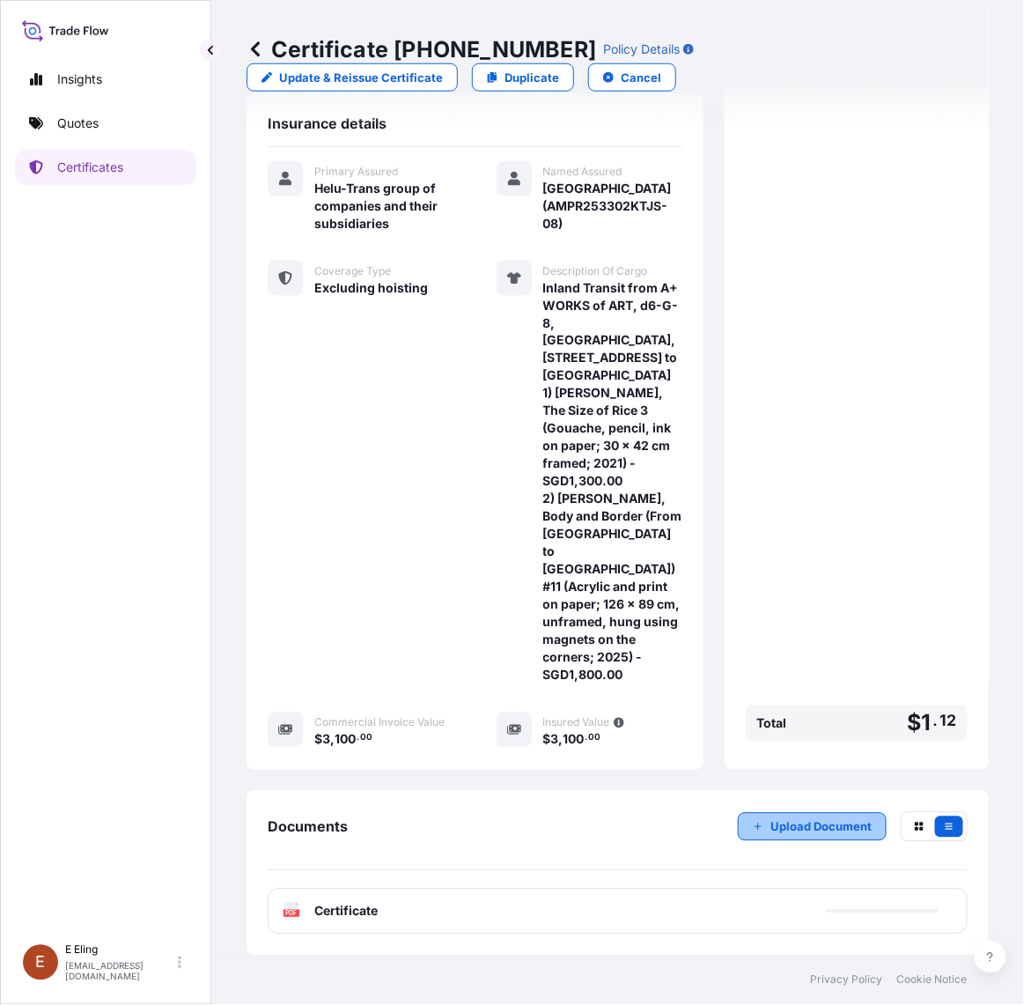
click at [789, 813] on button "Upload Document" at bounding box center [812, 827] width 149 height 28
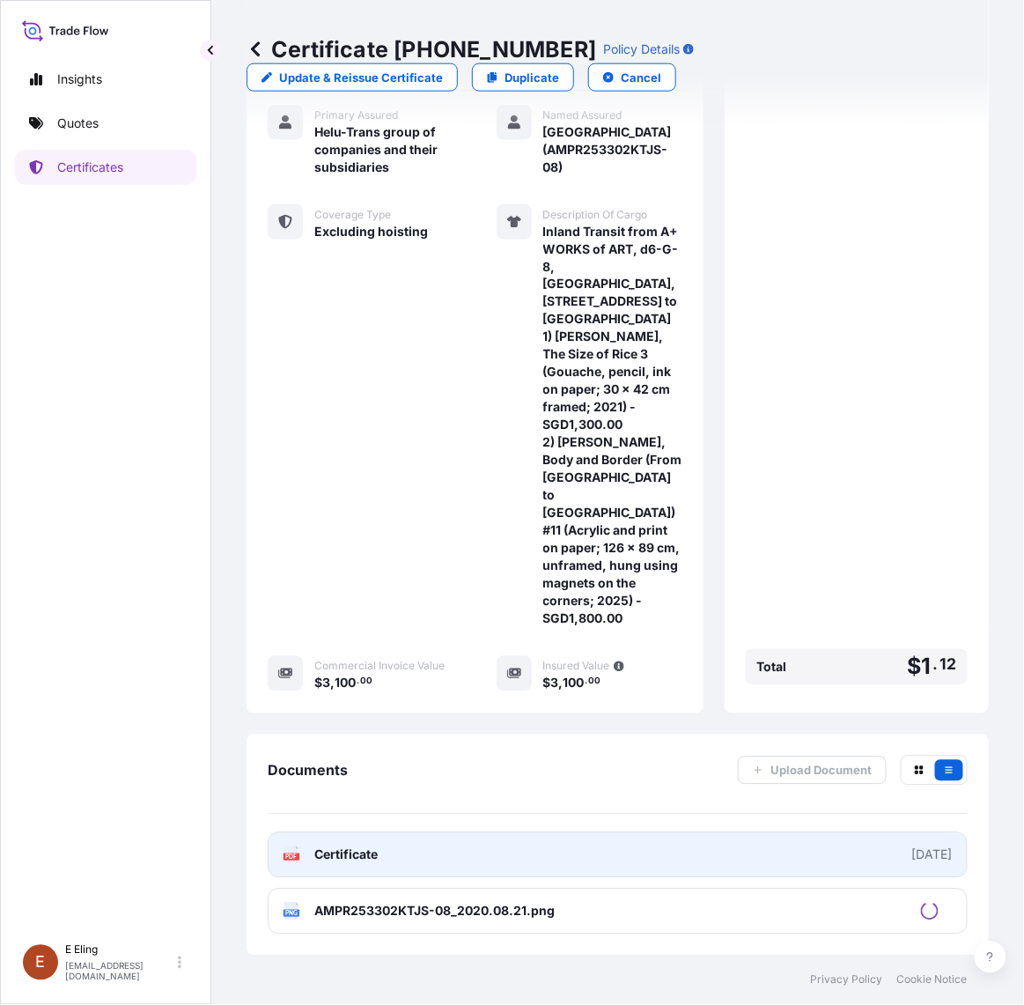
scroll to position [423, 0]
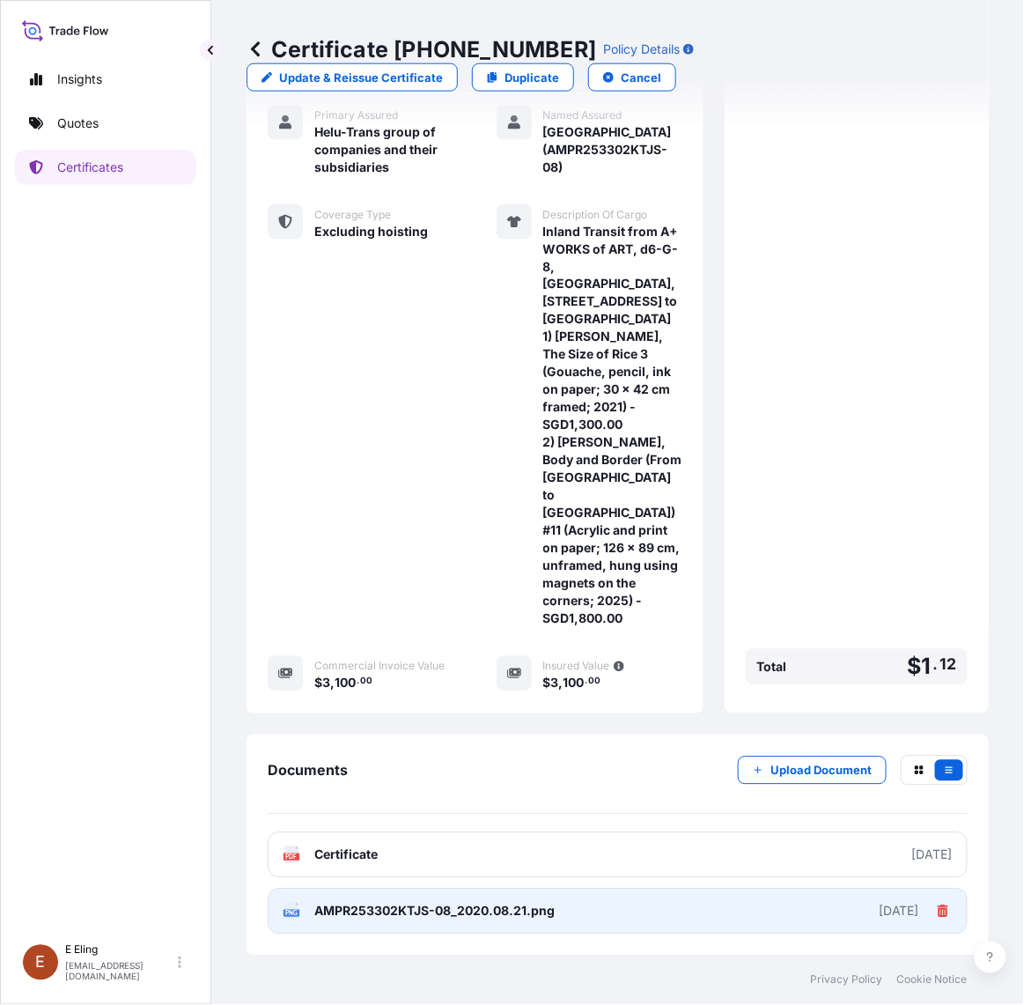
click at [938, 909] on icon at bounding box center [943, 911] width 11 height 12
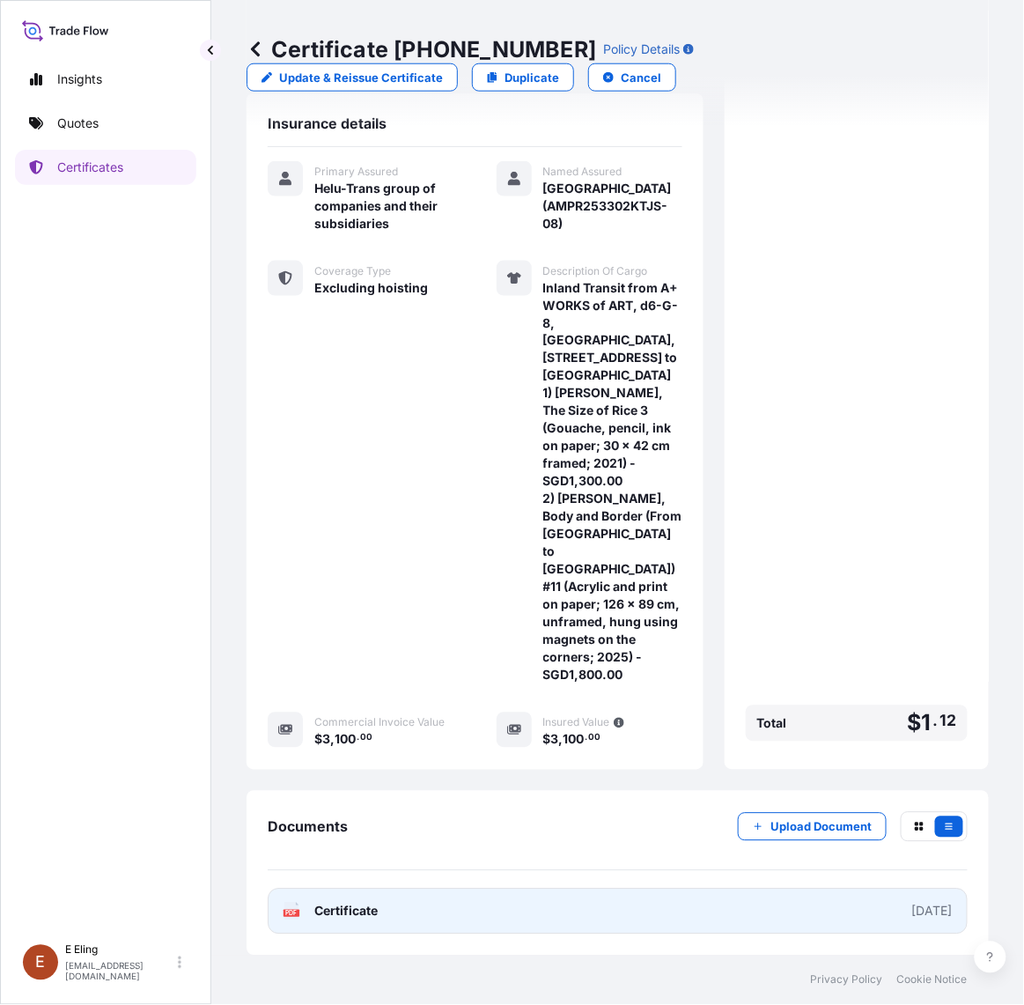
scroll to position [366, 0]
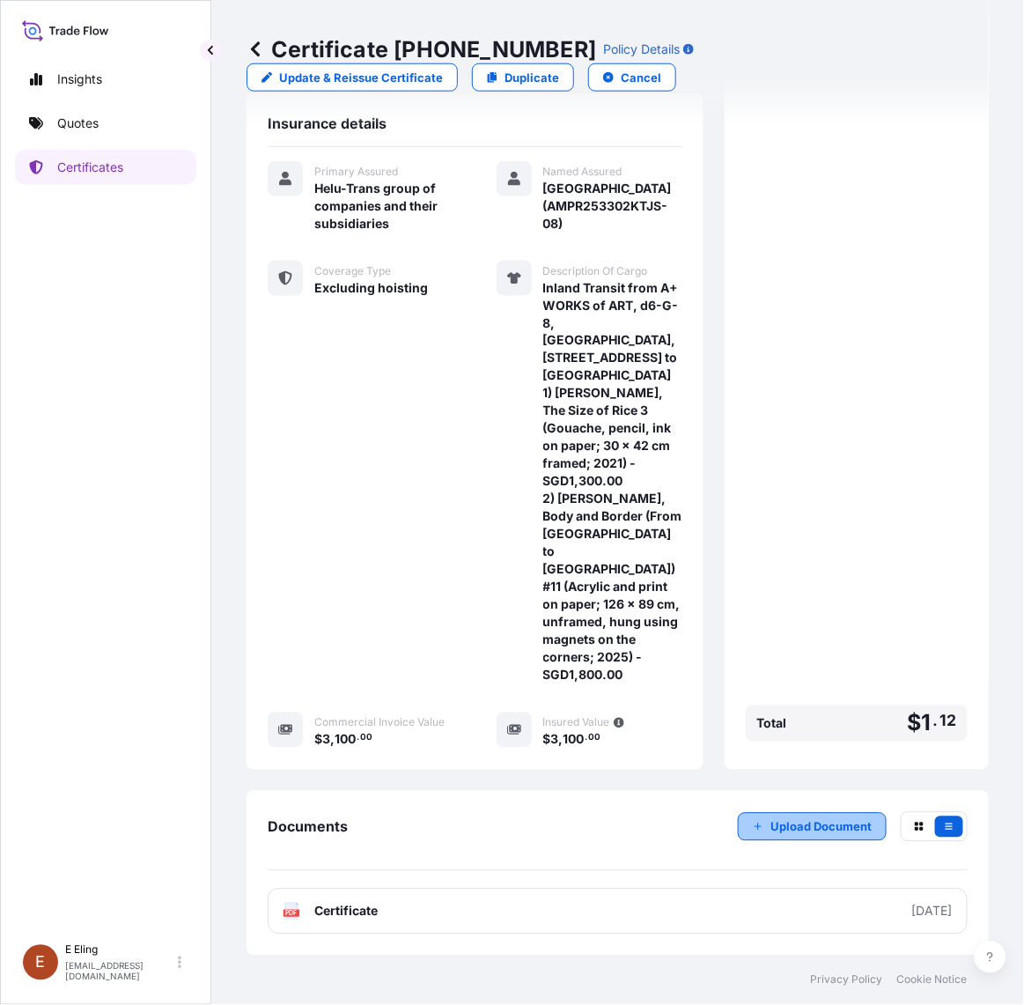
click at [807, 820] on p "Upload Document" at bounding box center [821, 827] width 101 height 18
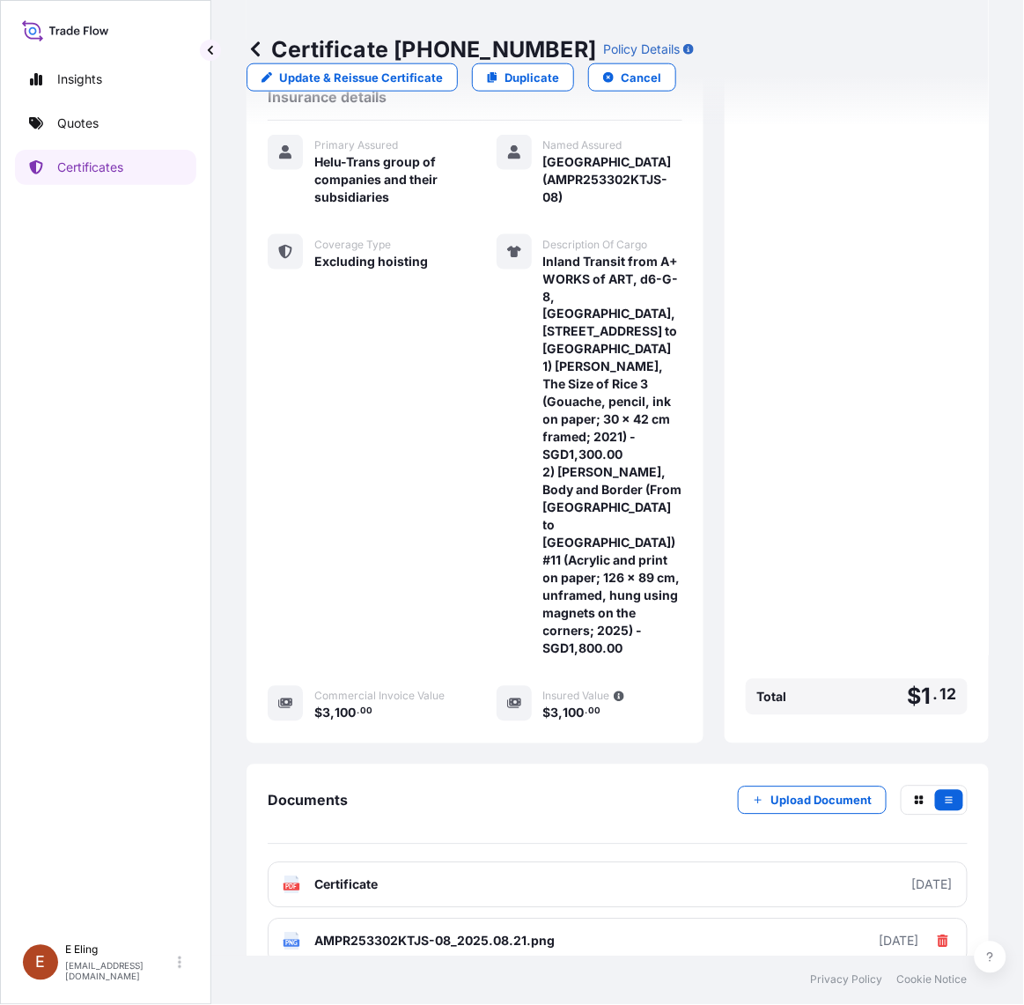
click at [865, 623] on div "Premium $ 1 . 12 Total $ 1 . 12" at bounding box center [857, 275] width 222 height 894
